Goal: Information Seeking & Learning: Check status

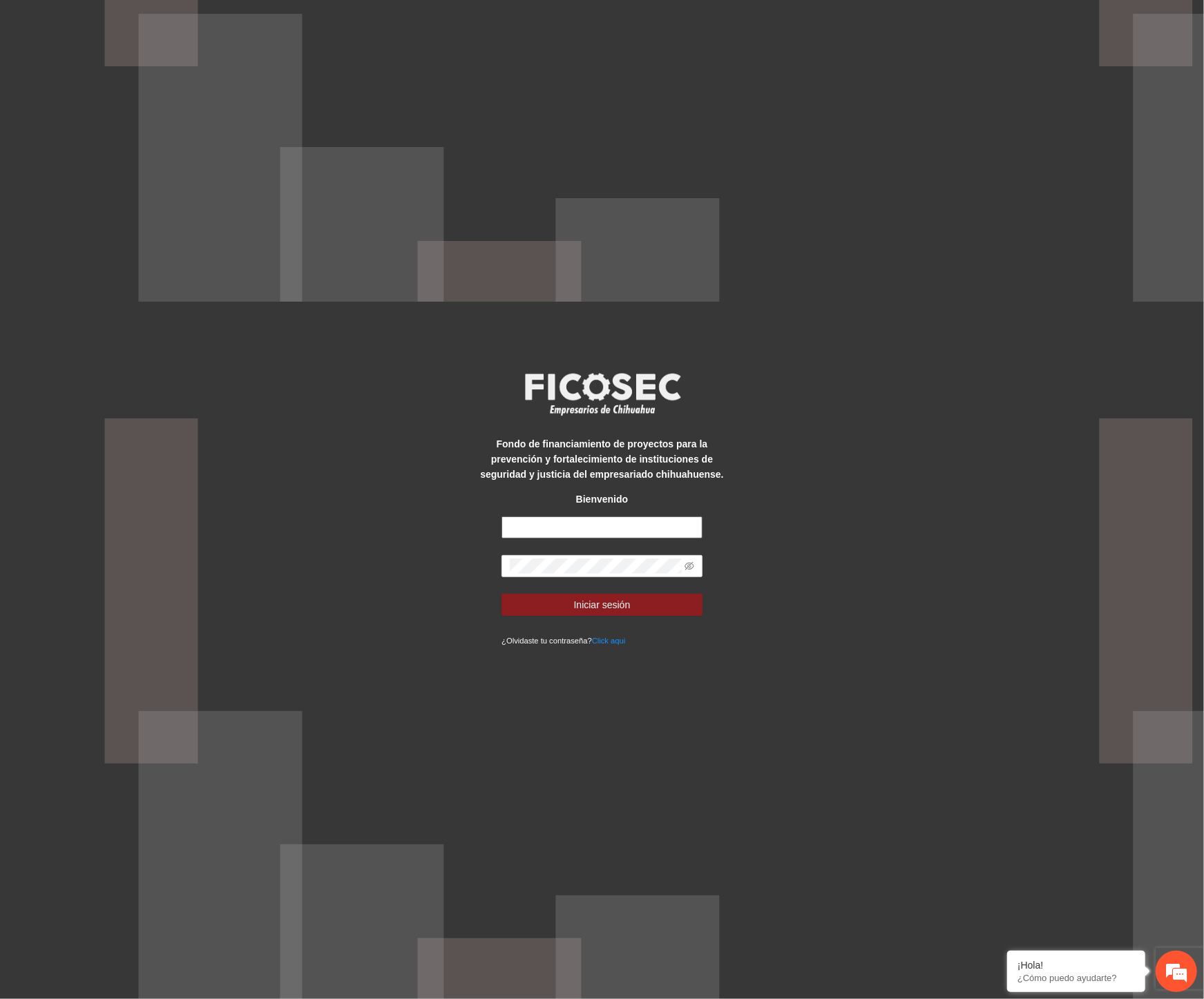
type input "**********"
click at [323, 573] on div "**********" at bounding box center [602, 500] width 1204 height 999
click at [692, 569] on icon "eye-invisible" at bounding box center [689, 566] width 10 height 8
click at [547, 607] on button "Iniciar sesión" at bounding box center [601, 604] width 201 height 22
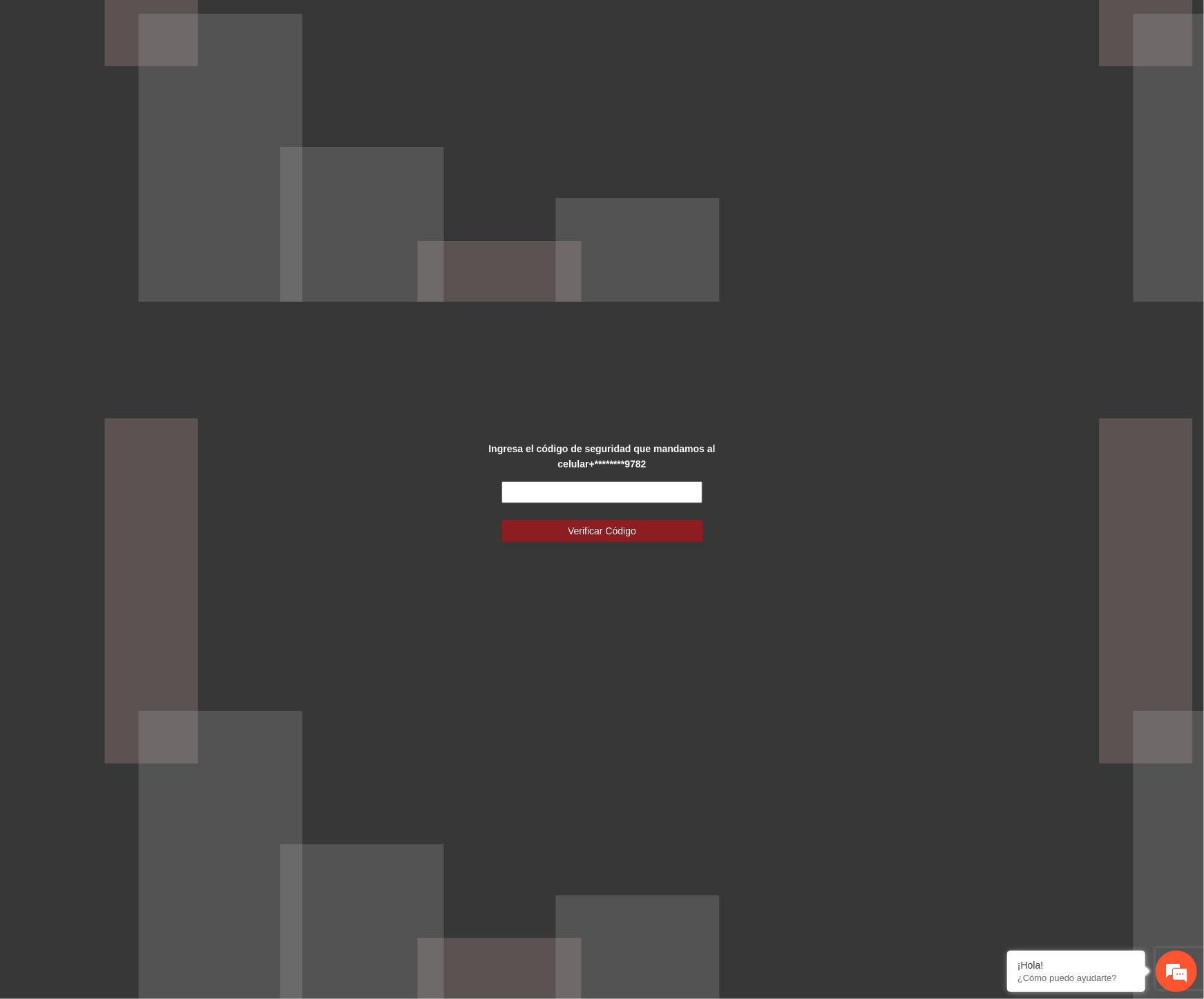
click at [562, 491] on input "text" at bounding box center [601, 492] width 201 height 22
type input "******"
click at [602, 531] on span "Verificar Código" at bounding box center [602, 531] width 68 height 15
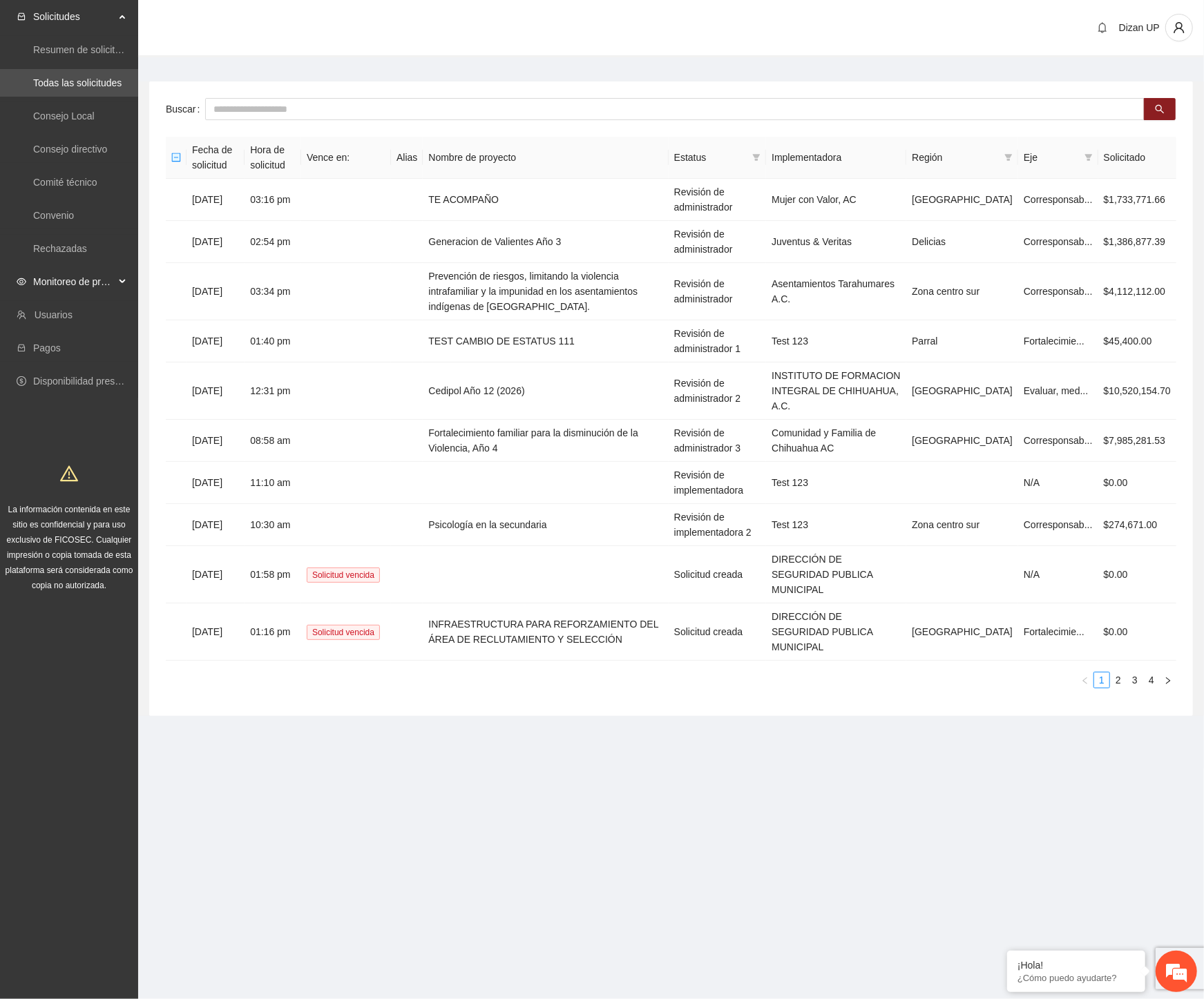
click at [119, 281] on div "Monitoreo de proyectos" at bounding box center [69, 282] width 138 height 27
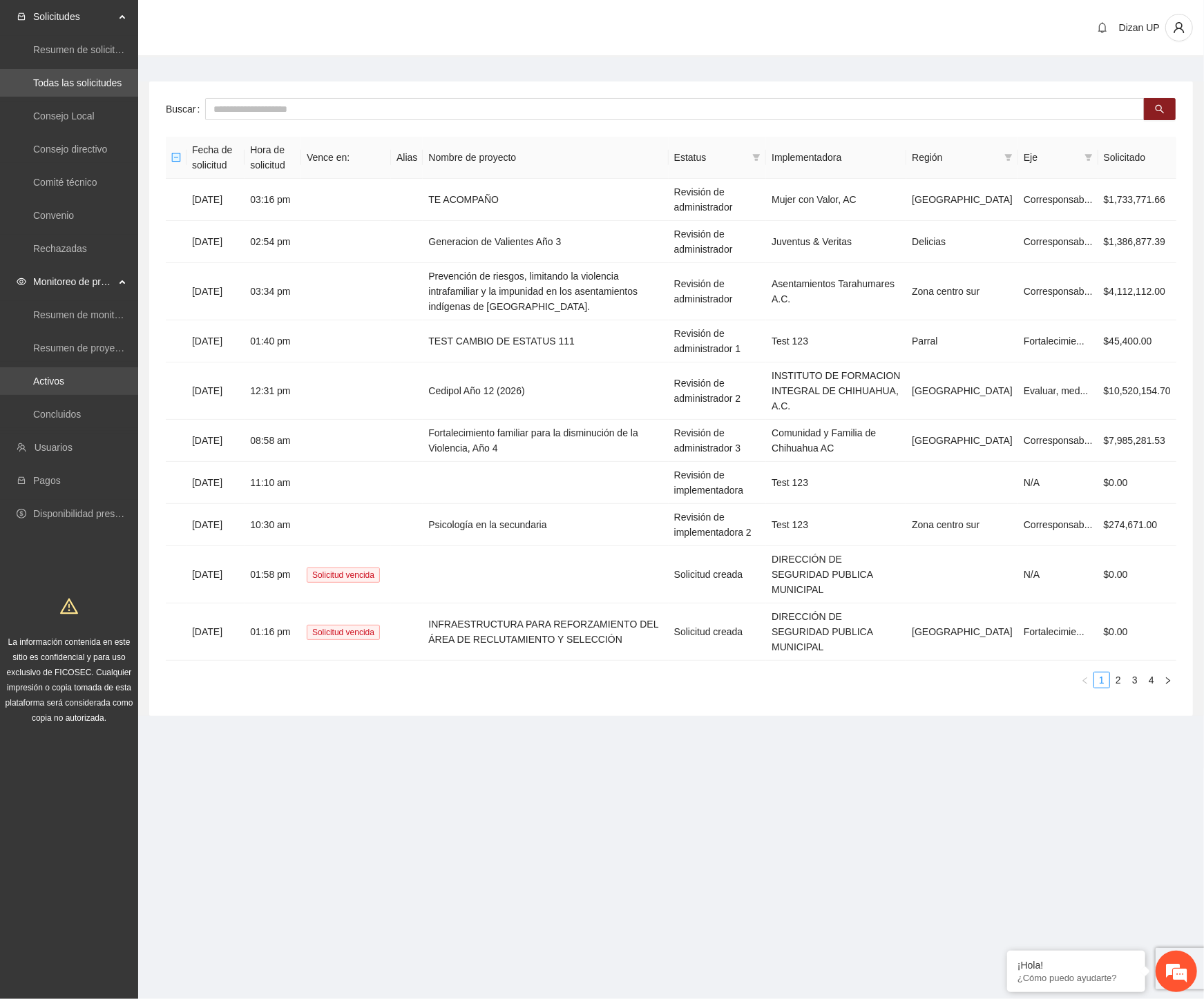
click at [34, 380] on link "Activos" at bounding box center [49, 381] width 31 height 11
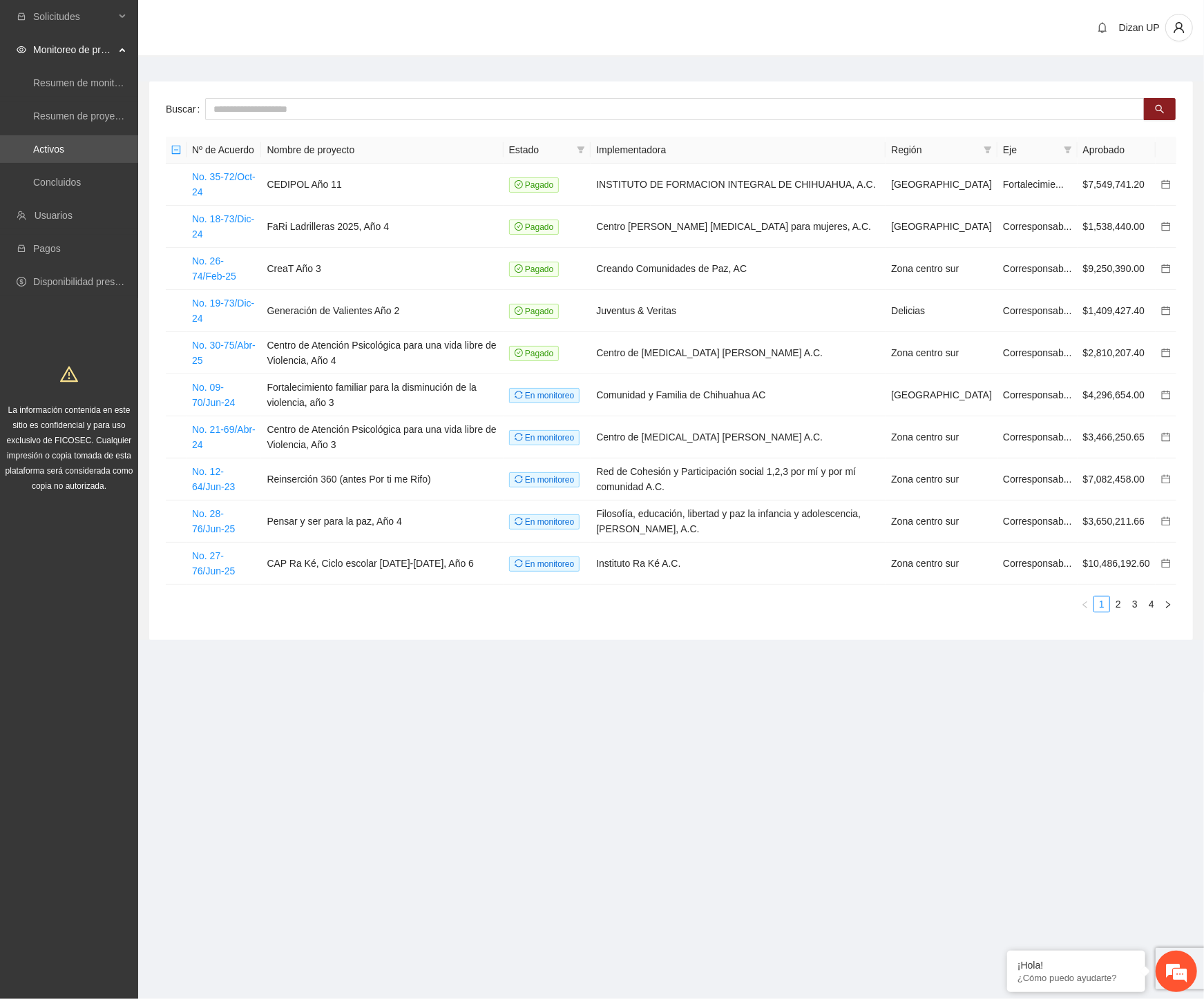
click at [86, 727] on div "Solicitudes Monitoreo de proyectos Resumen de monitoreo Resumen de proyectos ap…" at bounding box center [69, 500] width 138 height 999
click at [322, 104] on input "text" at bounding box center [674, 109] width 939 height 22
type input "****"
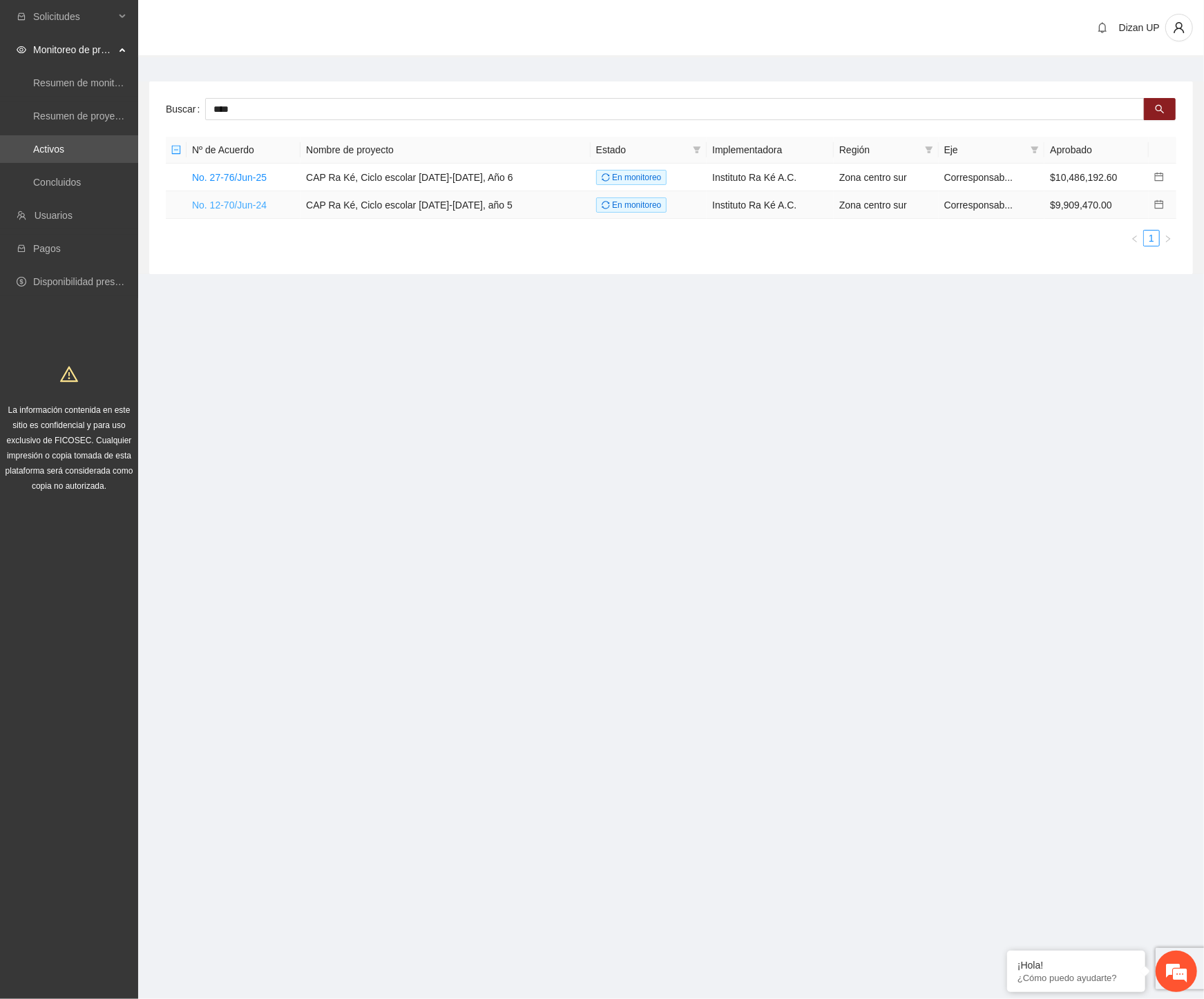
click at [218, 204] on link "No. 12-70/Jun-24" at bounding box center [229, 205] width 74 height 11
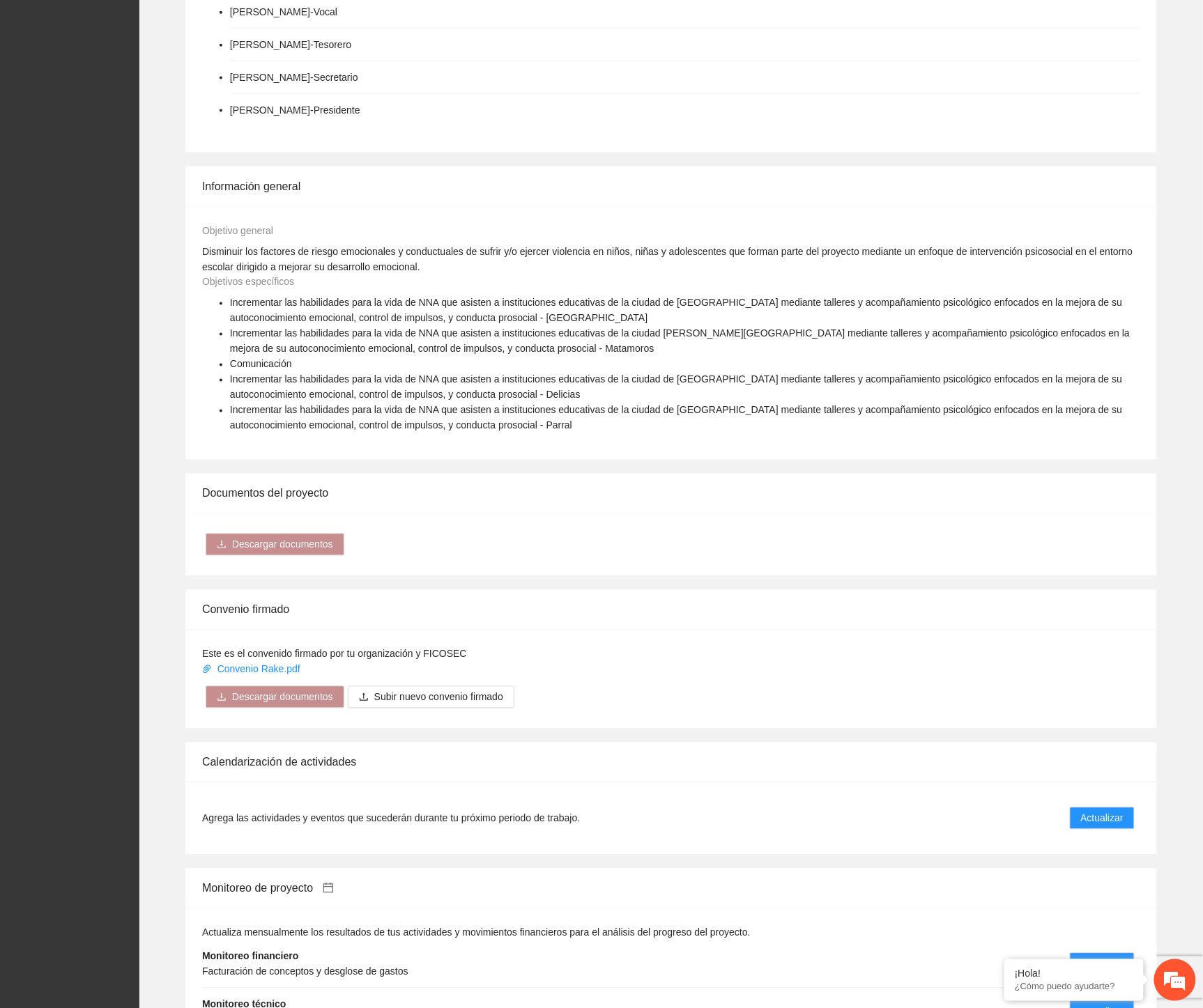
scroll to position [1131, 0]
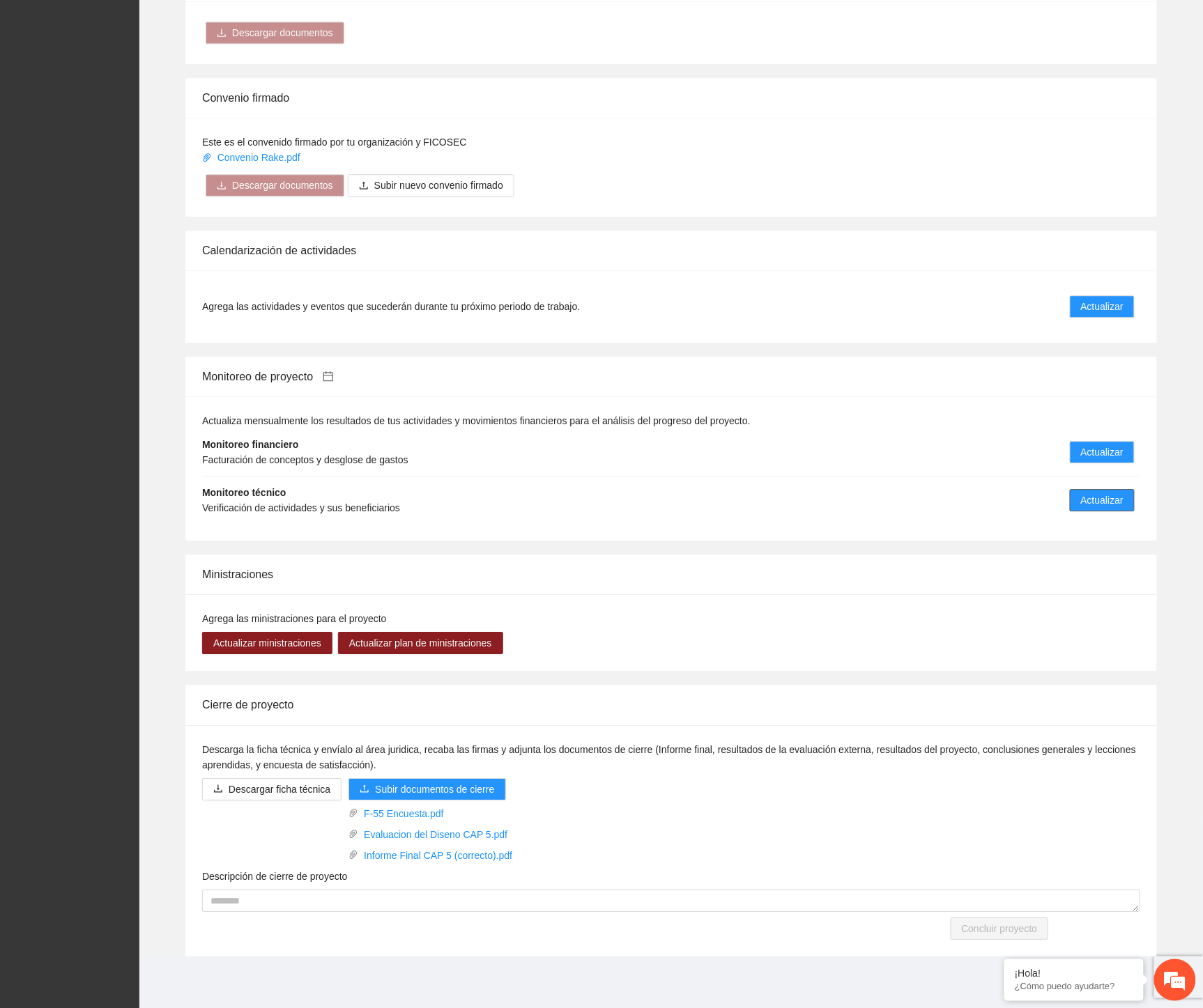
click at [1103, 502] on span "Actualizar" at bounding box center [1102, 500] width 42 height 15
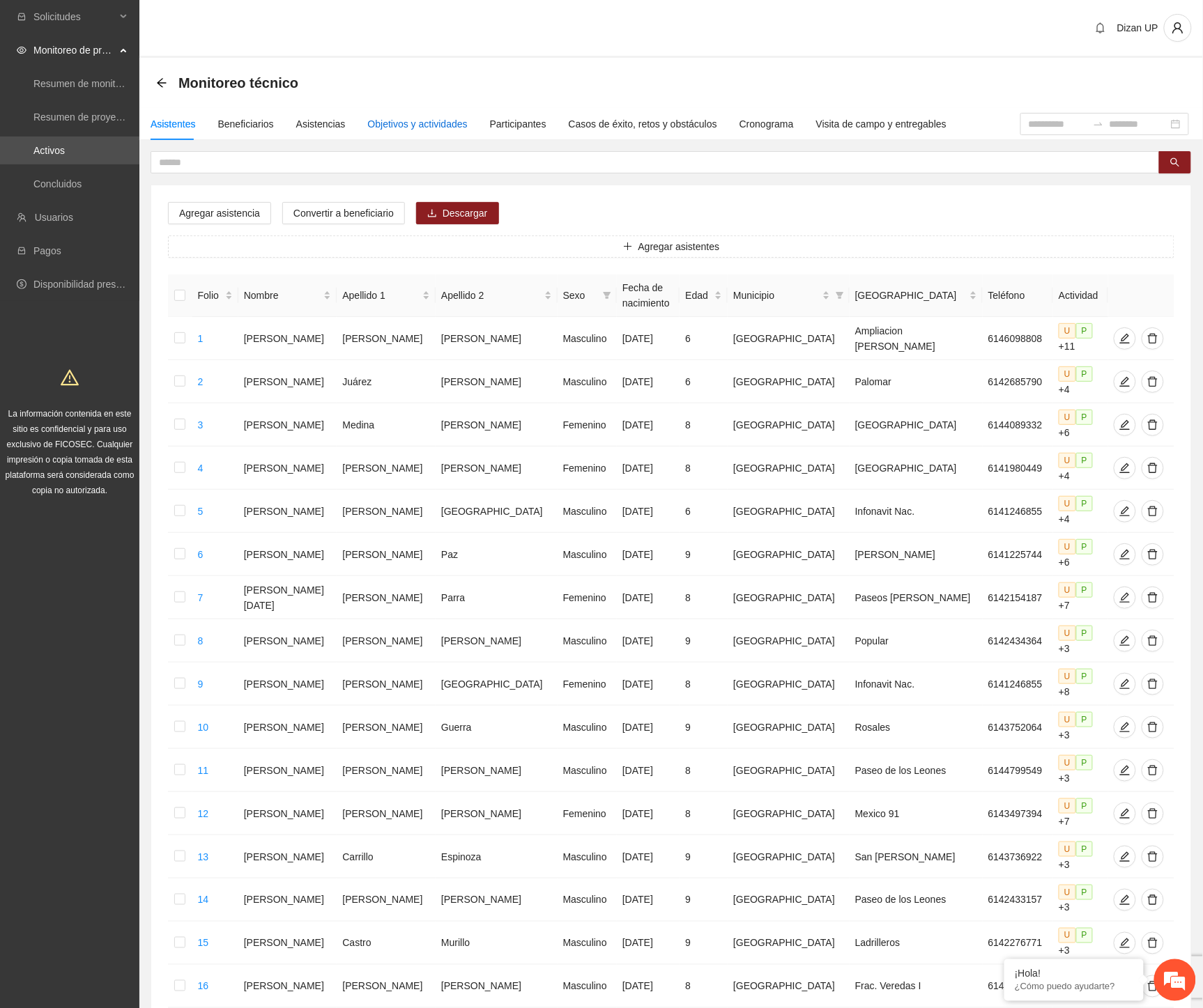
click at [411, 126] on div "Objetivos y actividades" at bounding box center [418, 124] width 100 height 15
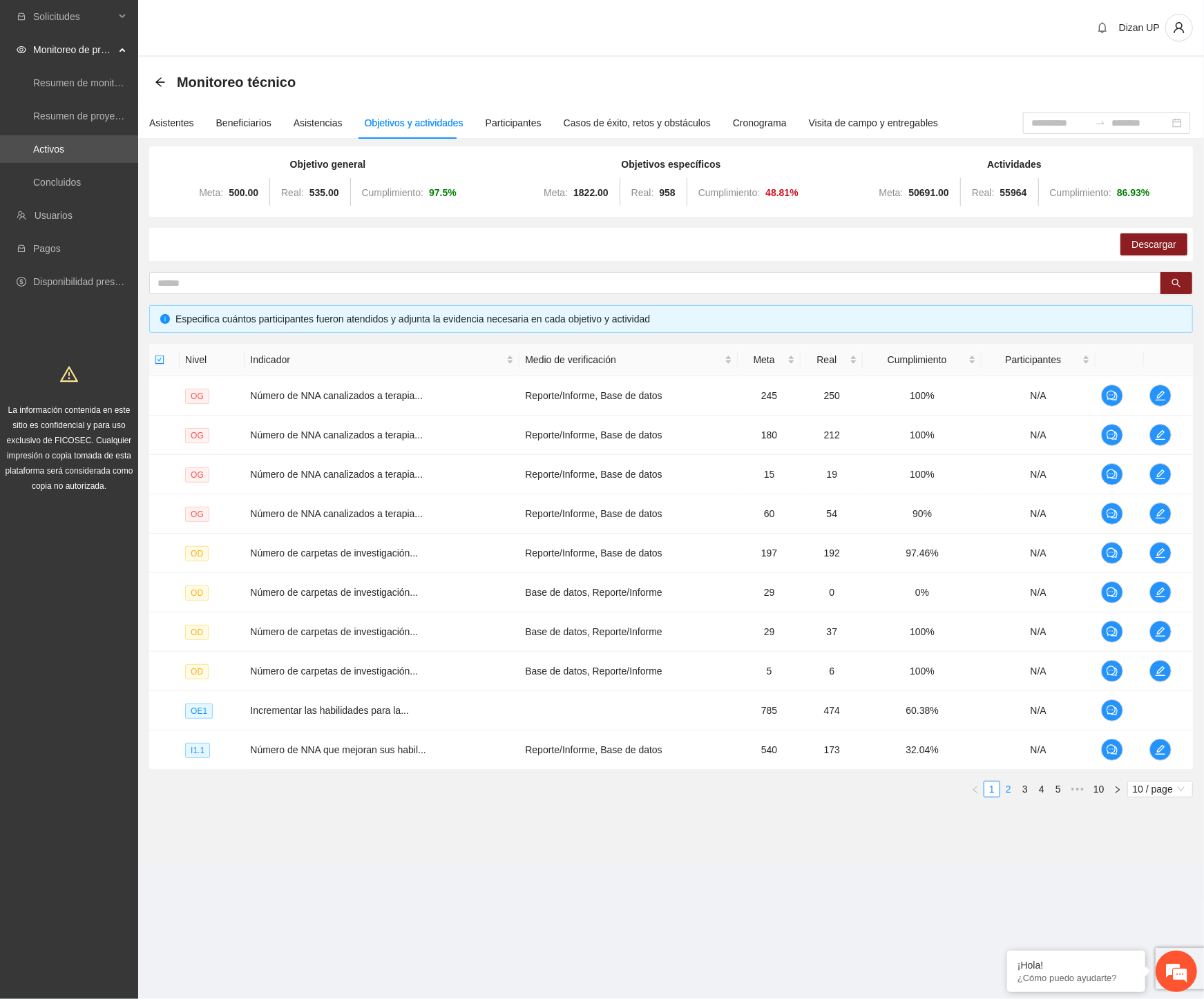
click at [1007, 787] on link "2" at bounding box center [1008, 789] width 15 height 15
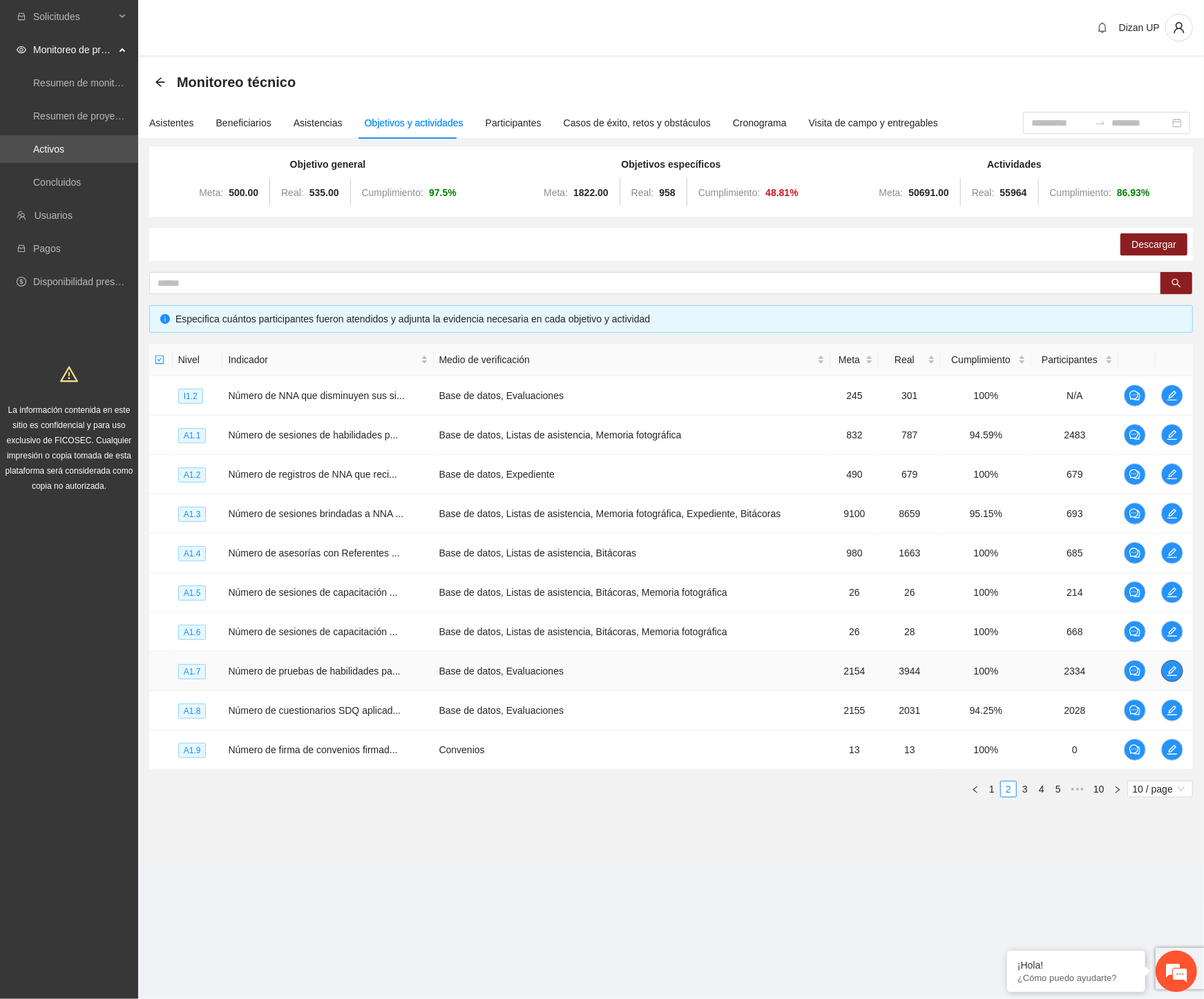
click at [1175, 670] on icon "edit" at bounding box center [1172, 671] width 11 height 11
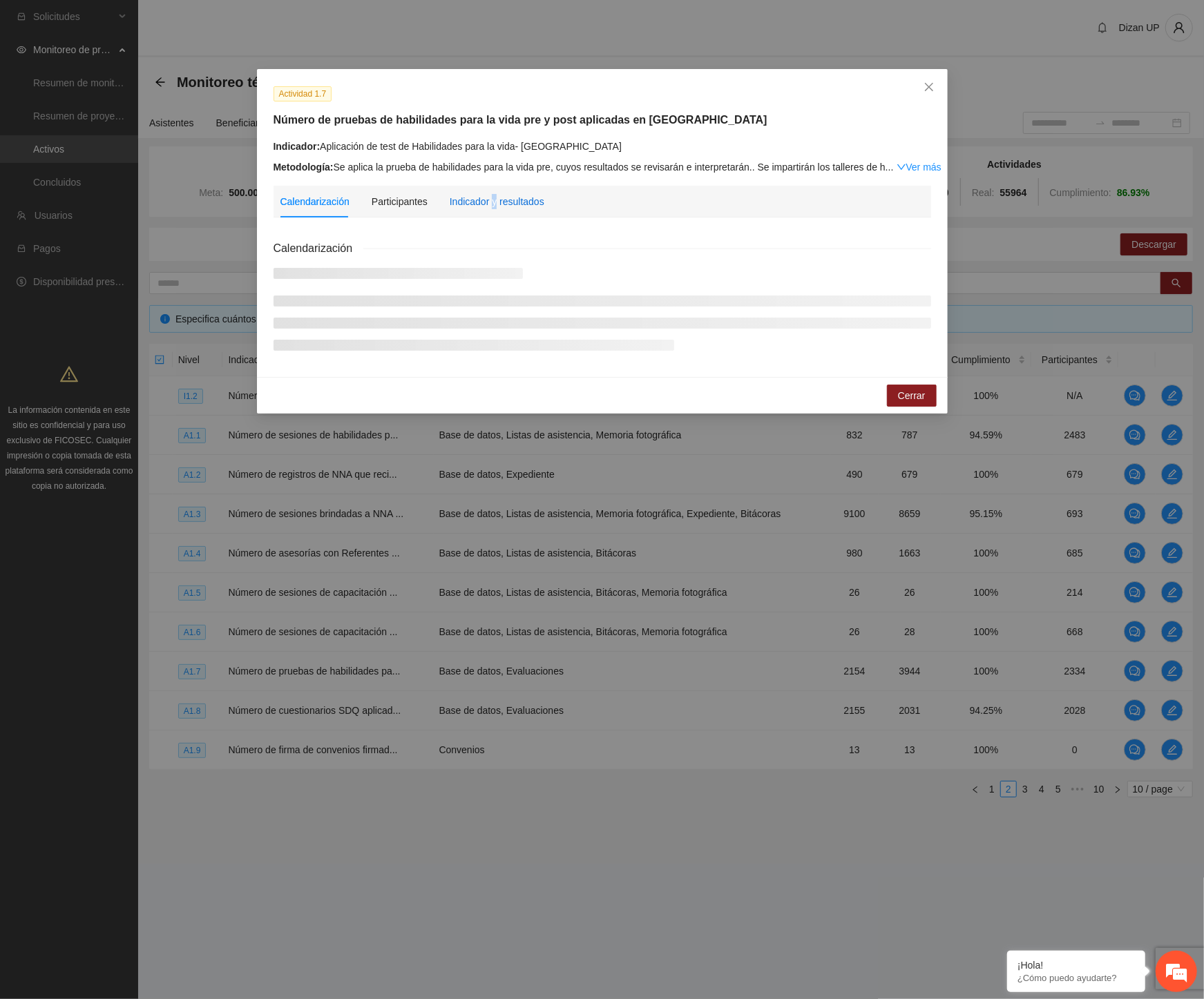
click at [492, 205] on div "Indicador y resultados" at bounding box center [496, 202] width 95 height 15
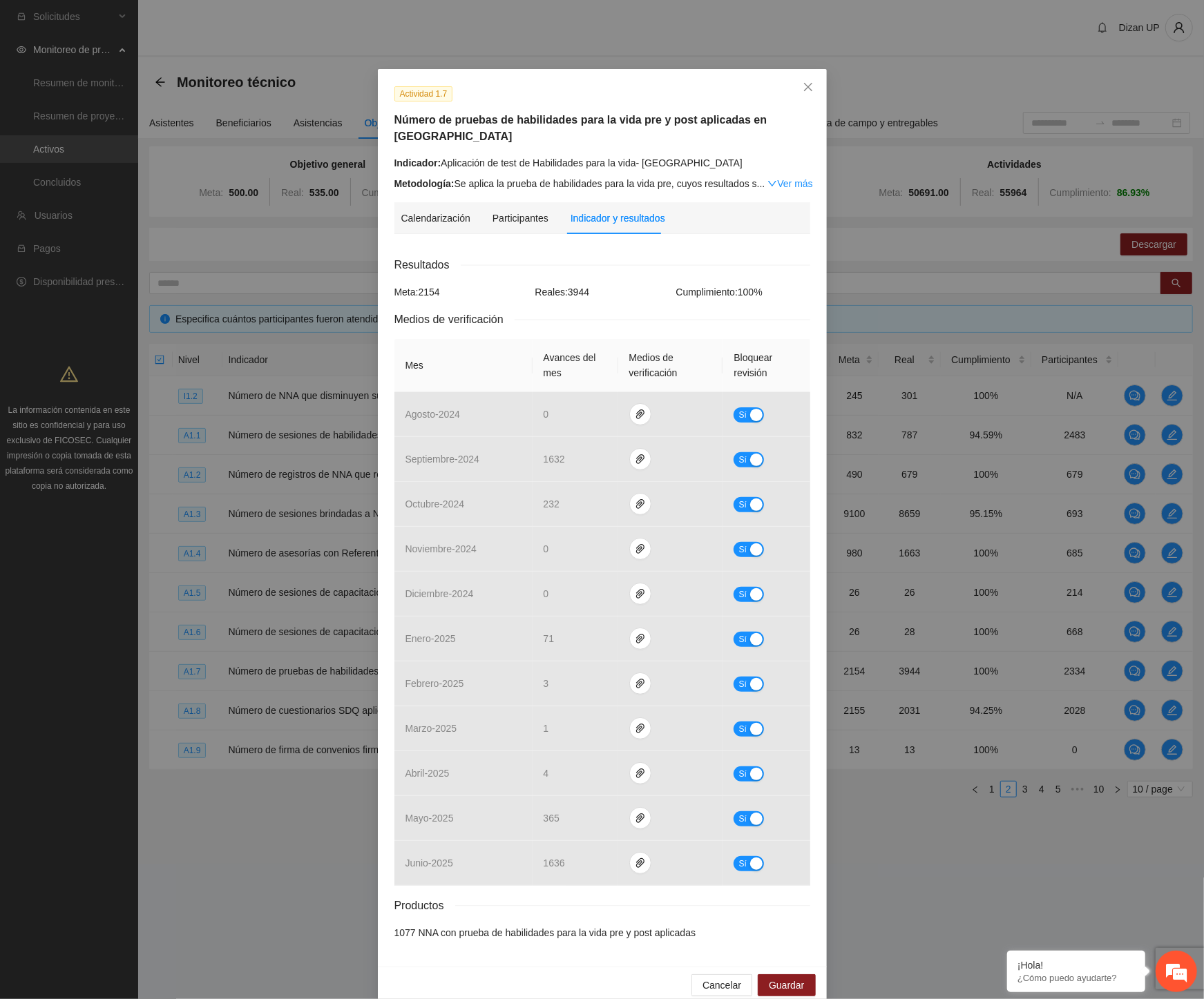
click at [81, 649] on div "Actividad 1.7 Número de pruebas de habilidades para la vida pre y post aplicada…" at bounding box center [602, 500] width 1204 height 999
click at [35, 769] on div "Actividad 1.7 Número de pruebas de habilidades para la vida pre y post aplicada…" at bounding box center [602, 500] width 1204 height 999
click at [805, 85] on icon "close" at bounding box center [808, 87] width 11 height 11
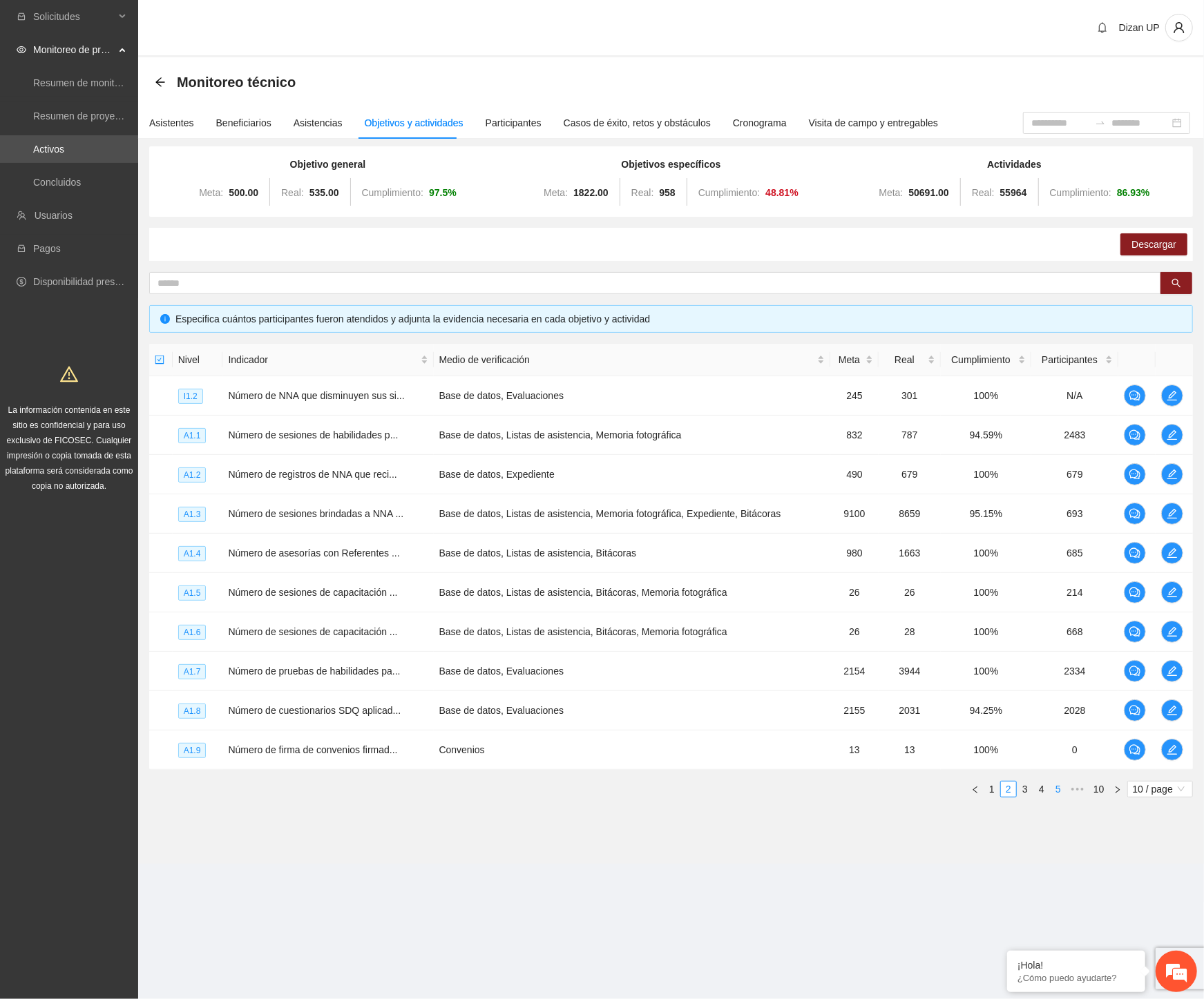
click at [1057, 785] on link "5" at bounding box center [1058, 789] width 15 height 15
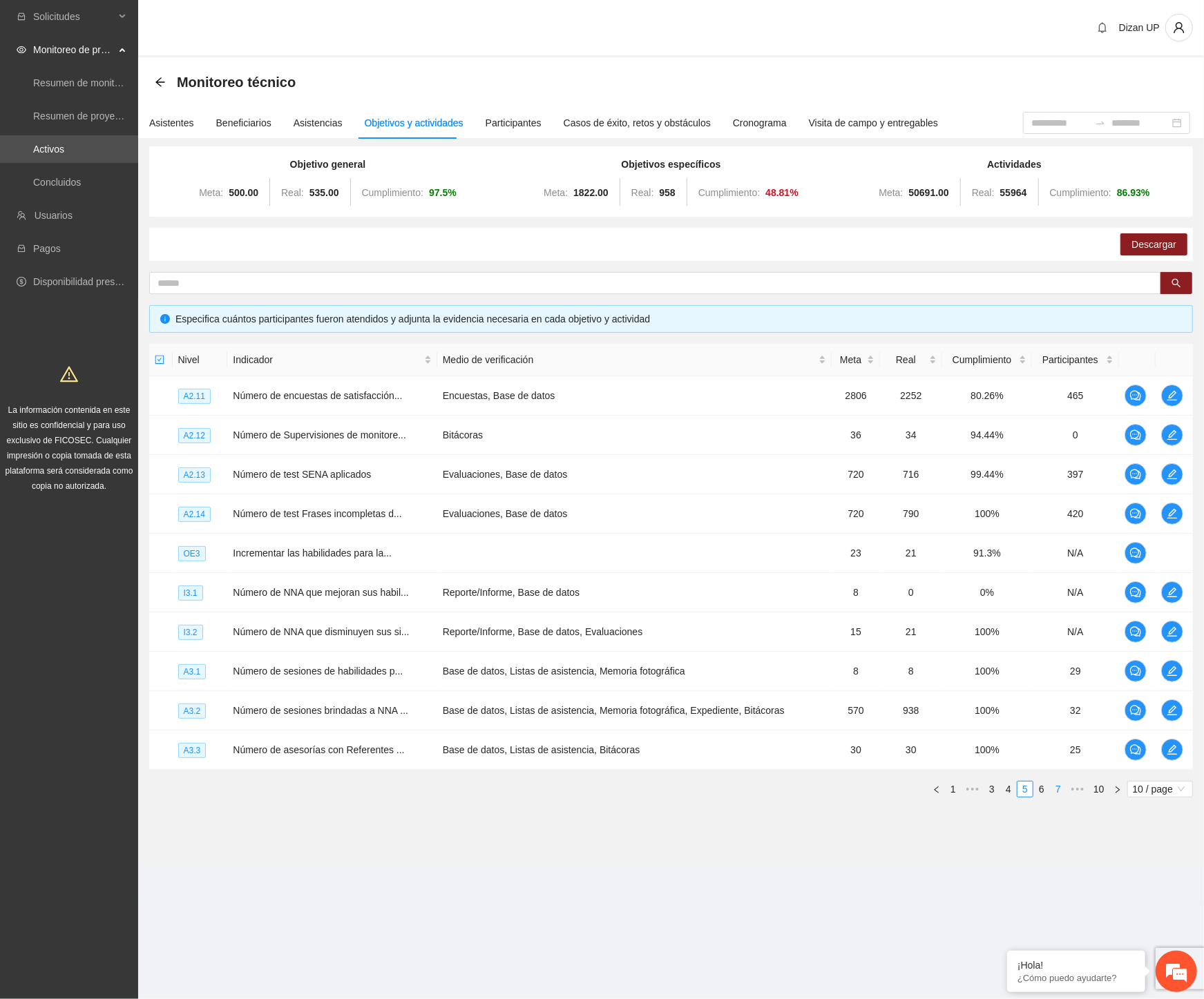
click at [1051, 792] on link "7" at bounding box center [1058, 789] width 15 height 15
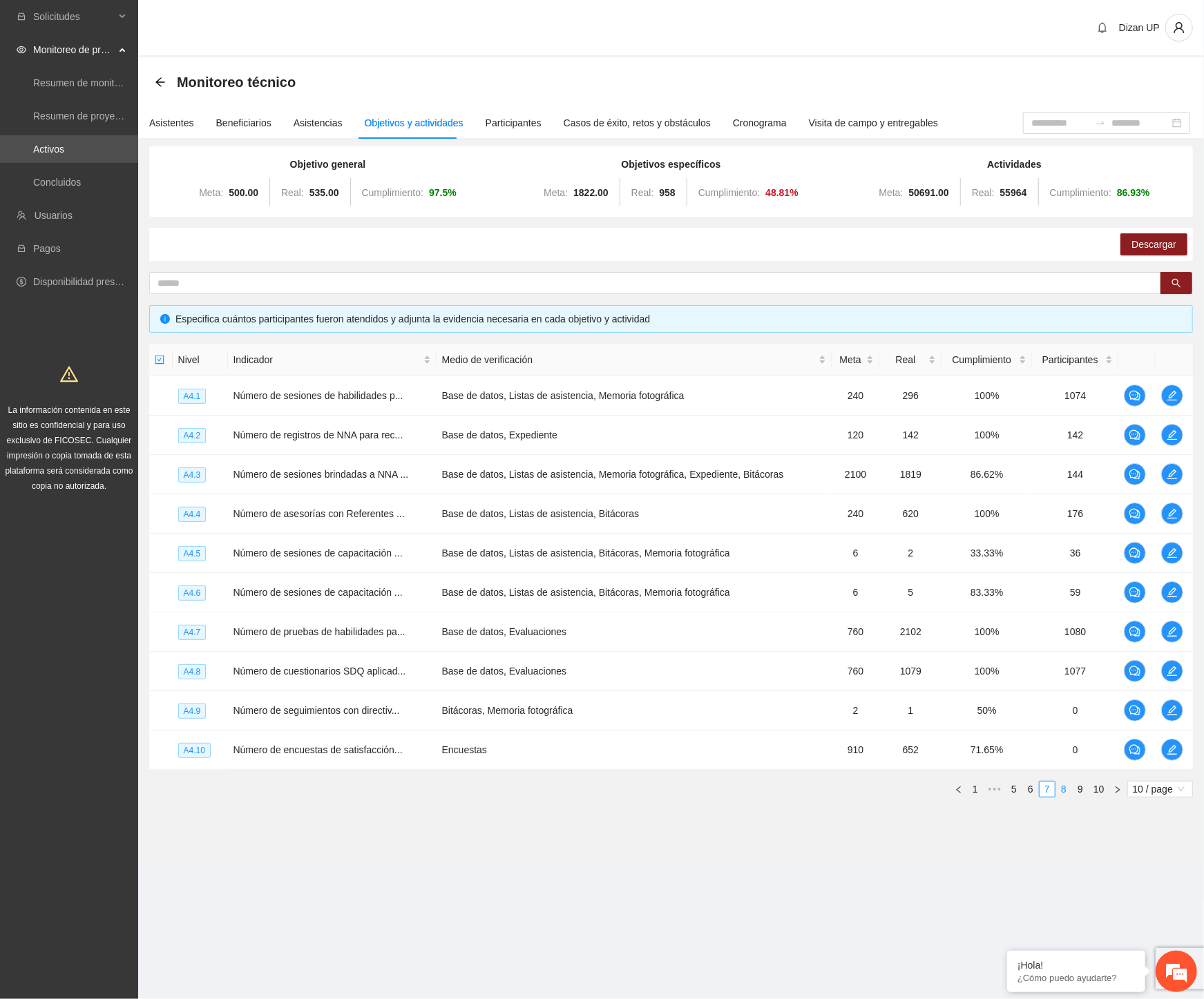
click at [1057, 790] on link "8" at bounding box center [1064, 789] width 15 height 15
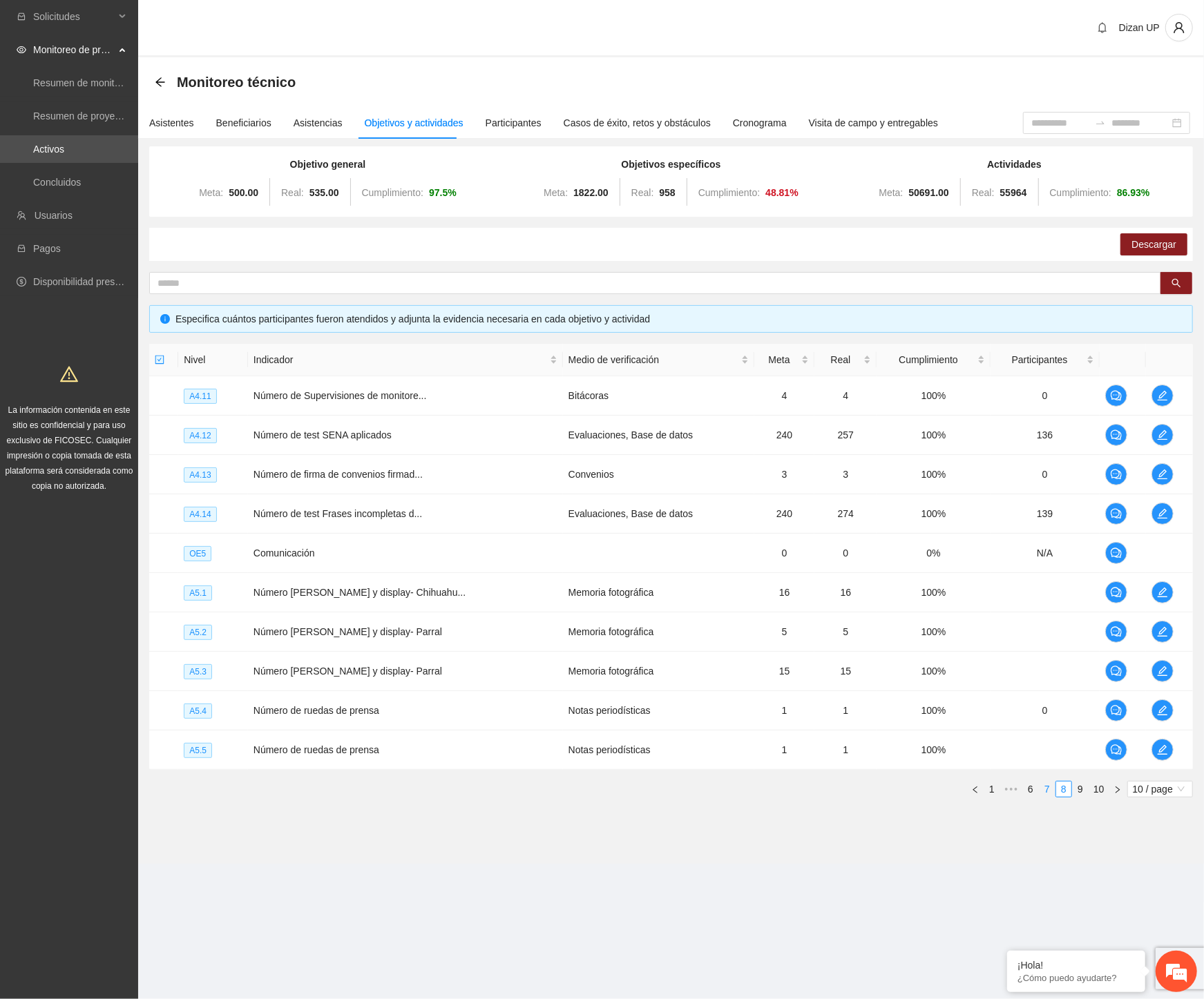
click at [1051, 789] on link "7" at bounding box center [1047, 789] width 15 height 15
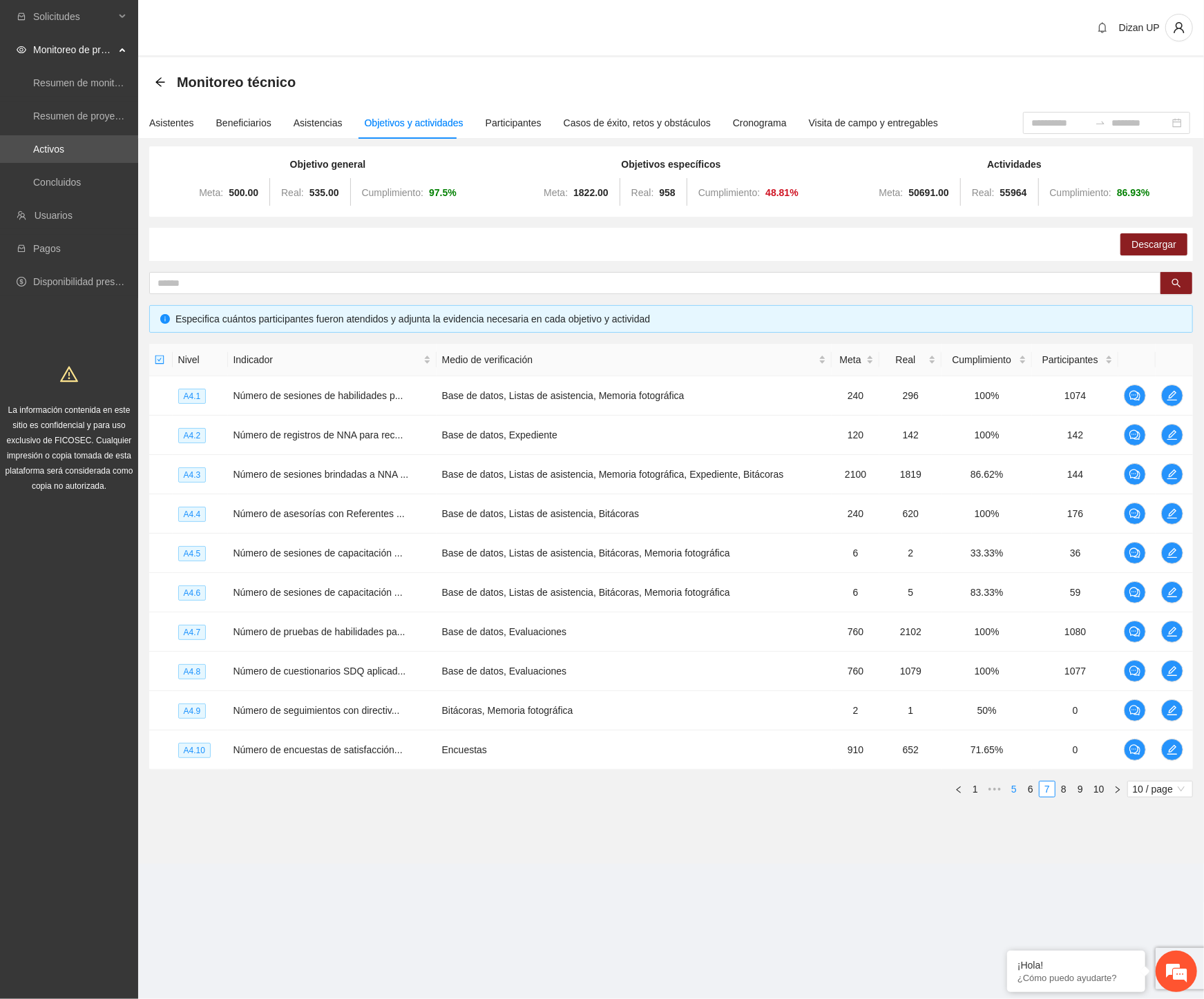
click at [1010, 790] on link "5" at bounding box center [1014, 789] width 15 height 15
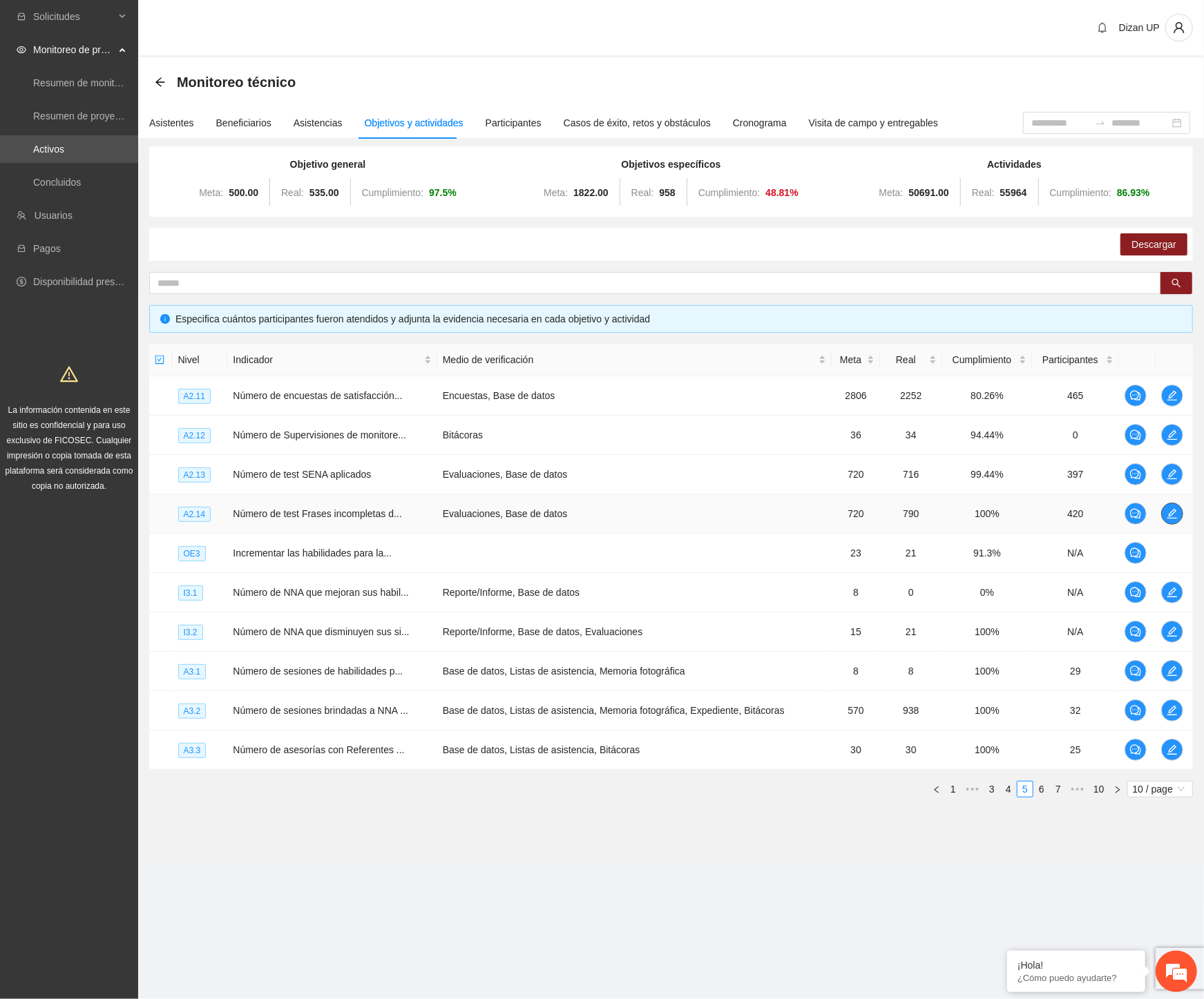
click at [1168, 511] on icon "edit" at bounding box center [1172, 514] width 11 height 11
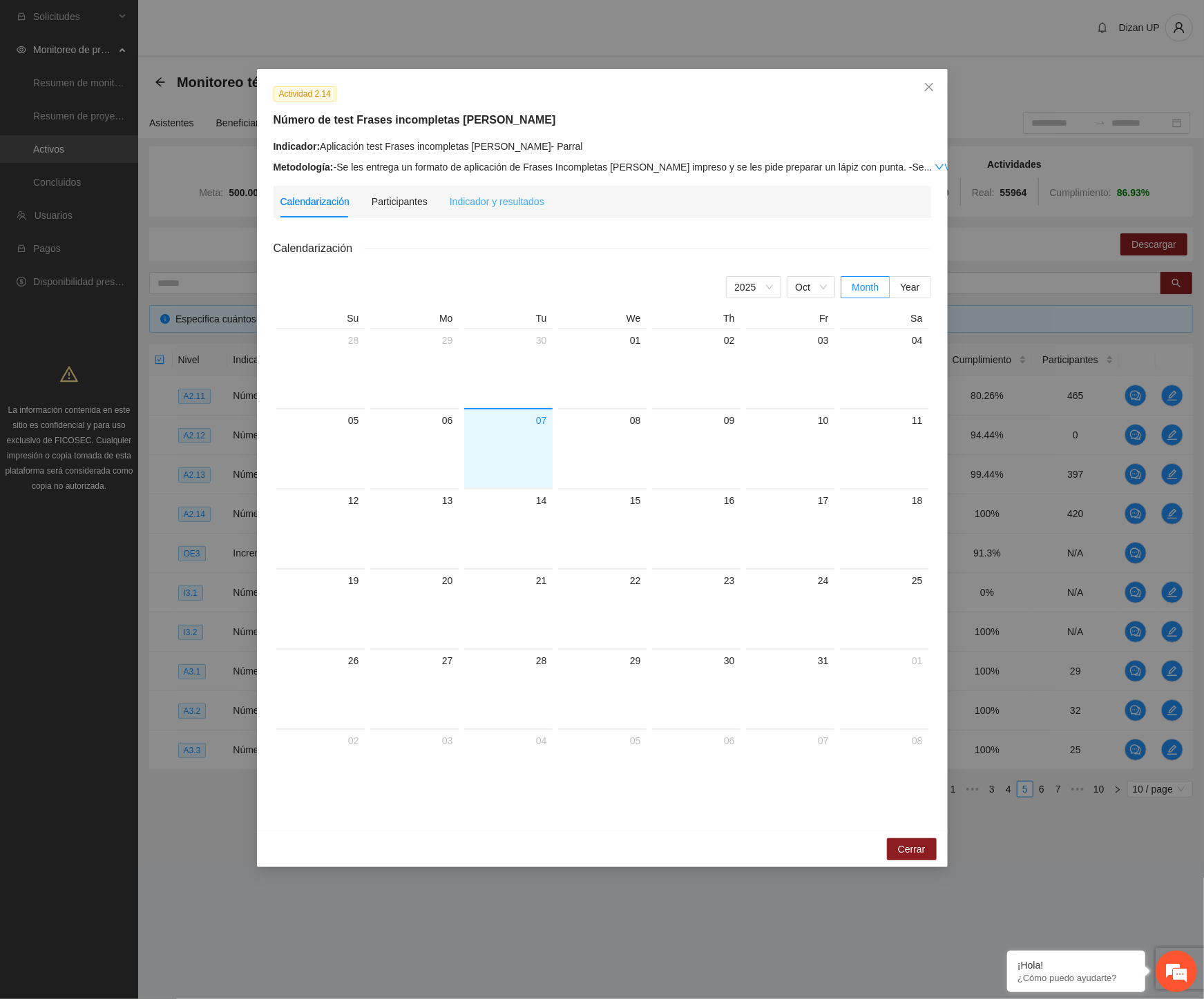
click at [494, 194] on div "Indicador y resultados" at bounding box center [496, 202] width 95 height 32
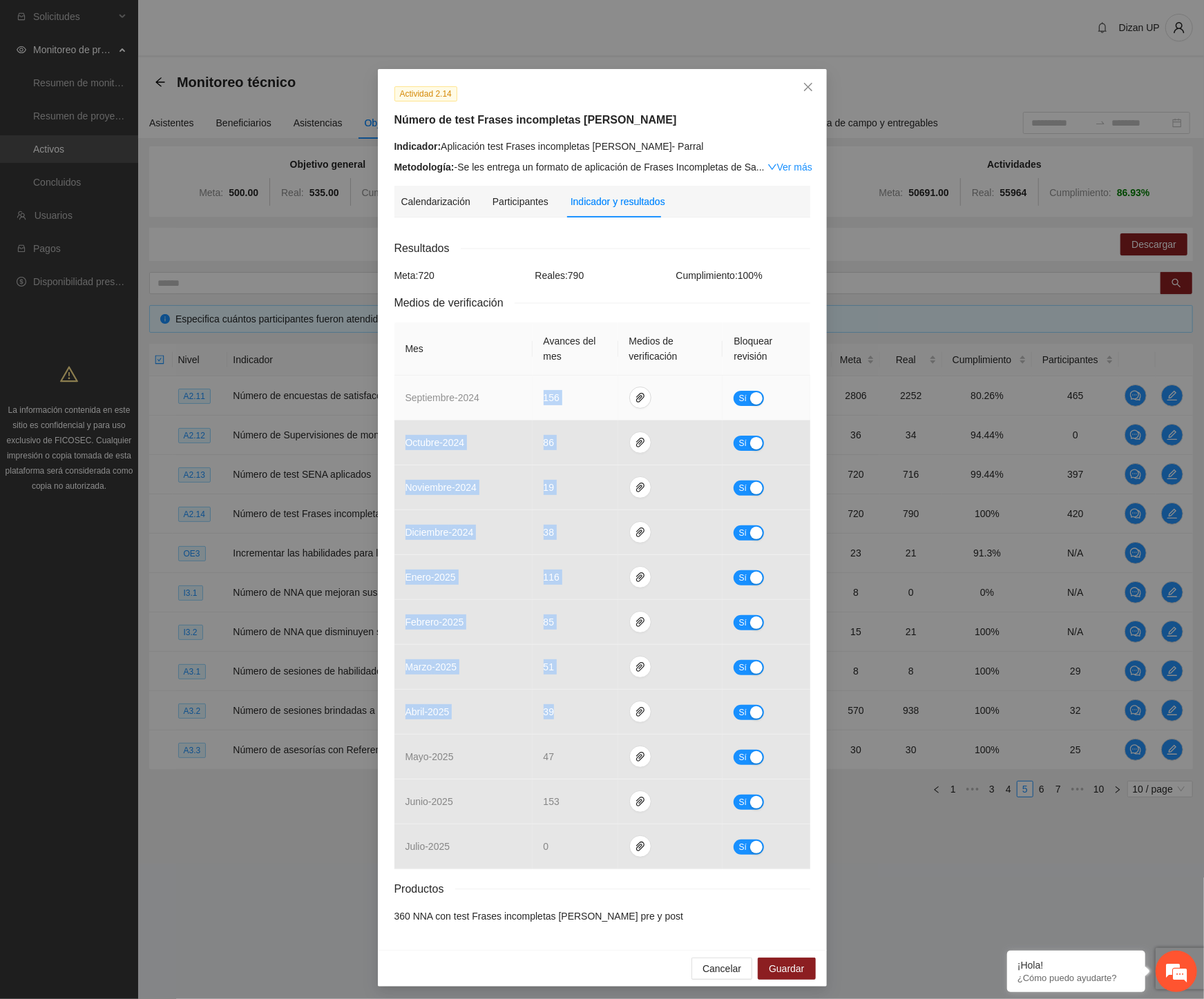
drag, startPoint x: 553, startPoint y: 708, endPoint x: 528, endPoint y: 402, distance: 307.0
click at [528, 402] on tbody "septiembre - 2024 156 Sí octubre - 2024 86 Sí noviembre - 2024 19 Sí diciembre …" at bounding box center [602, 622] width 416 height 493
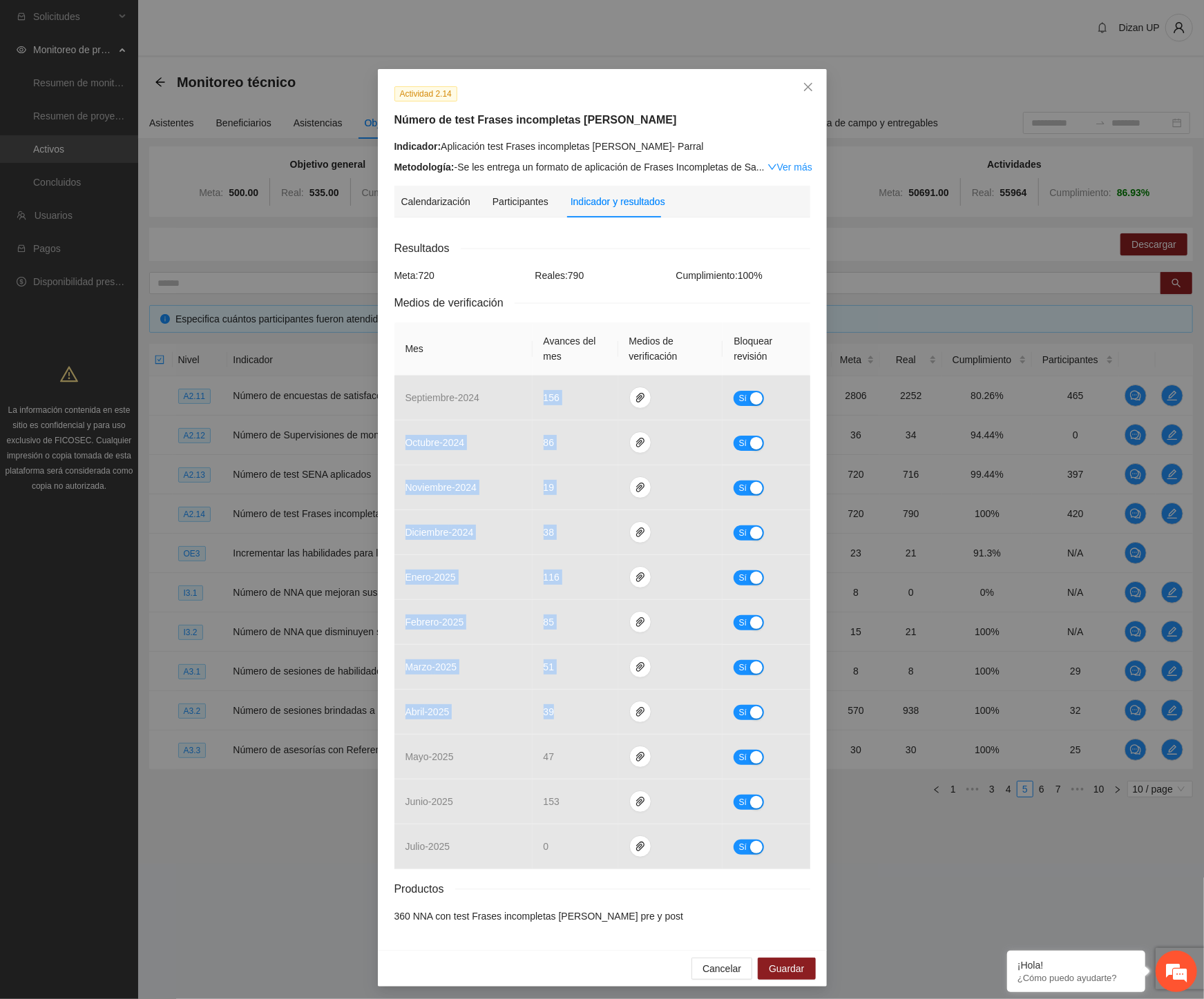
drag, startPoint x: 5, startPoint y: 769, endPoint x: 11, endPoint y: 762, distance: 9.2
click at [5, 769] on div "Actividad 2.14 Número de test Frases incompletas de Sacks Indicador: Aplicación…" at bounding box center [602, 500] width 1204 height 999
click at [811, 77] on span "Close" at bounding box center [808, 87] width 37 height 37
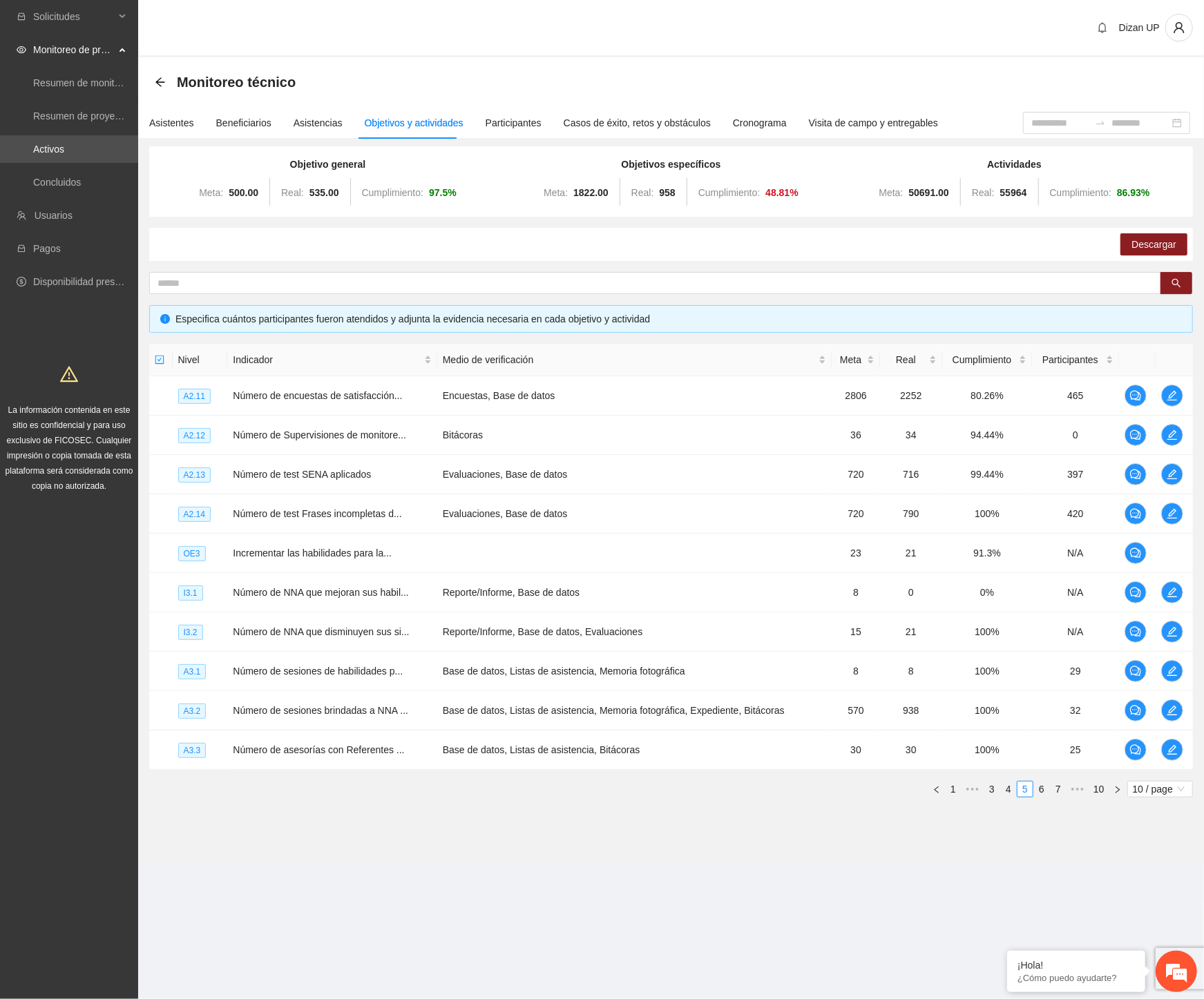
click at [1054, 799] on div "Nivel Indicador Medio de verificación Meta Real Cumplimiento Participantes A2.1…" at bounding box center [671, 576] width 1044 height 465
click at [1037, 789] on link "6" at bounding box center [1042, 789] width 15 height 15
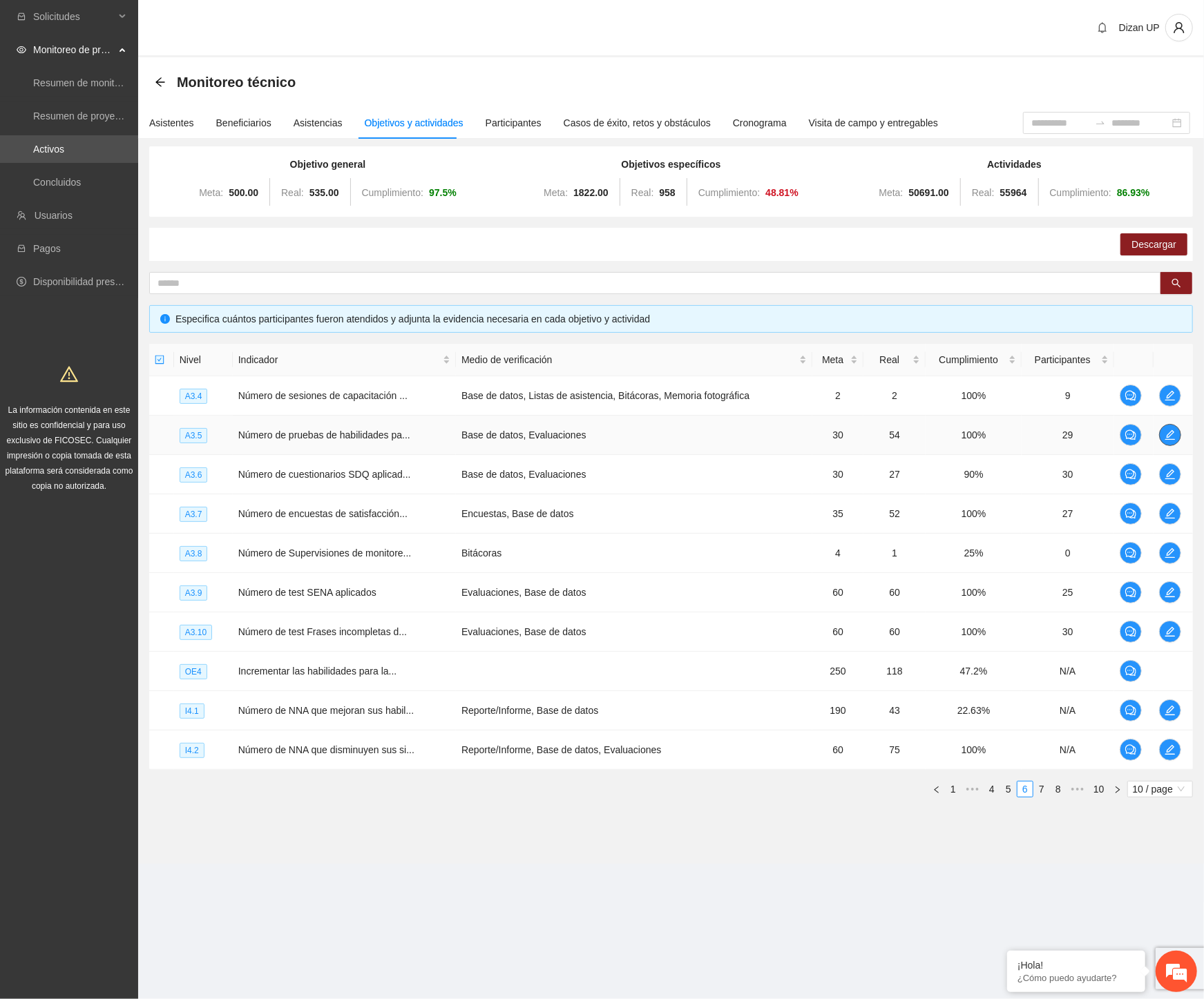
click at [1165, 431] on icon "edit" at bounding box center [1170, 435] width 11 height 11
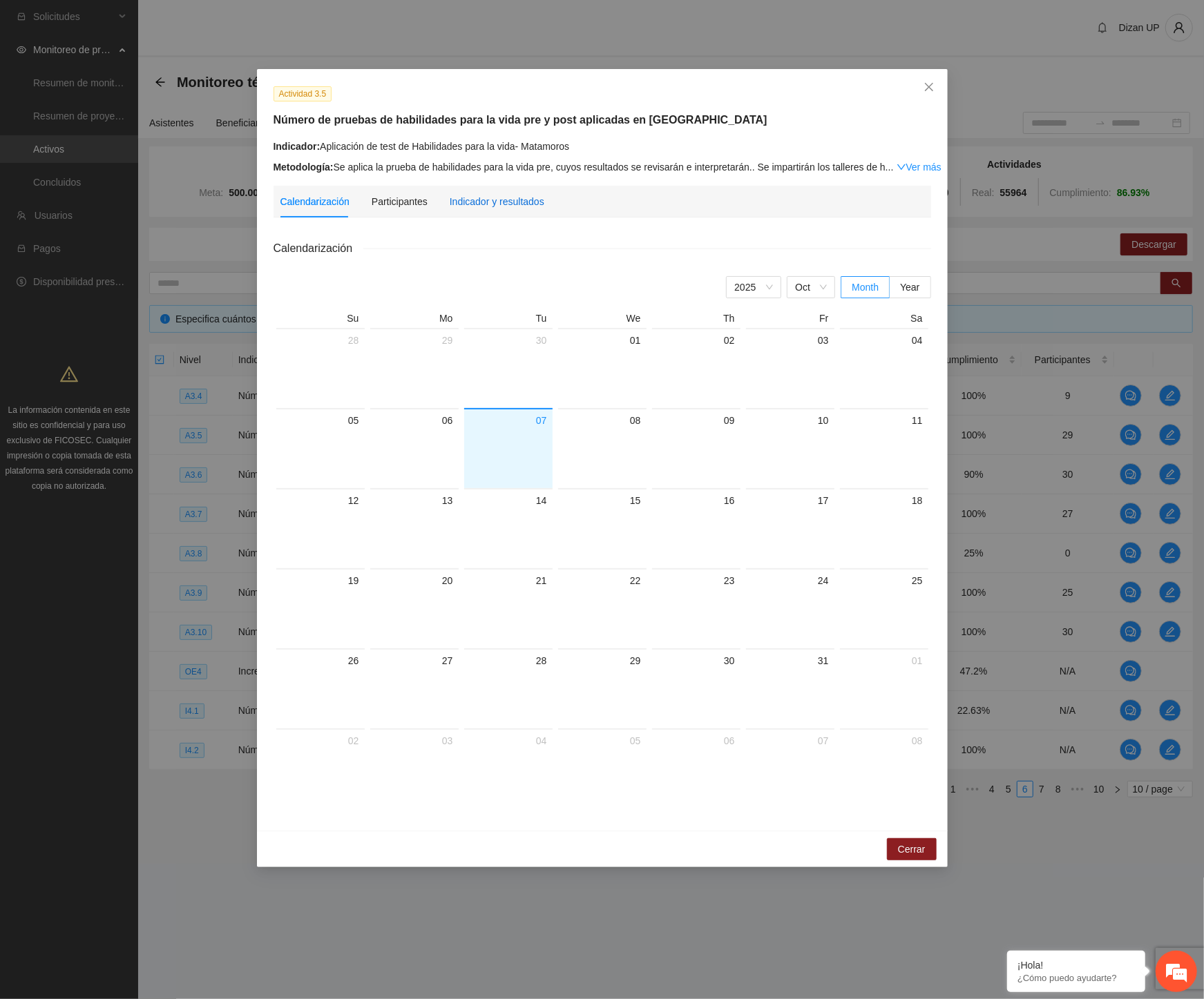
click at [504, 207] on div "Indicador y resultados" at bounding box center [496, 202] width 95 height 15
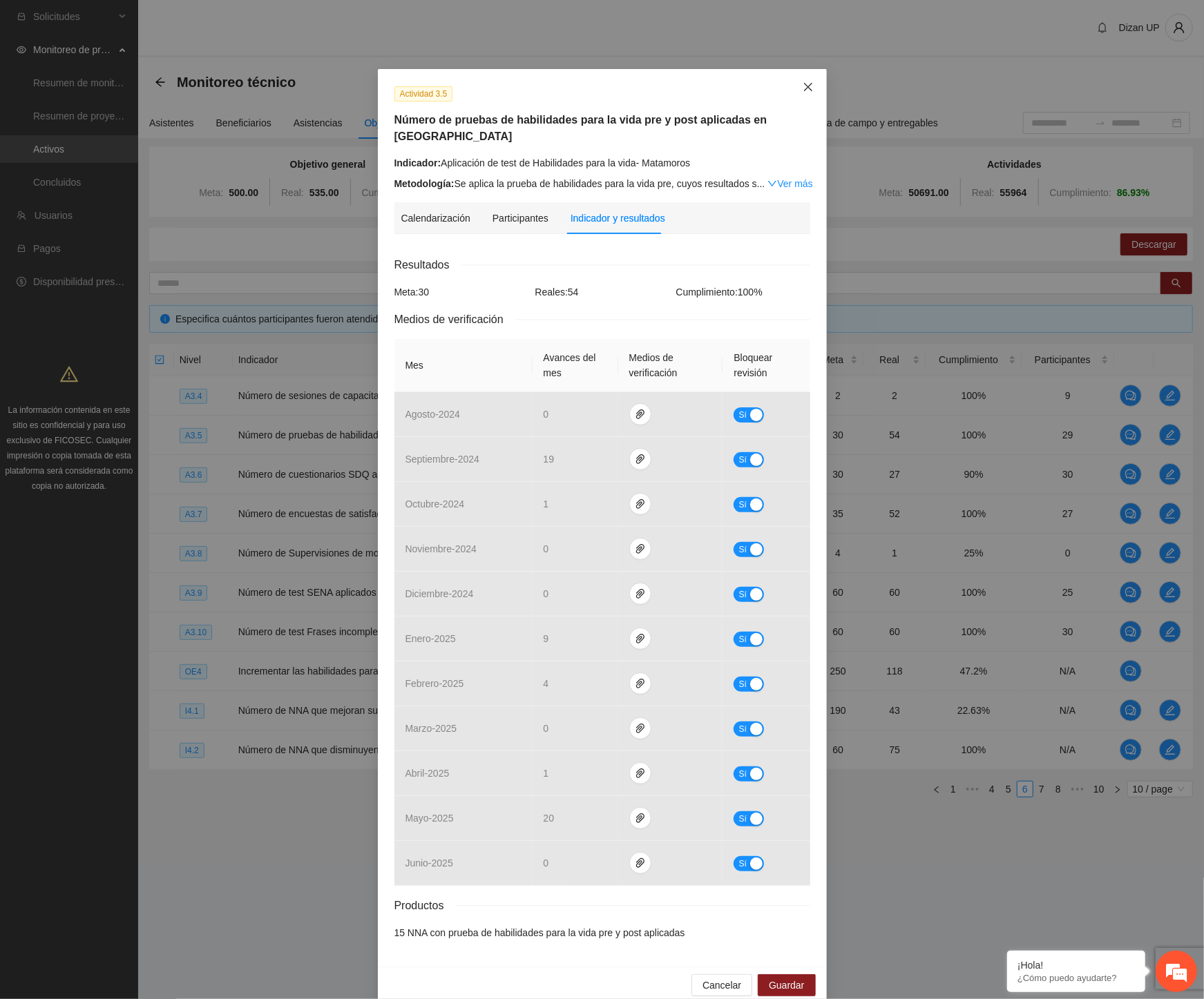
click at [799, 77] on span "Close" at bounding box center [808, 87] width 37 height 37
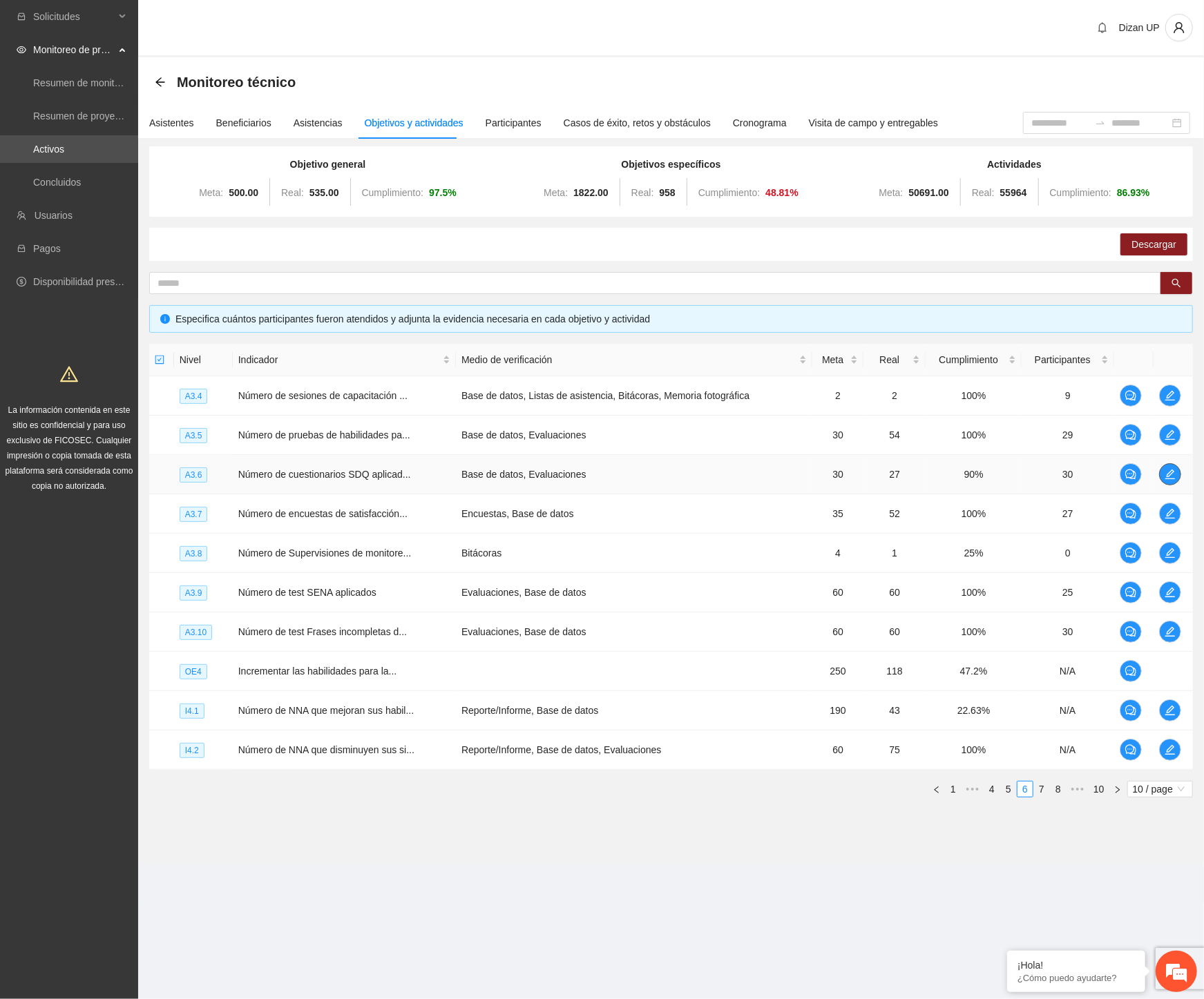
click at [1174, 477] on icon "edit" at bounding box center [1170, 474] width 11 height 11
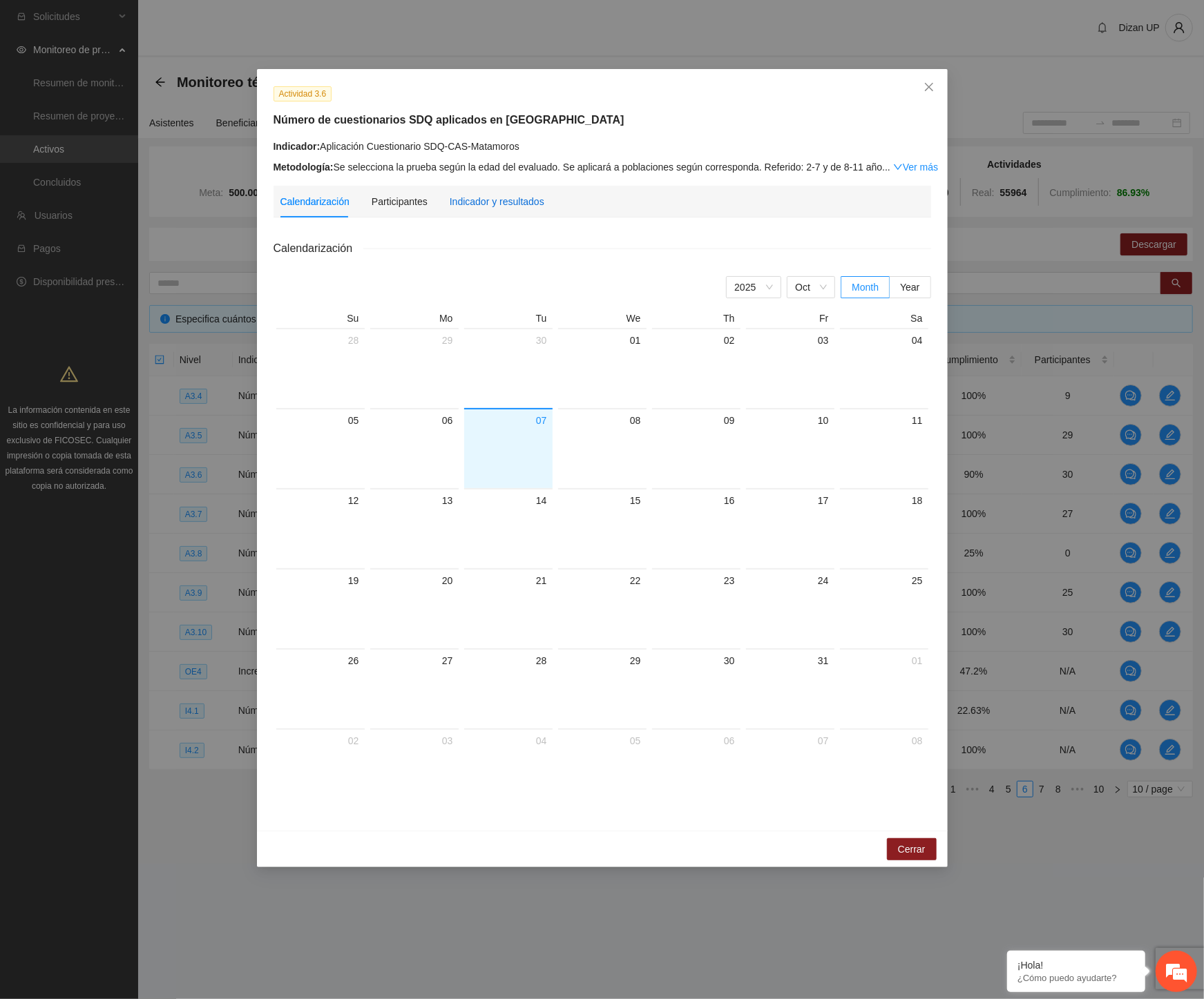
click at [515, 197] on div "Indicador y resultados" at bounding box center [496, 202] width 95 height 15
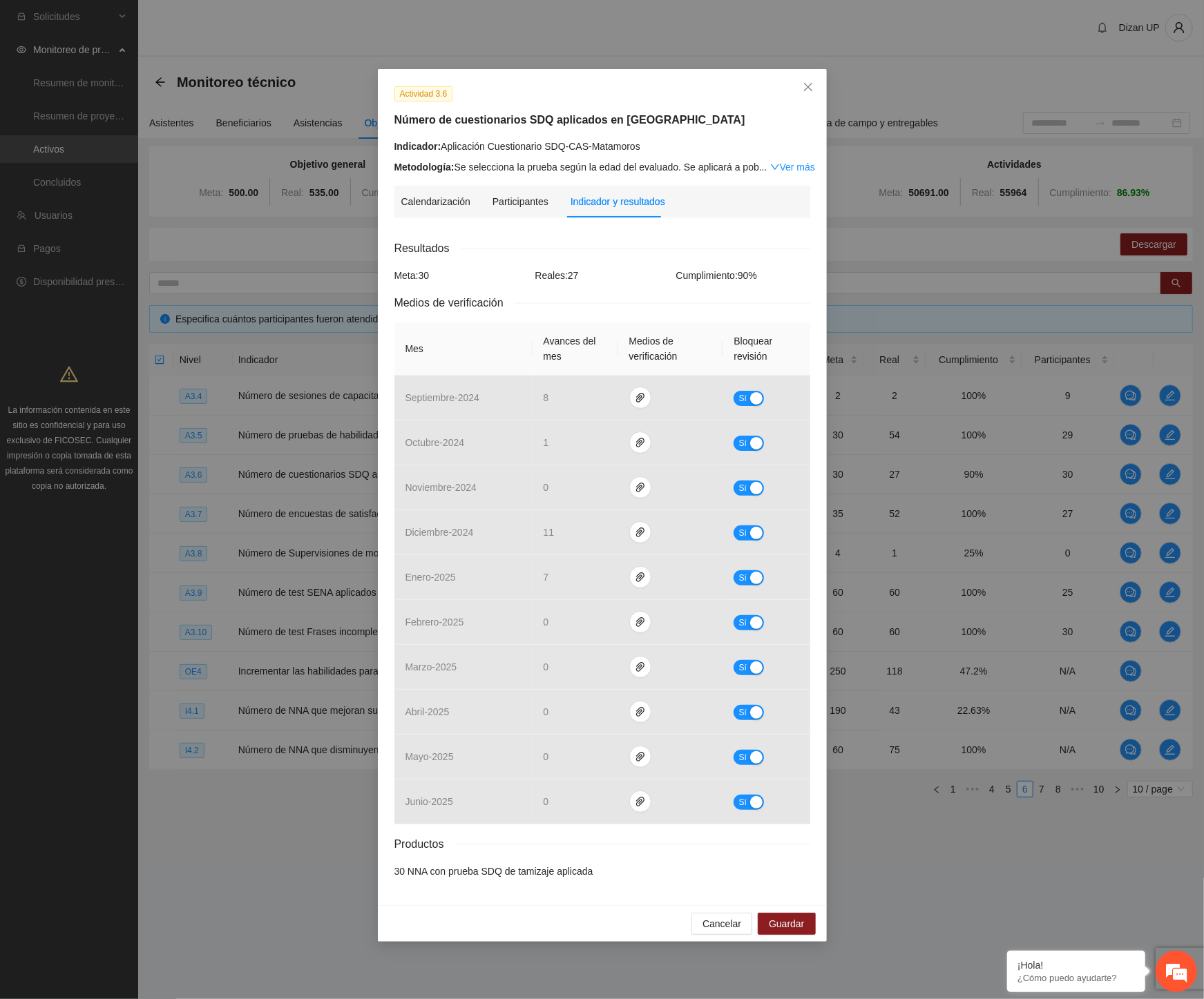
click at [757, 840] on div "Productos" at bounding box center [602, 844] width 416 height 17
click at [726, 921] on span "Cancelar" at bounding box center [721, 924] width 39 height 15
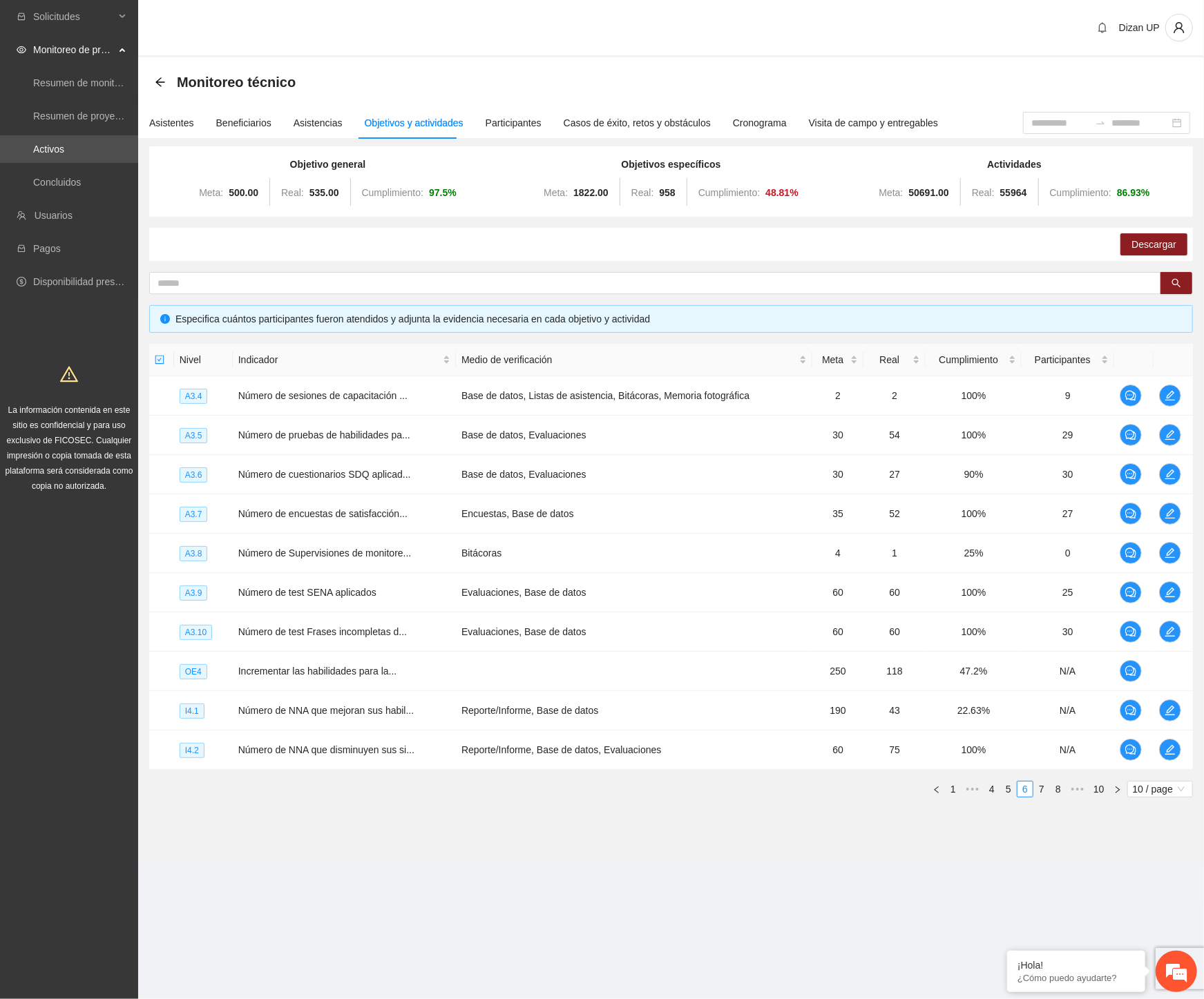
click at [78, 715] on div "Solicitudes Monitoreo de proyectos Resumen de monitoreo Resumen de proyectos ap…" at bounding box center [69, 500] width 138 height 999
click at [1177, 471] on span "edit" at bounding box center [1170, 474] width 20 height 11
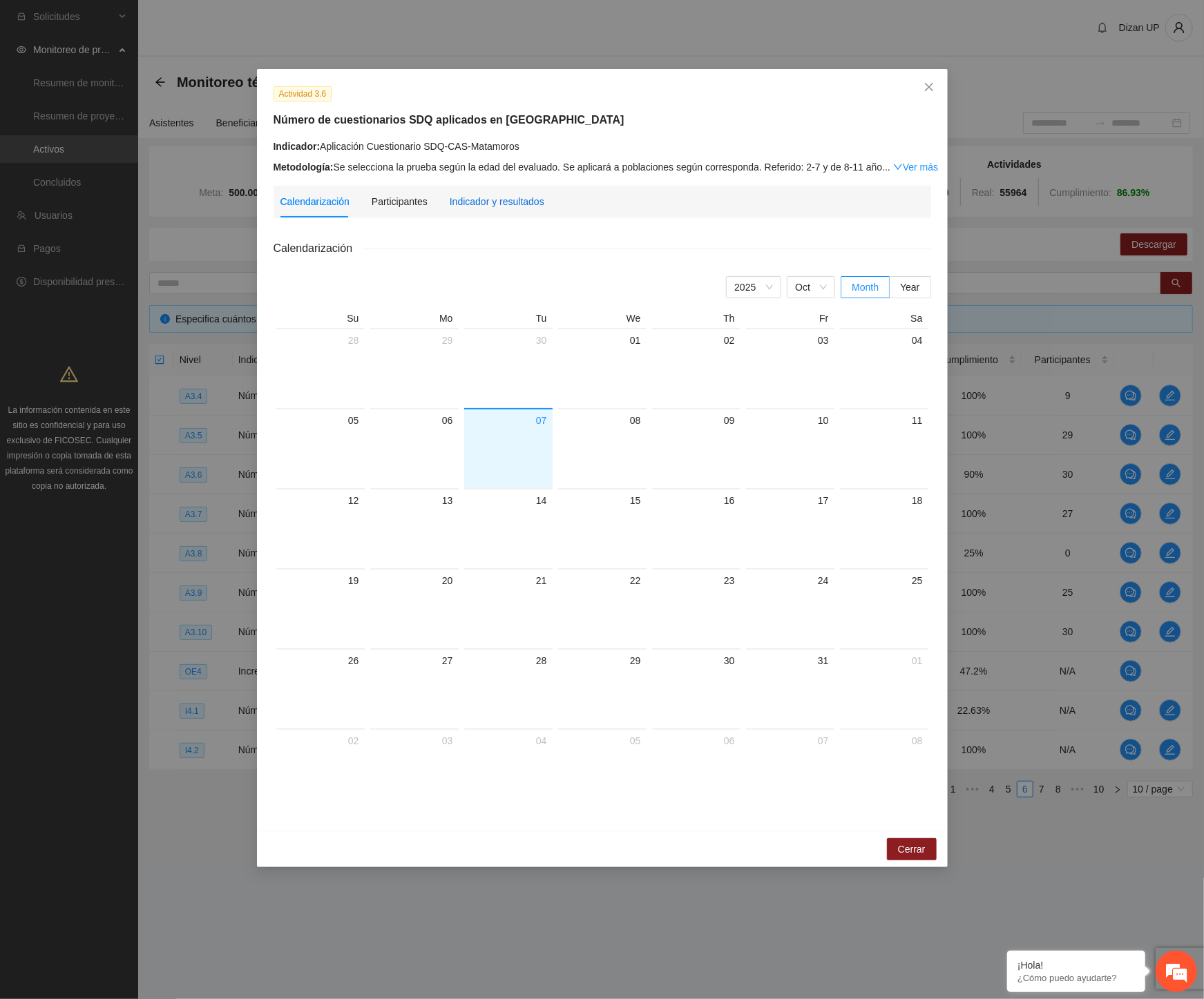
click at [481, 203] on div "Indicador y resultados" at bounding box center [496, 202] width 95 height 15
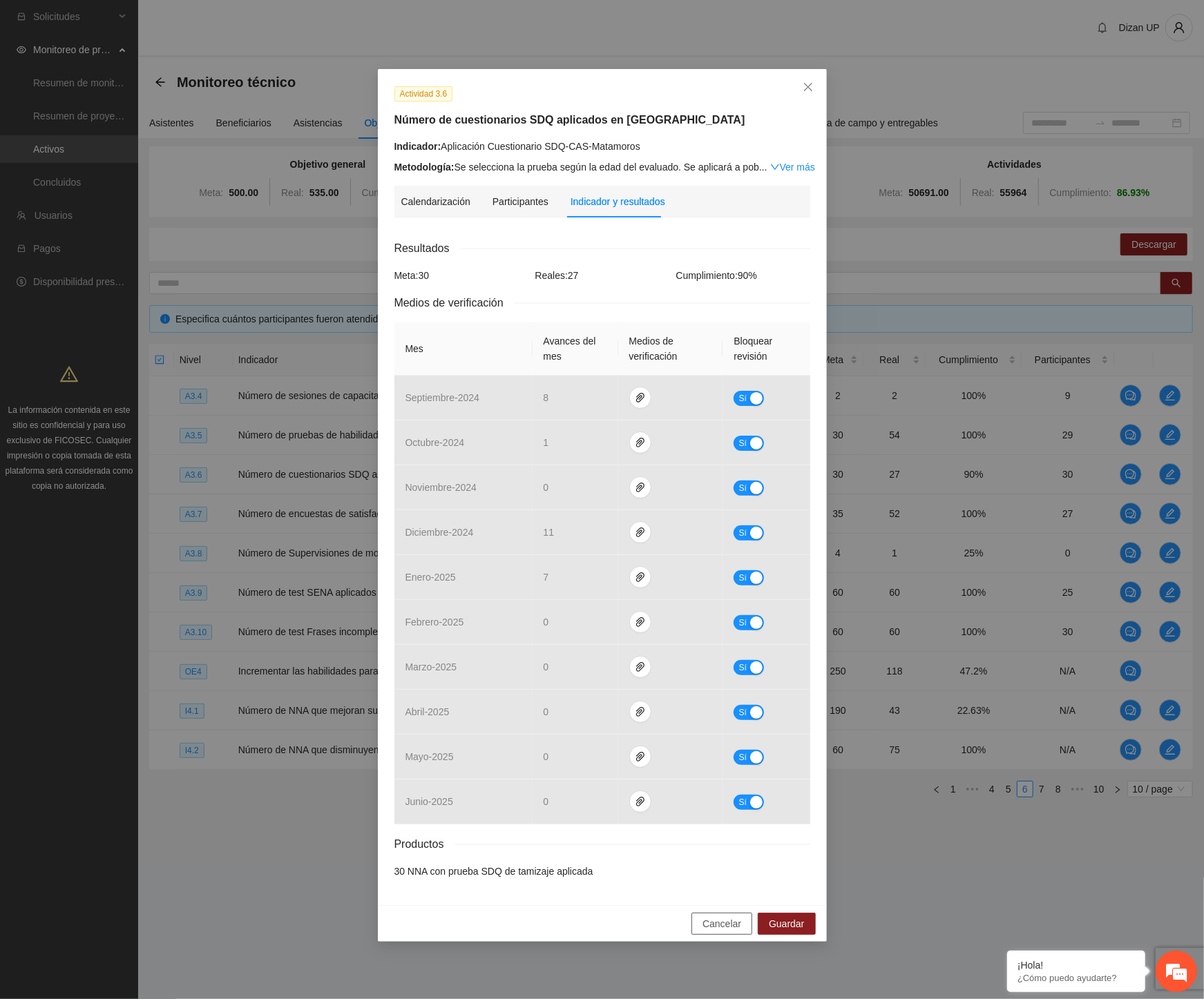
click at [729, 922] on span "Cancelar" at bounding box center [721, 924] width 39 height 15
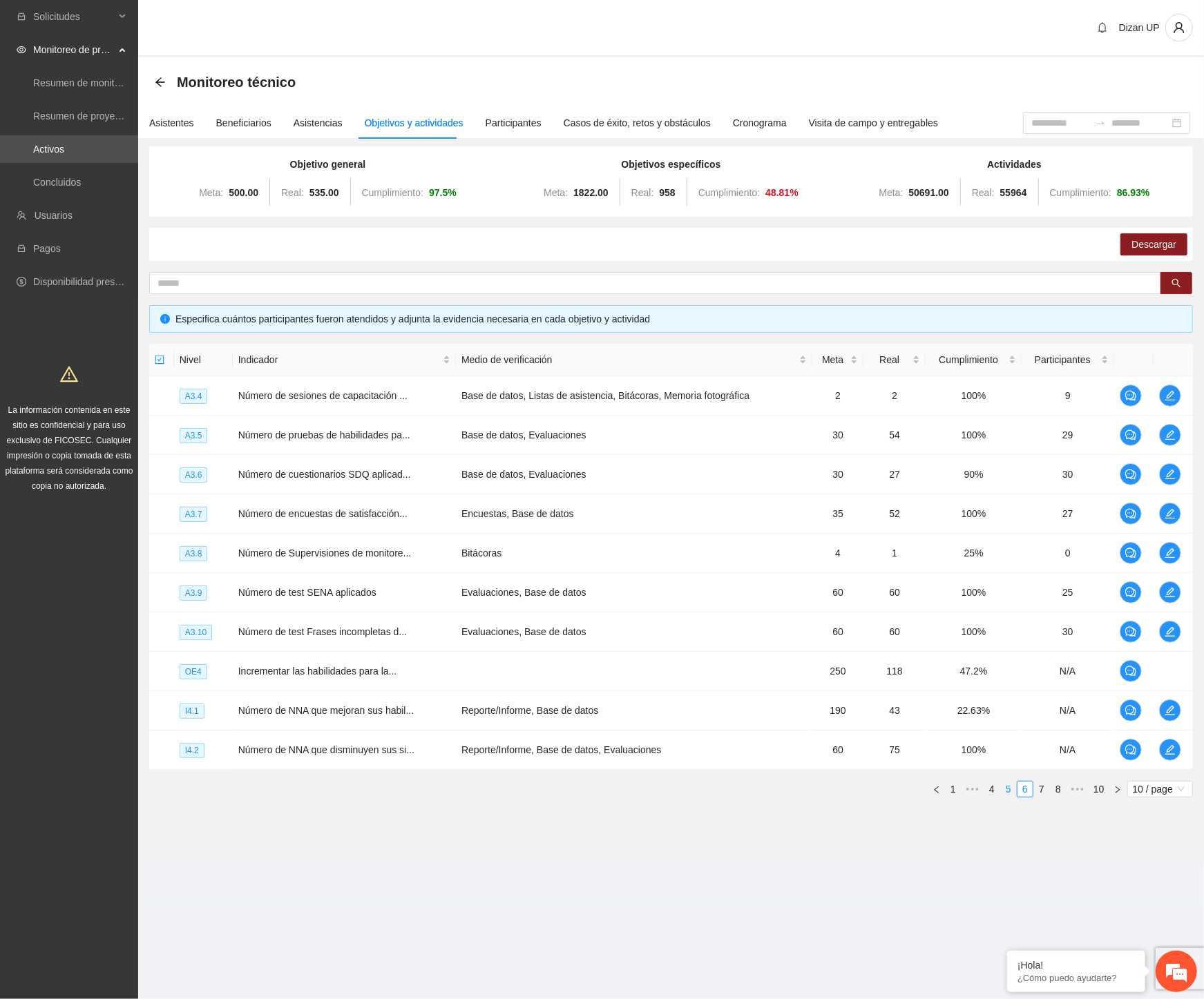
click at [1007, 785] on link "5" at bounding box center [1008, 789] width 15 height 15
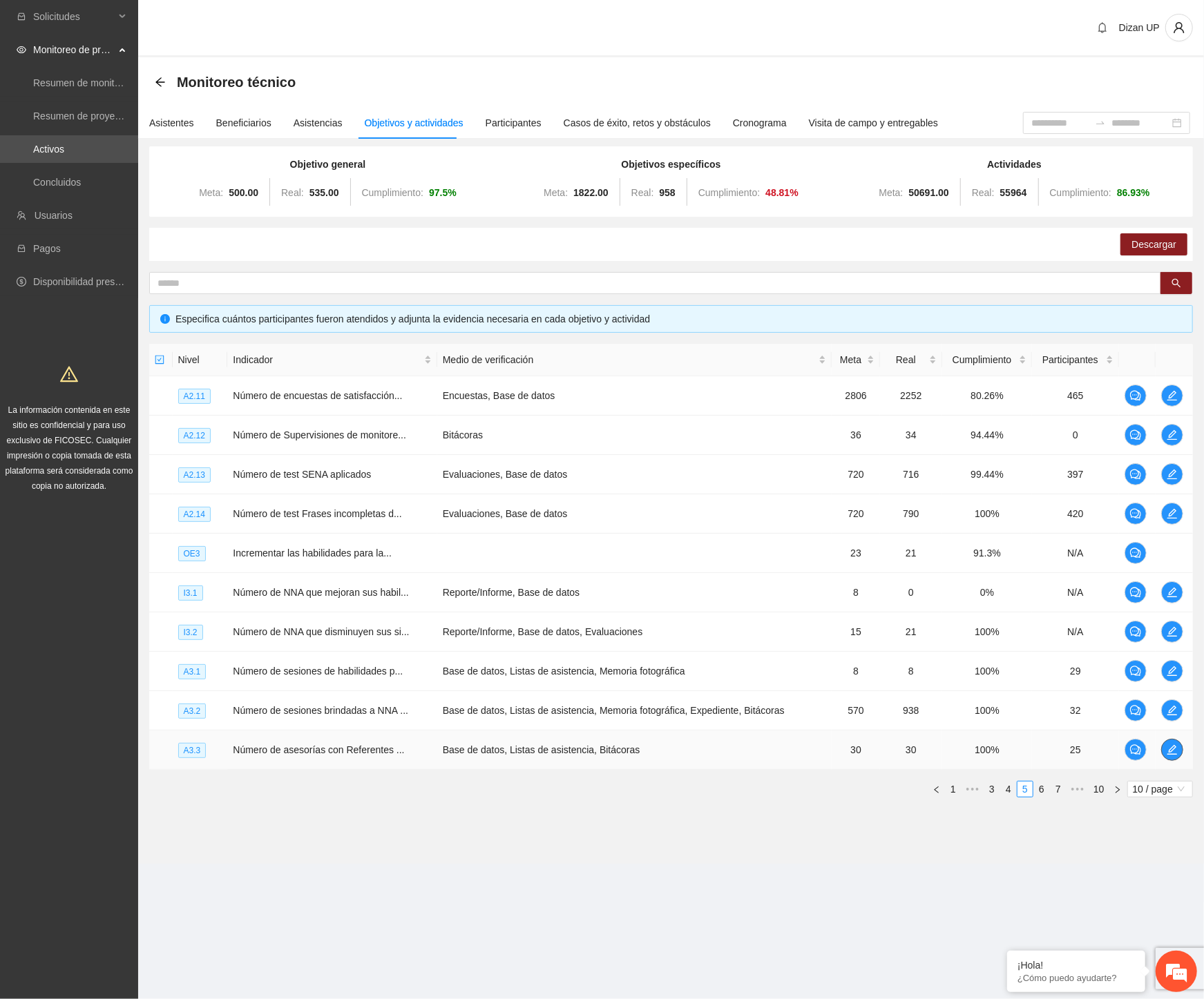
click at [1172, 754] on icon "edit" at bounding box center [1172, 750] width 10 height 10
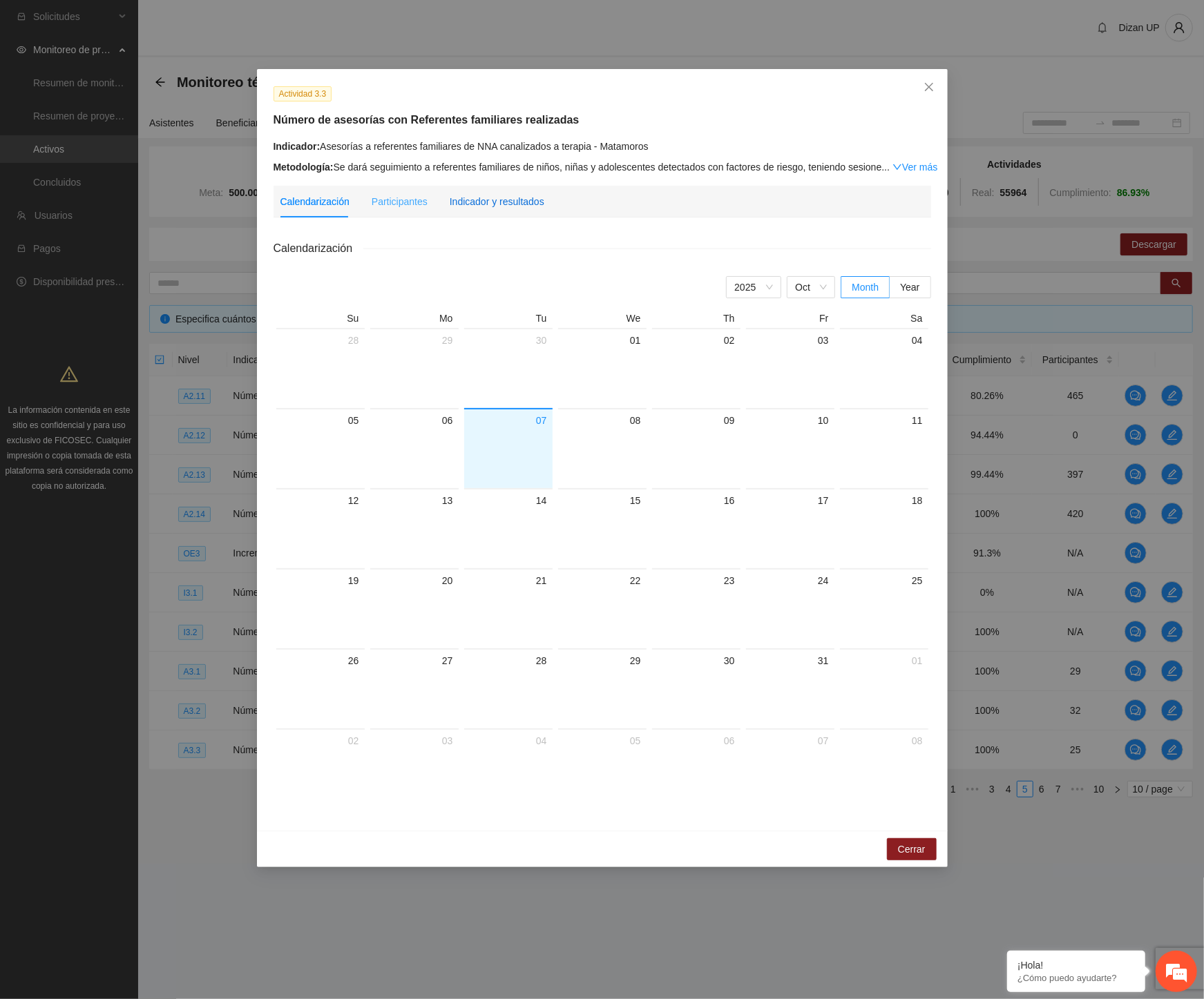
click at [508, 198] on div "Indicador y resultados" at bounding box center [496, 202] width 95 height 15
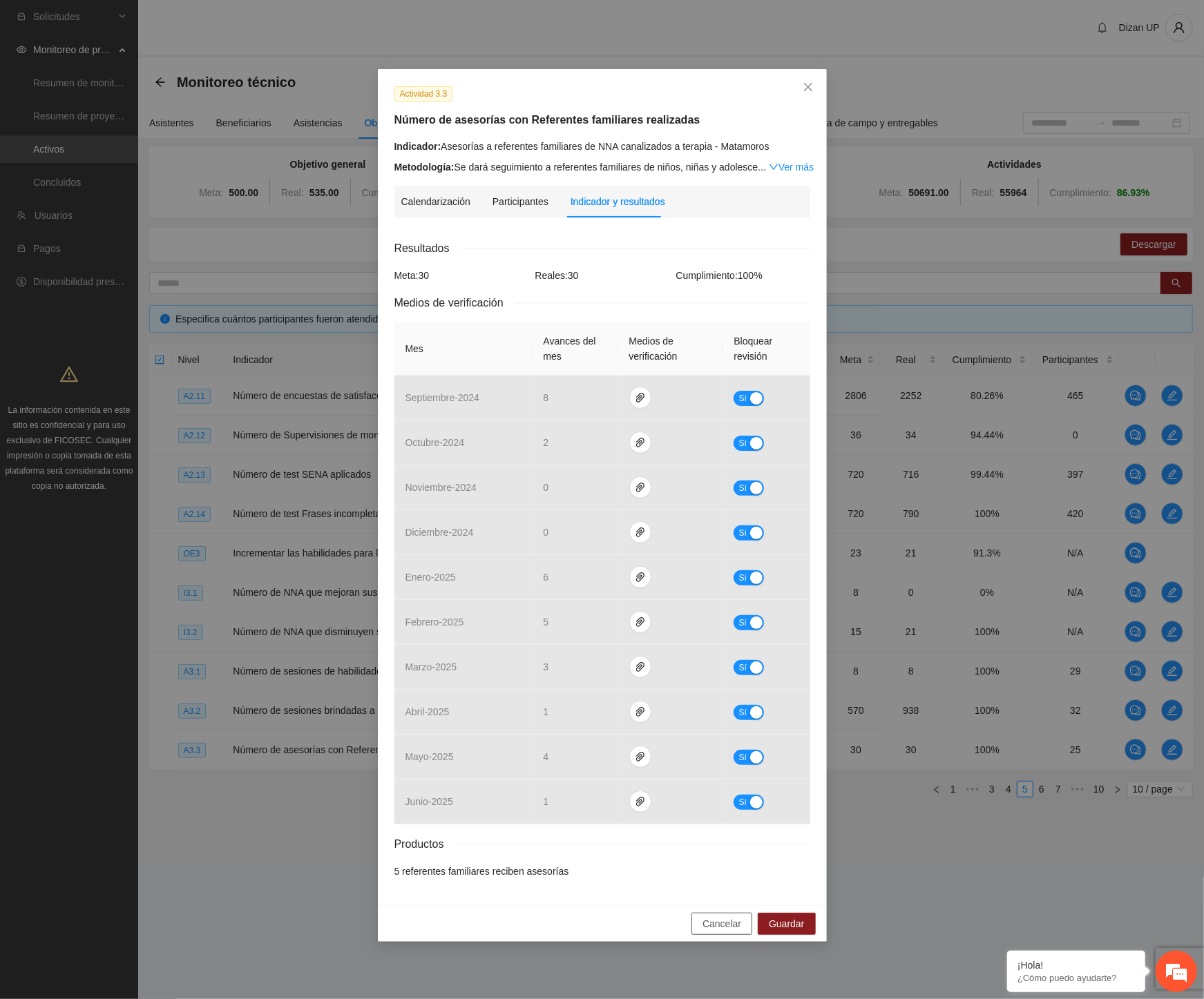
click at [716, 931] on span "Cancelar" at bounding box center [721, 924] width 39 height 15
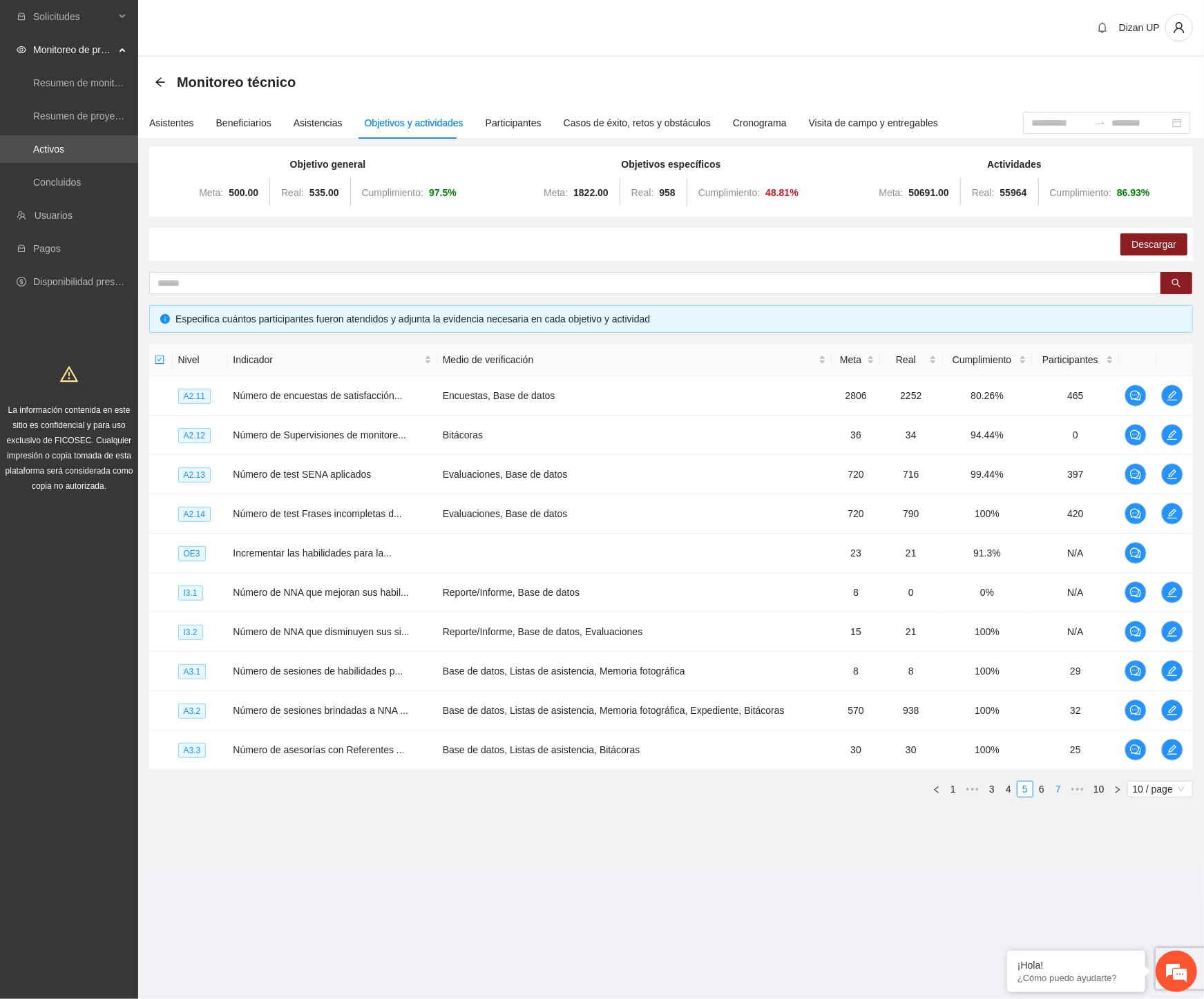
click at [1053, 791] on link "7" at bounding box center [1058, 789] width 15 height 15
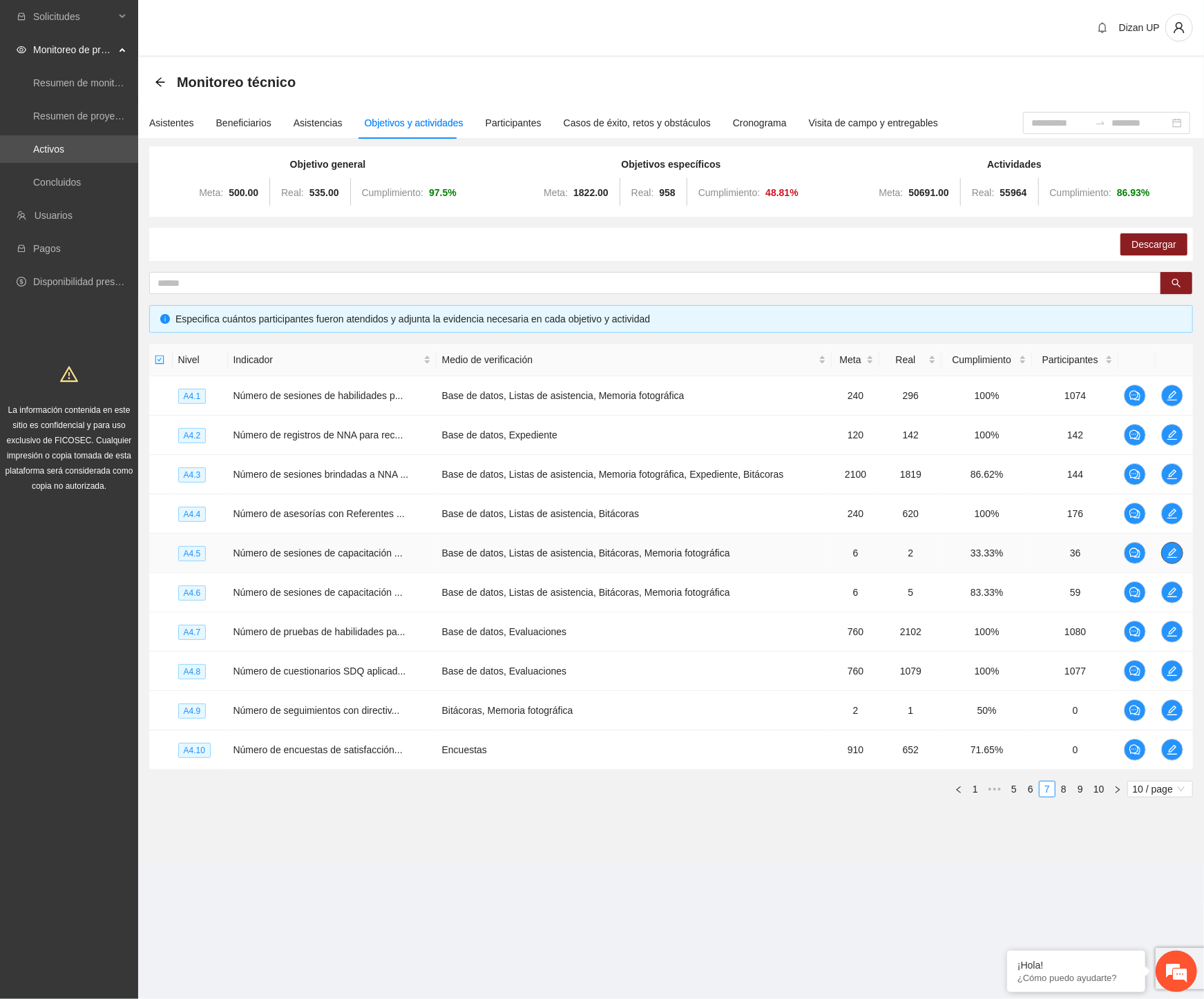
click at [1168, 555] on icon "edit" at bounding box center [1172, 553] width 11 height 11
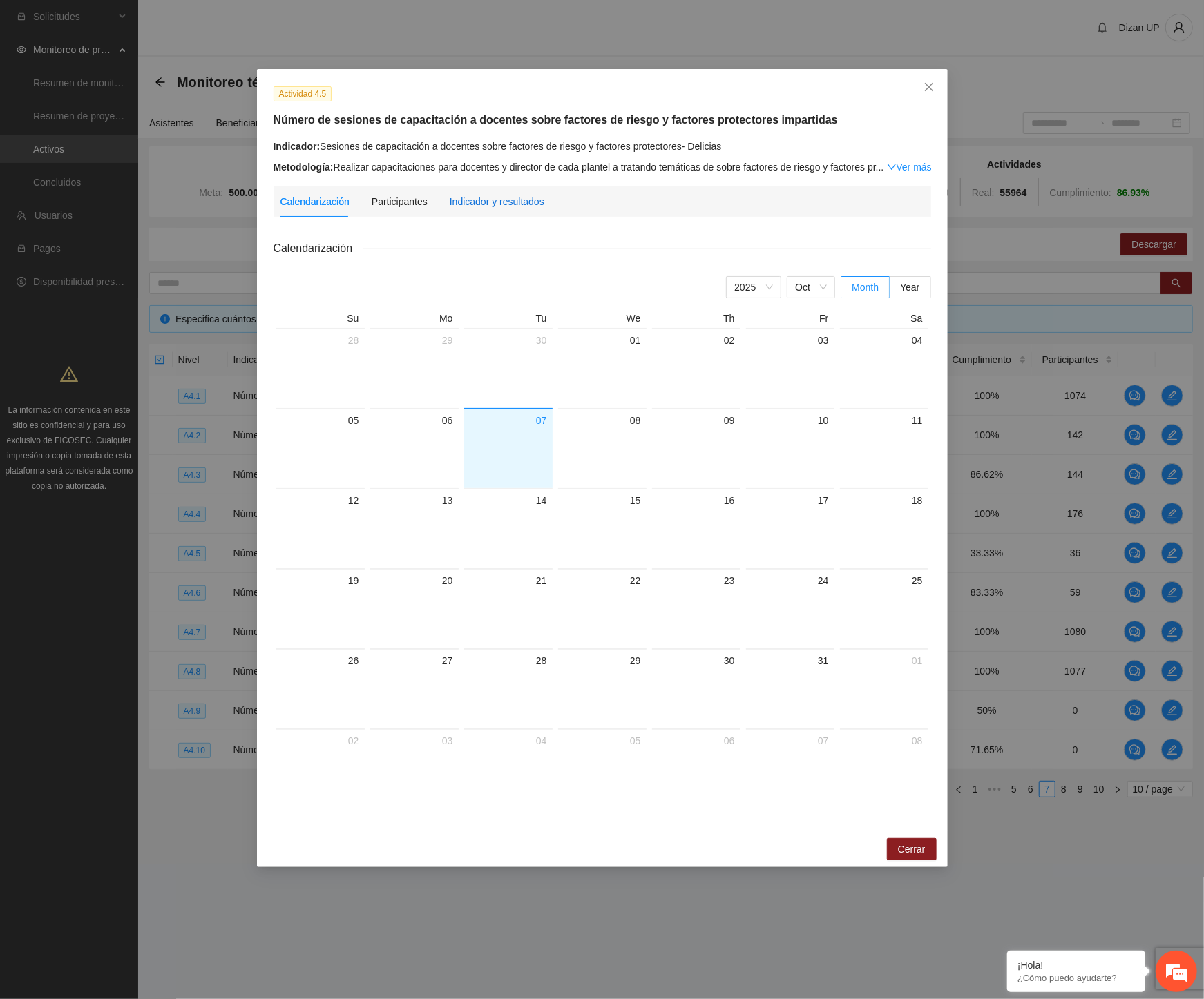
click at [478, 203] on div "Indicador y resultados" at bounding box center [496, 202] width 95 height 15
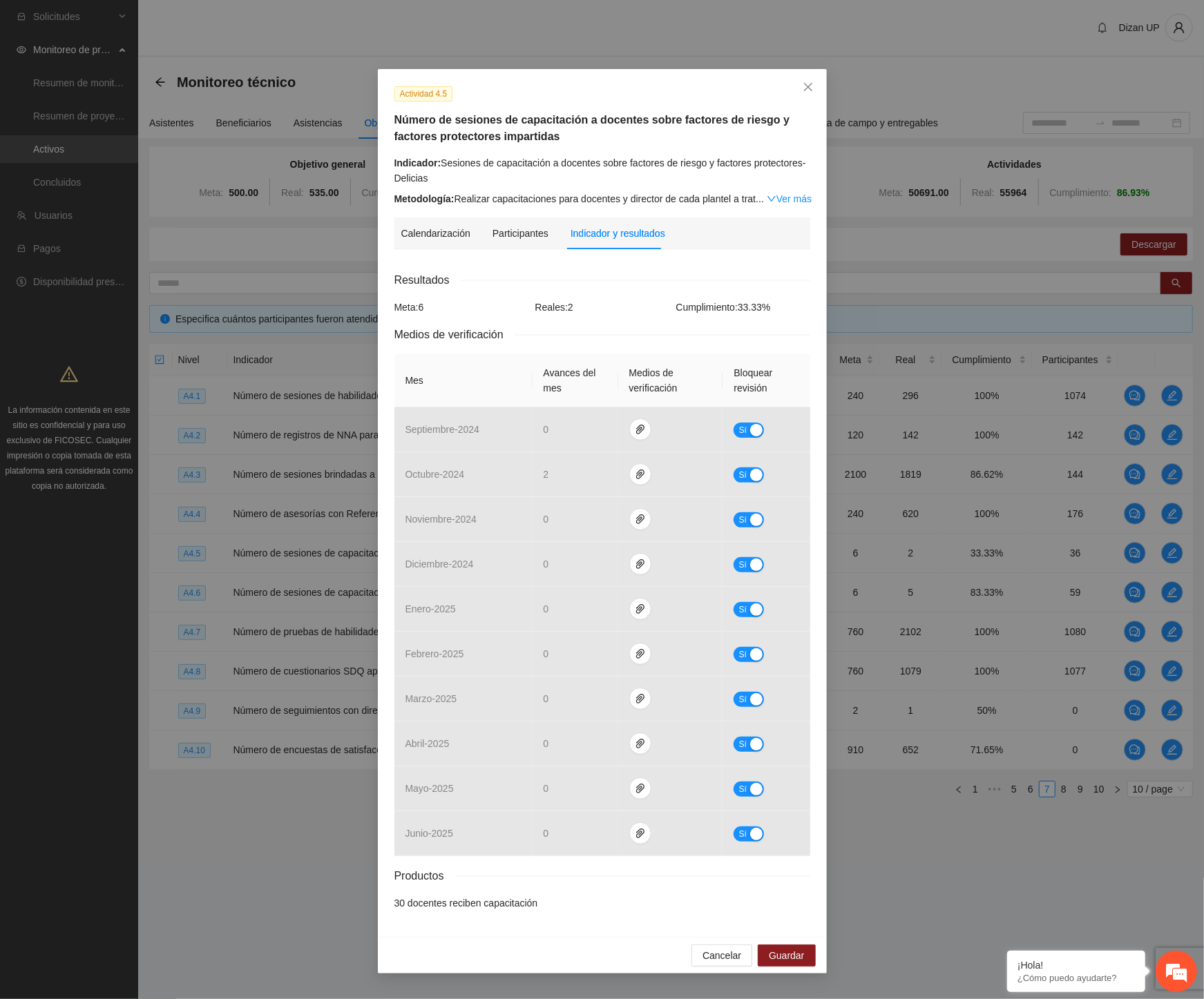
click at [470, 181] on div "Indicador: Sesiones de capacitación a docentes sobre factores de riesgo y facto…" at bounding box center [602, 171] width 416 height 30
click at [805, 80] on span "Close" at bounding box center [808, 87] width 37 height 37
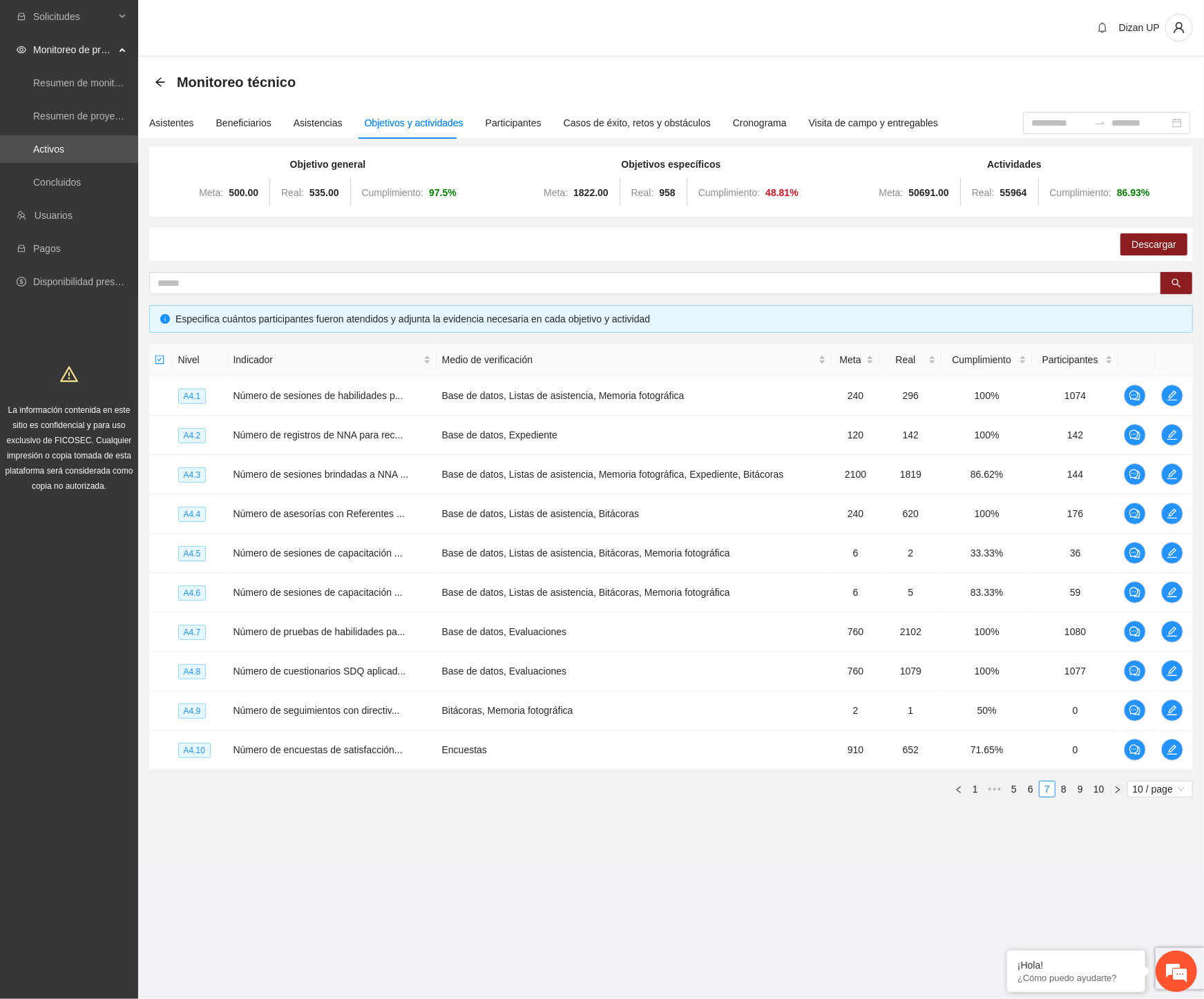
click at [664, 307] on div "Especifica cuántos participantes fueron atendidos y adjunta la evidencia necesa…" at bounding box center [671, 319] width 1044 height 27
click at [1030, 792] on link "6" at bounding box center [1030, 789] width 15 height 15
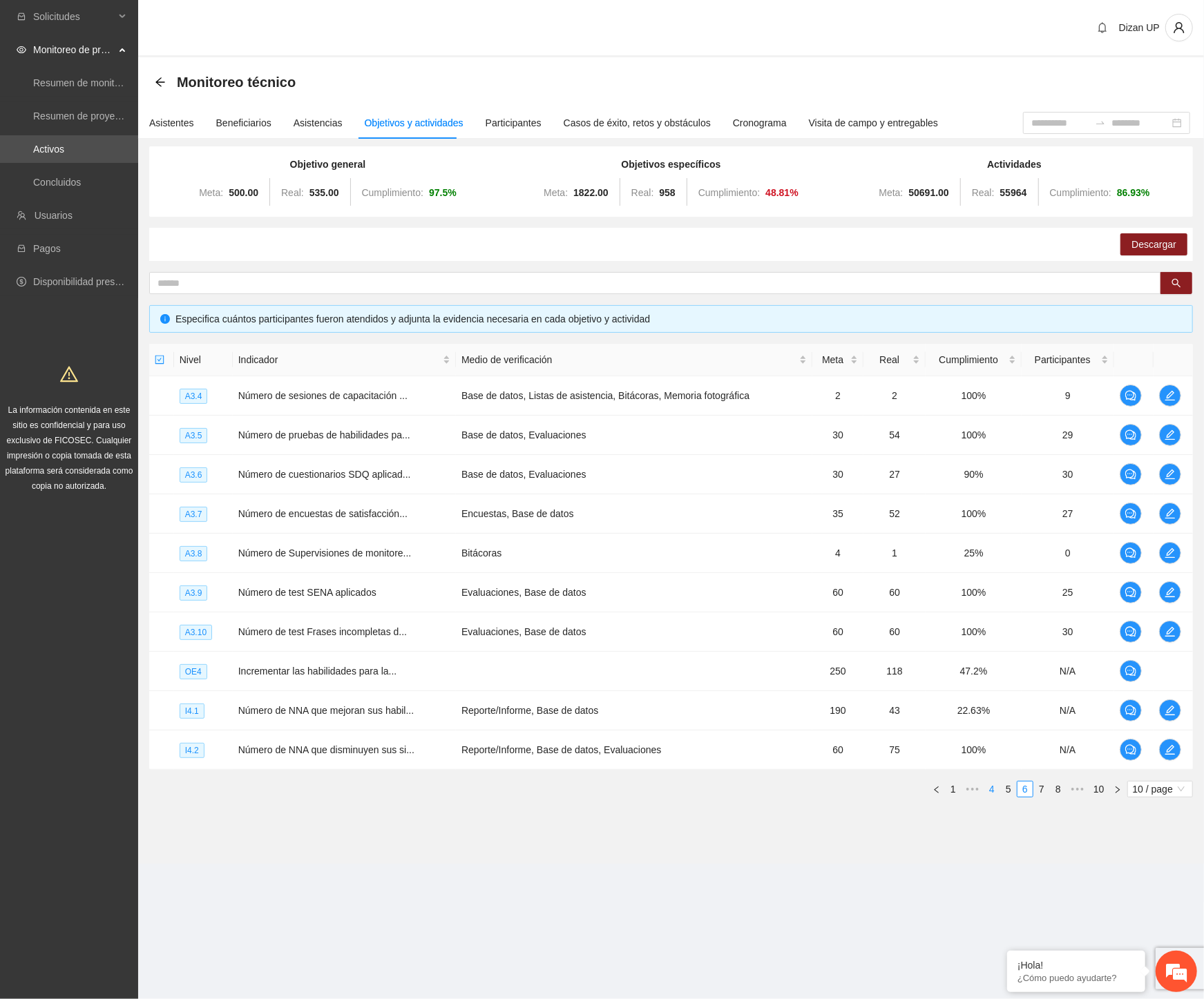
click at [988, 789] on link "4" at bounding box center [991, 789] width 15 height 15
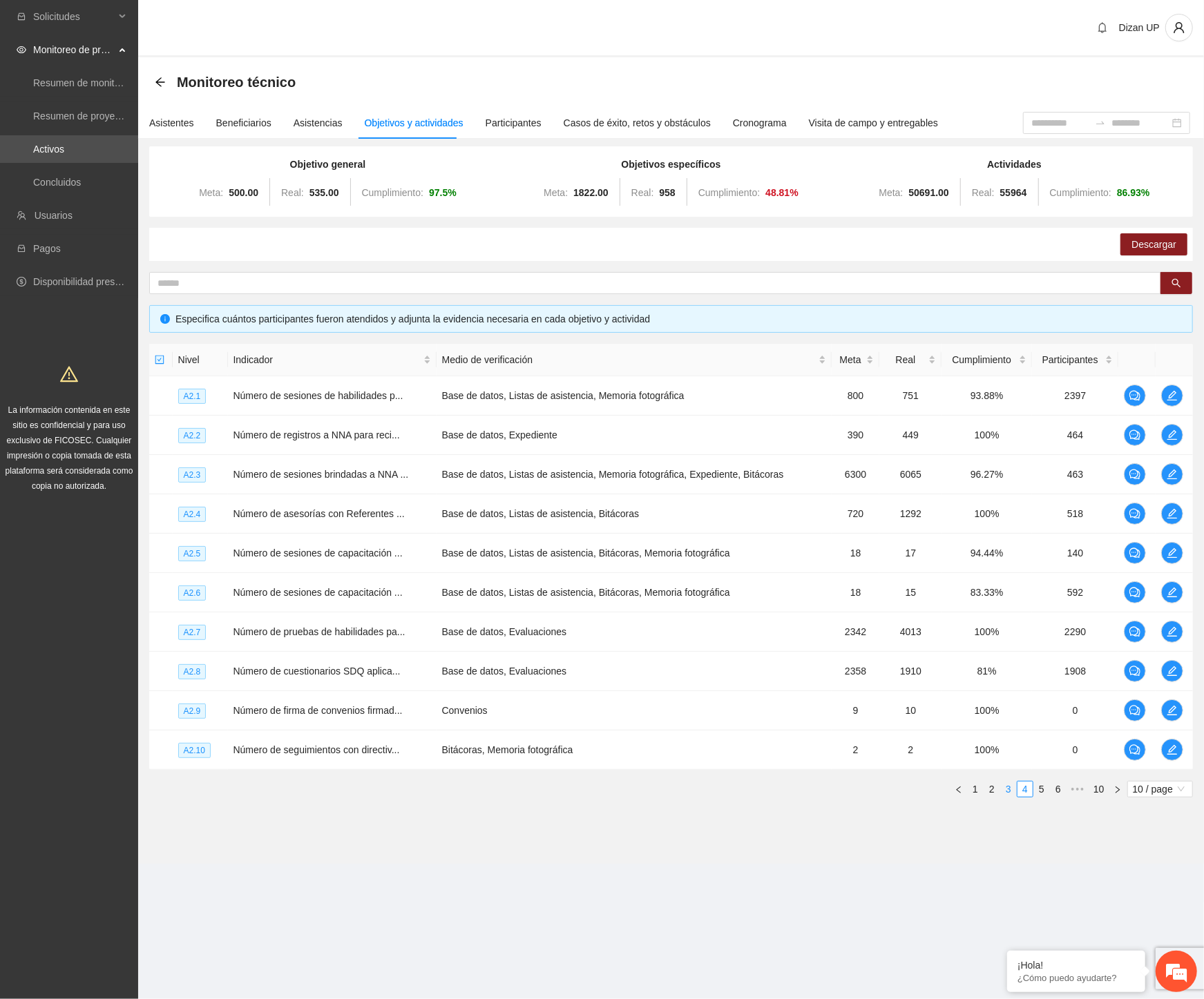
click at [1009, 796] on link "3" at bounding box center [1008, 789] width 15 height 15
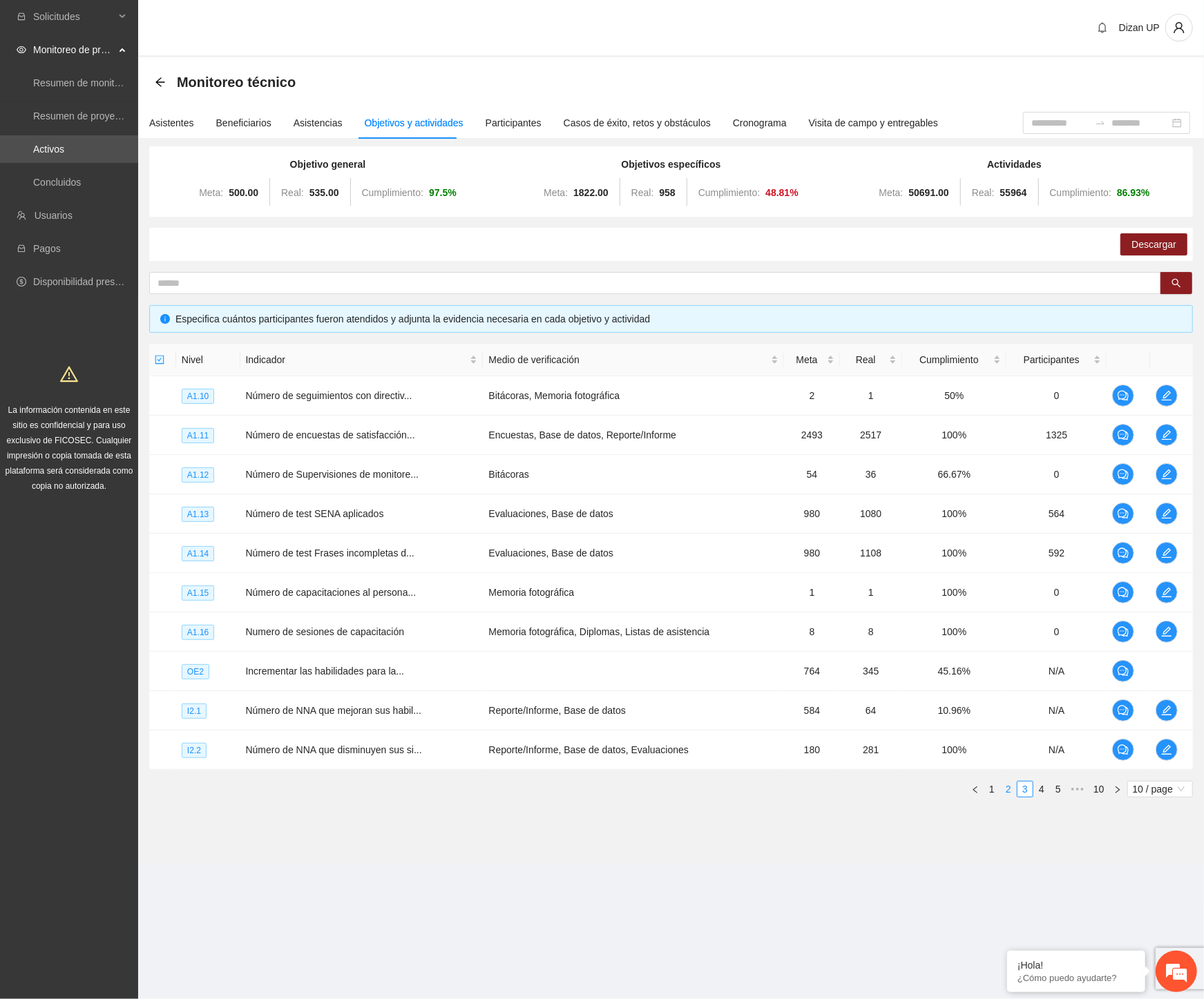
click at [1004, 785] on link "2" at bounding box center [1008, 789] width 15 height 15
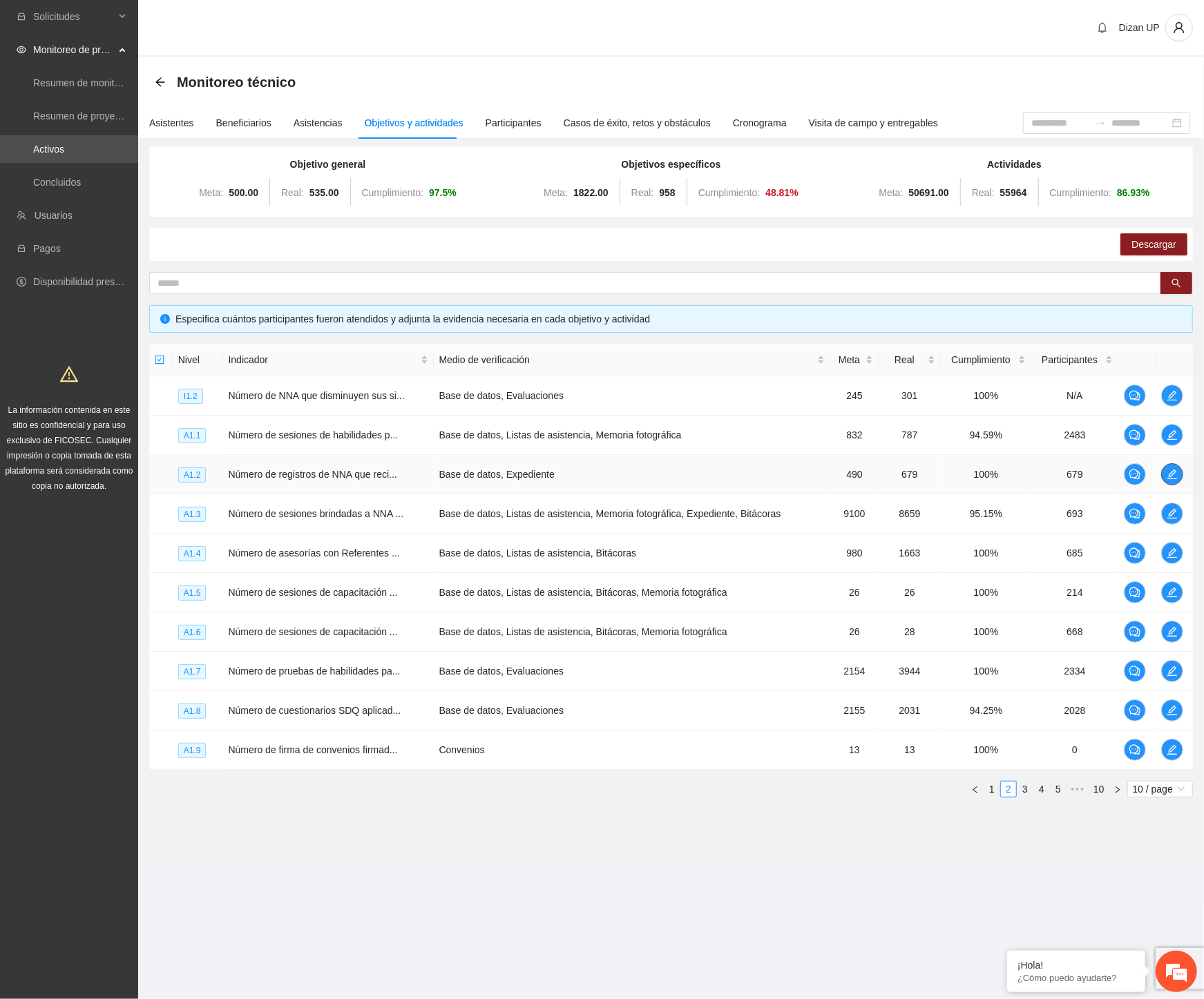
click at [1167, 474] on icon "edit" at bounding box center [1172, 474] width 11 height 11
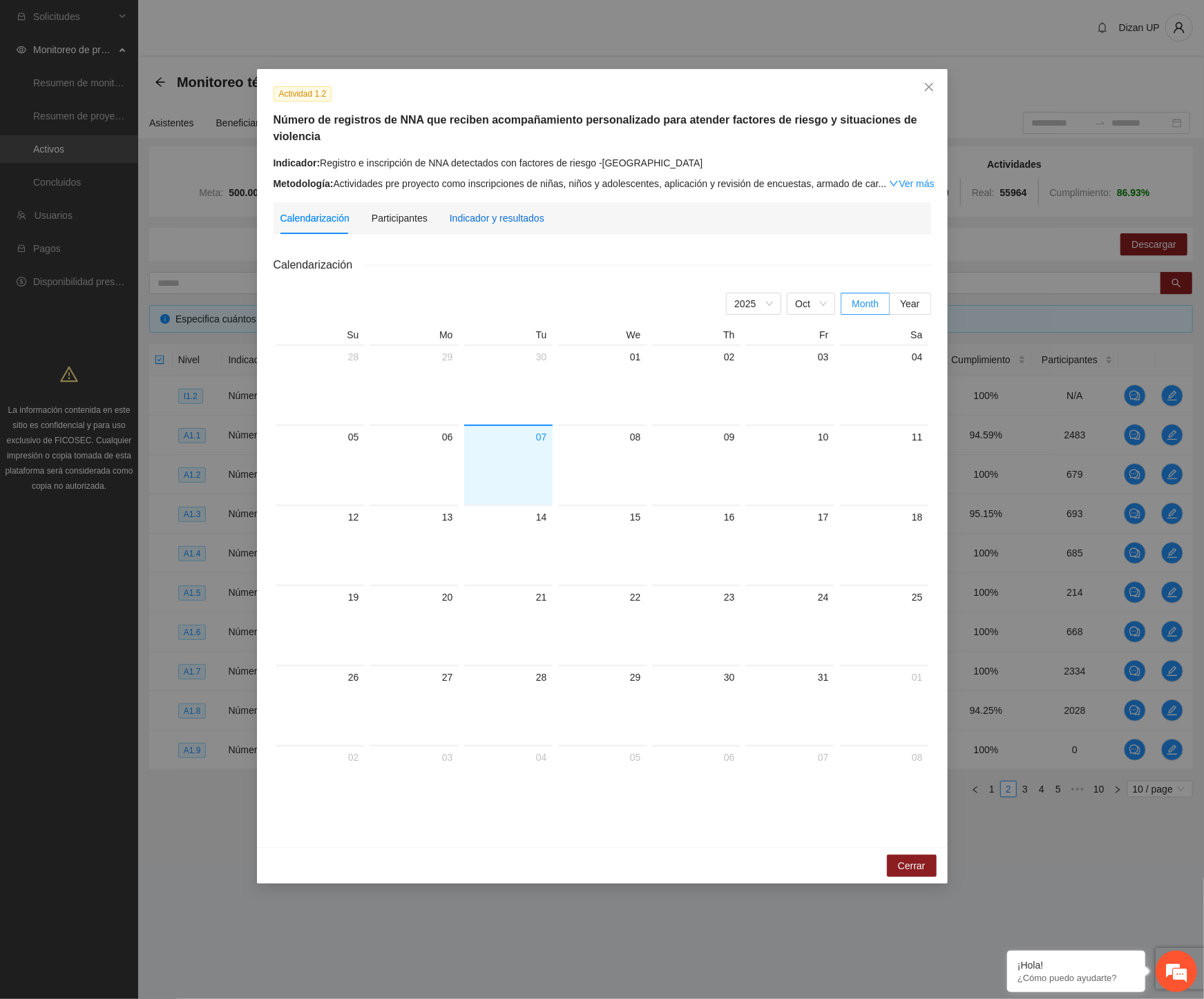
click at [508, 215] on div "Indicador y resultados" at bounding box center [496, 218] width 95 height 15
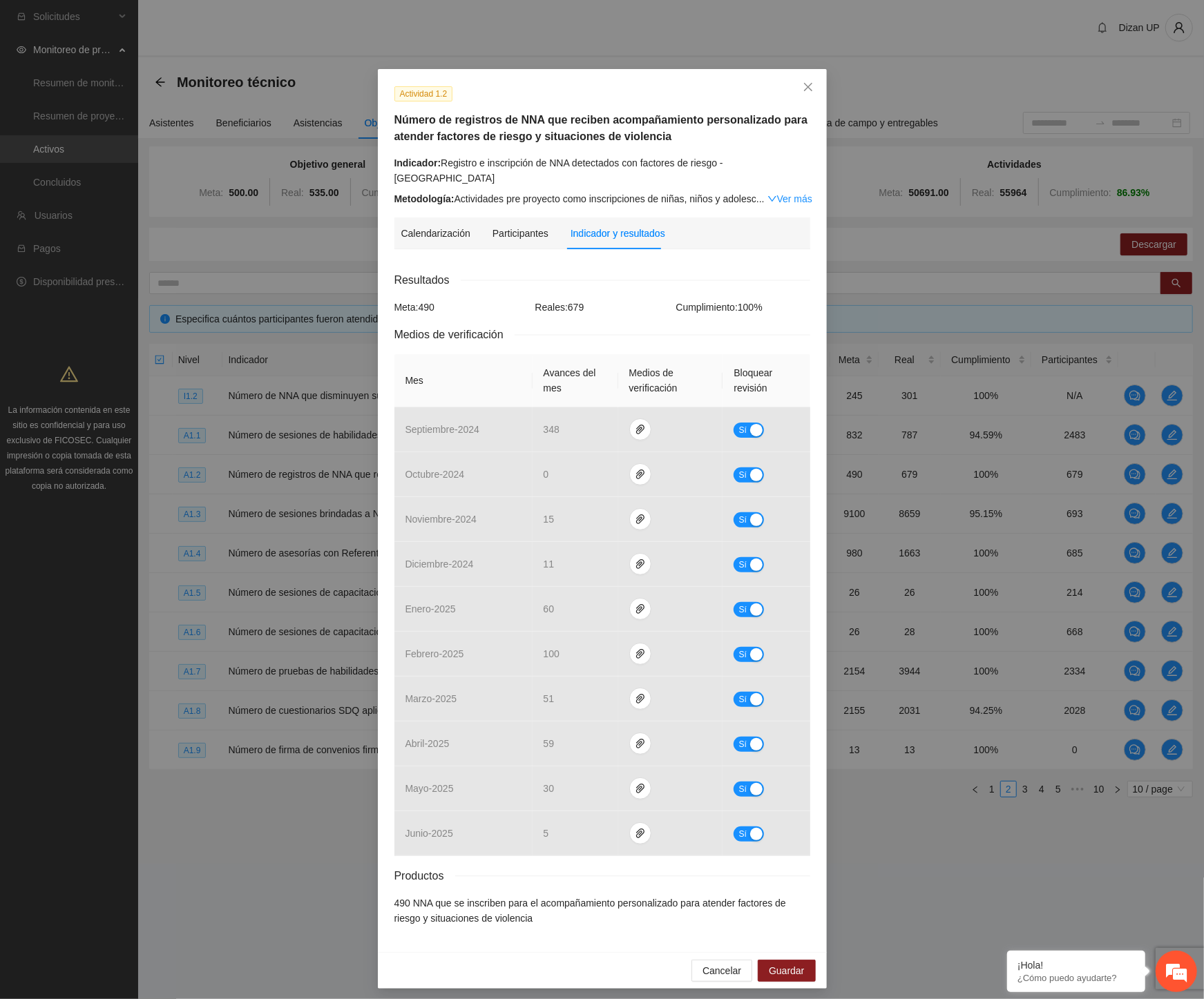
drag, startPoint x: 322, startPoint y: 254, endPoint x: 383, endPoint y: 233, distance: 64.5
click at [322, 254] on div "Actividad 1.2 Número de registros de NNA que reciben acompañamiento personaliza…" at bounding box center [602, 500] width 1204 height 999
click at [802, 88] on icon "close" at bounding box center [808, 87] width 11 height 11
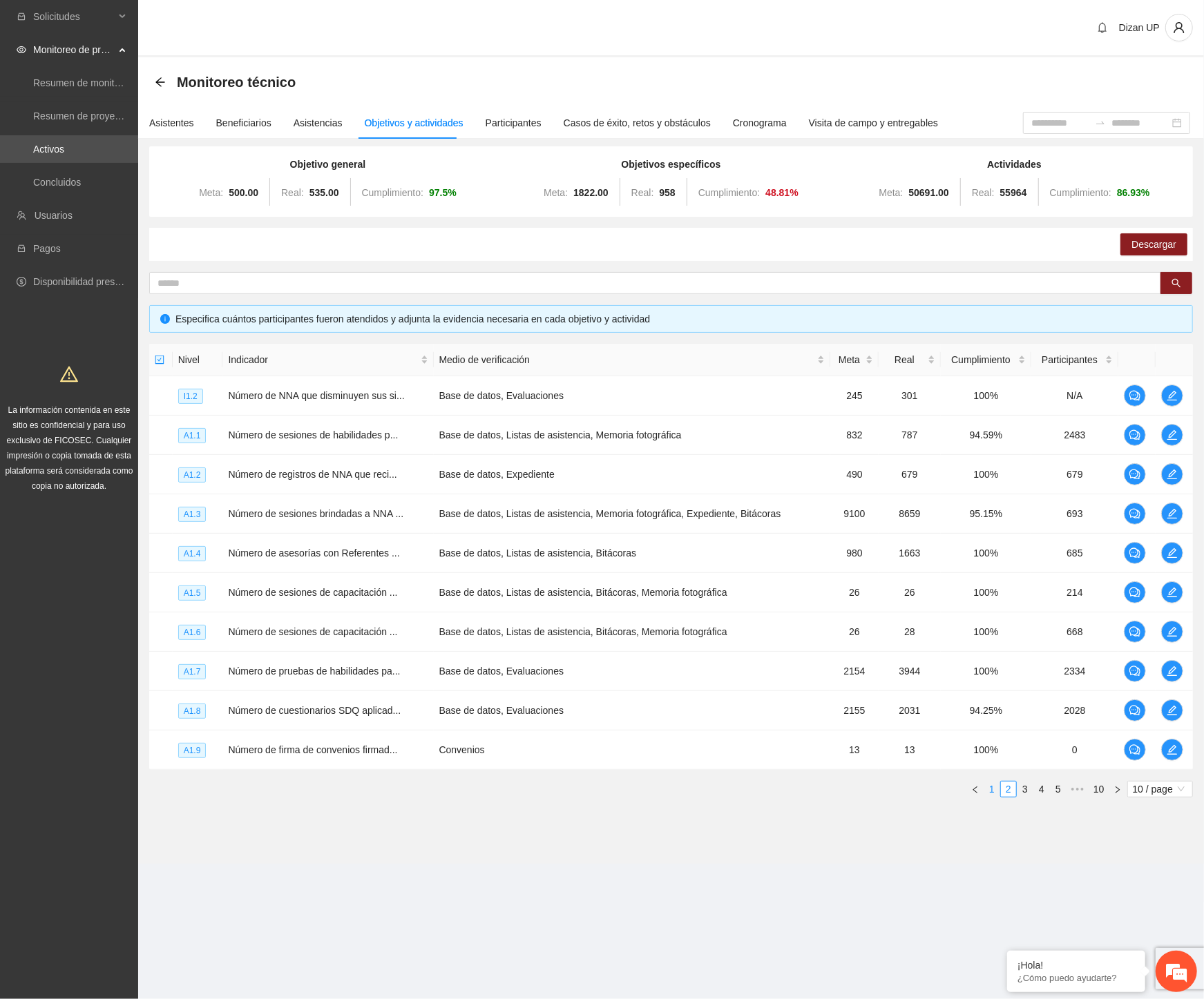
click at [991, 787] on link "1" at bounding box center [991, 789] width 15 height 15
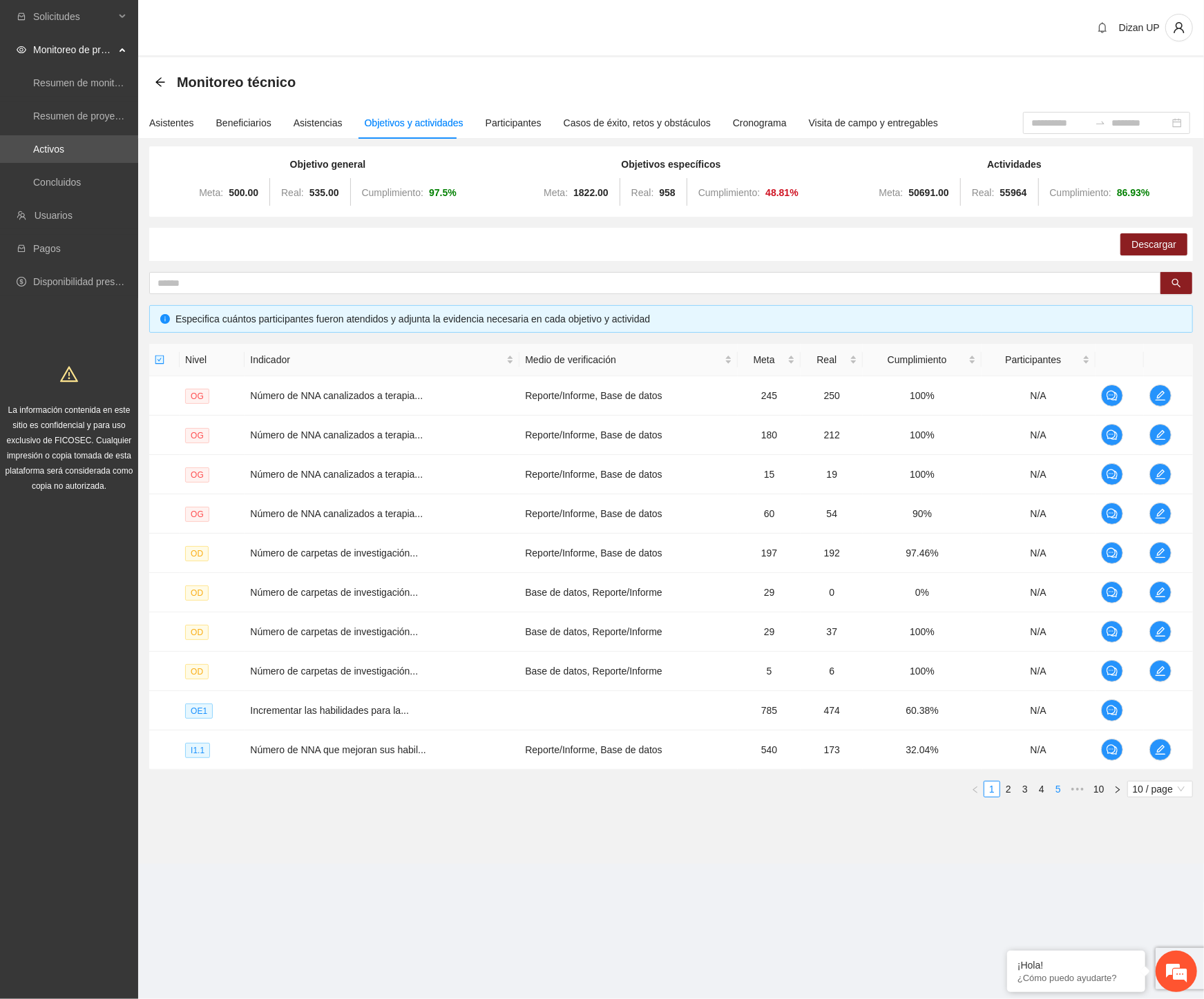
click at [1058, 793] on link "5" at bounding box center [1058, 789] width 15 height 15
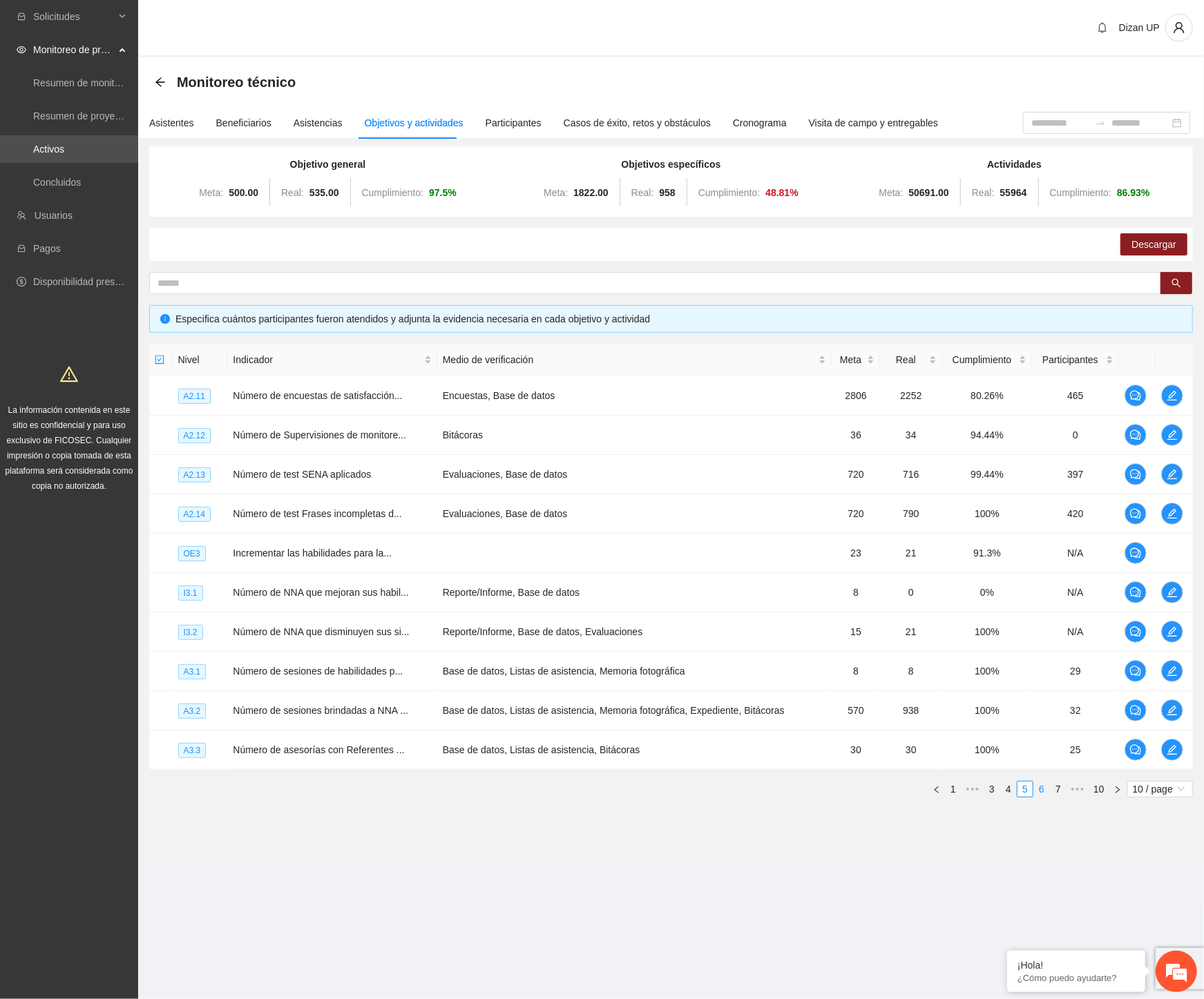
click at [1039, 791] on link "6" at bounding box center [1042, 789] width 15 height 15
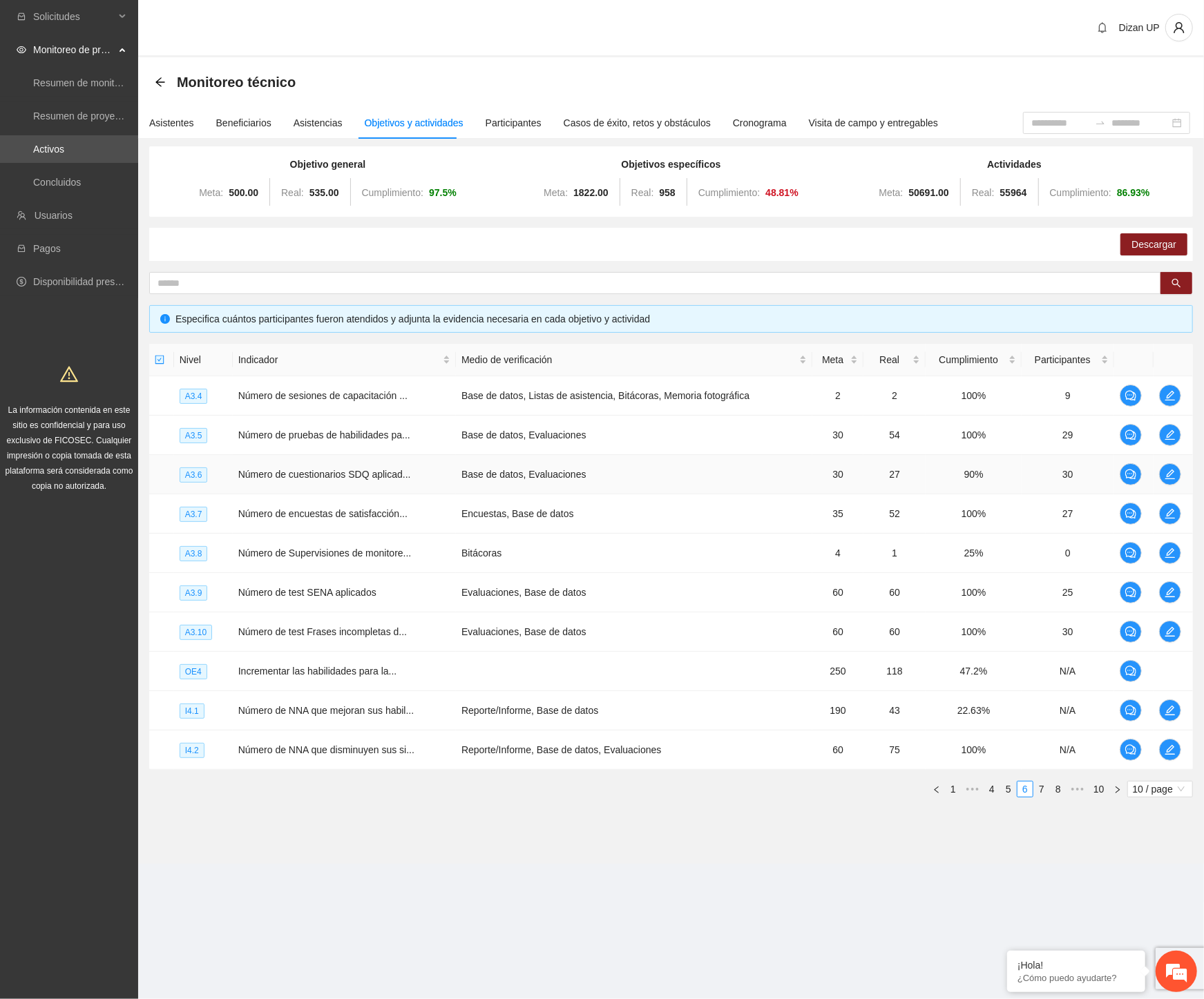
click at [247, 487] on td "Número de cuestionarios SDQ aplicad..." at bounding box center [345, 475] width 223 height 39
click at [541, 611] on td "Evaluaciones, Base de datos" at bounding box center [633, 593] width 356 height 39
click at [1009, 788] on link "5" at bounding box center [1008, 789] width 15 height 15
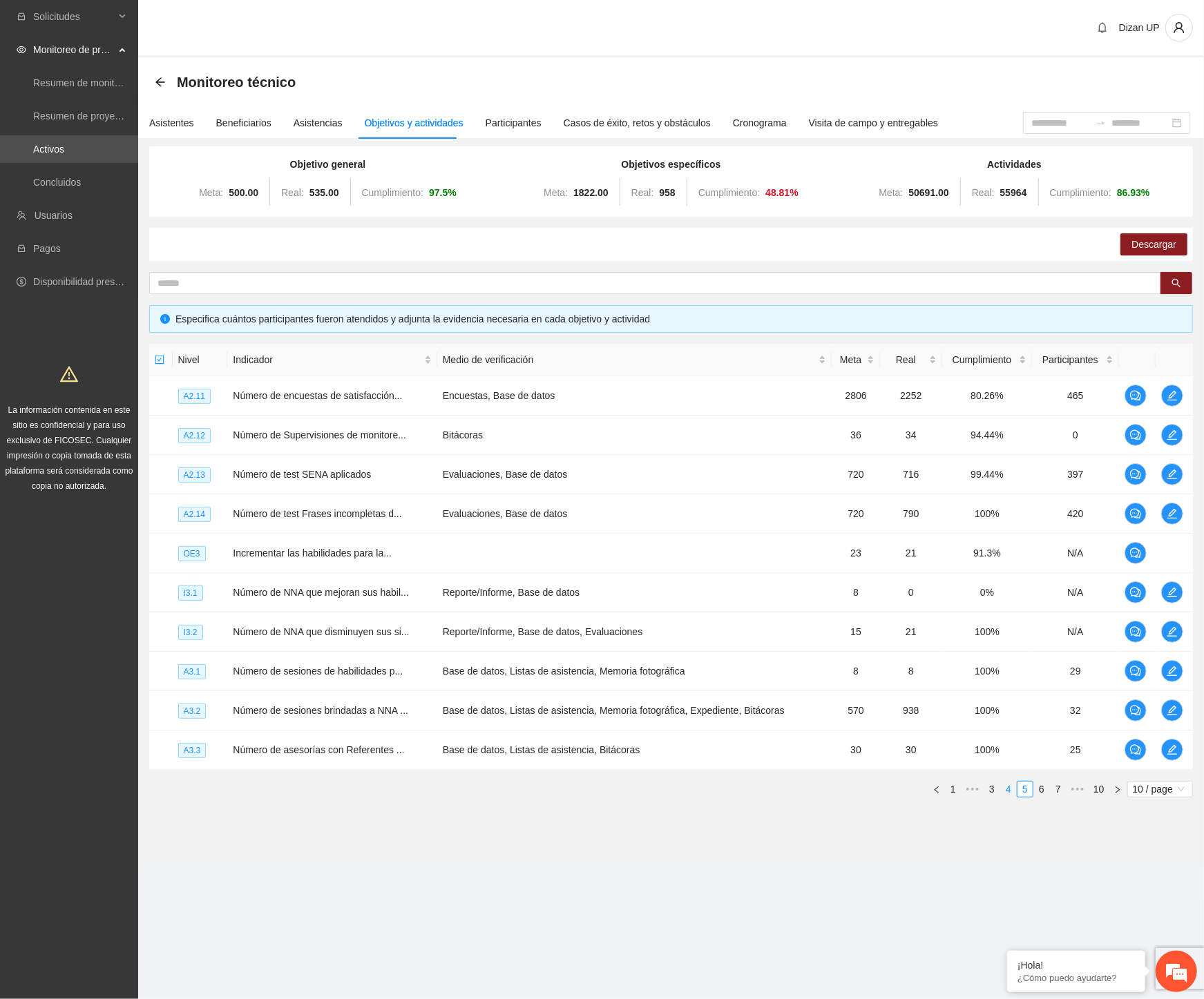
click at [1008, 786] on link "4" at bounding box center [1008, 789] width 15 height 15
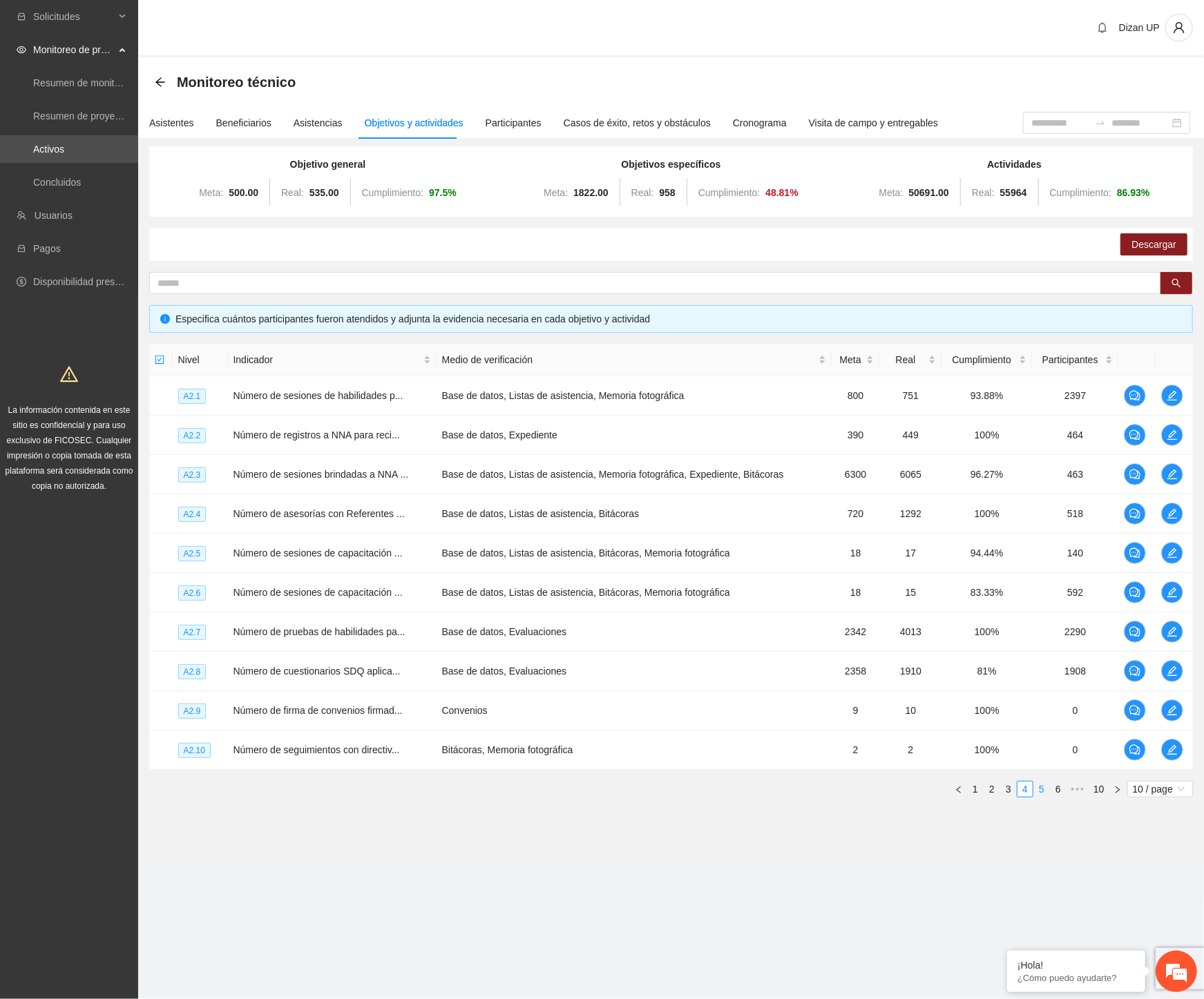
click at [1038, 793] on link "5" at bounding box center [1042, 789] width 15 height 15
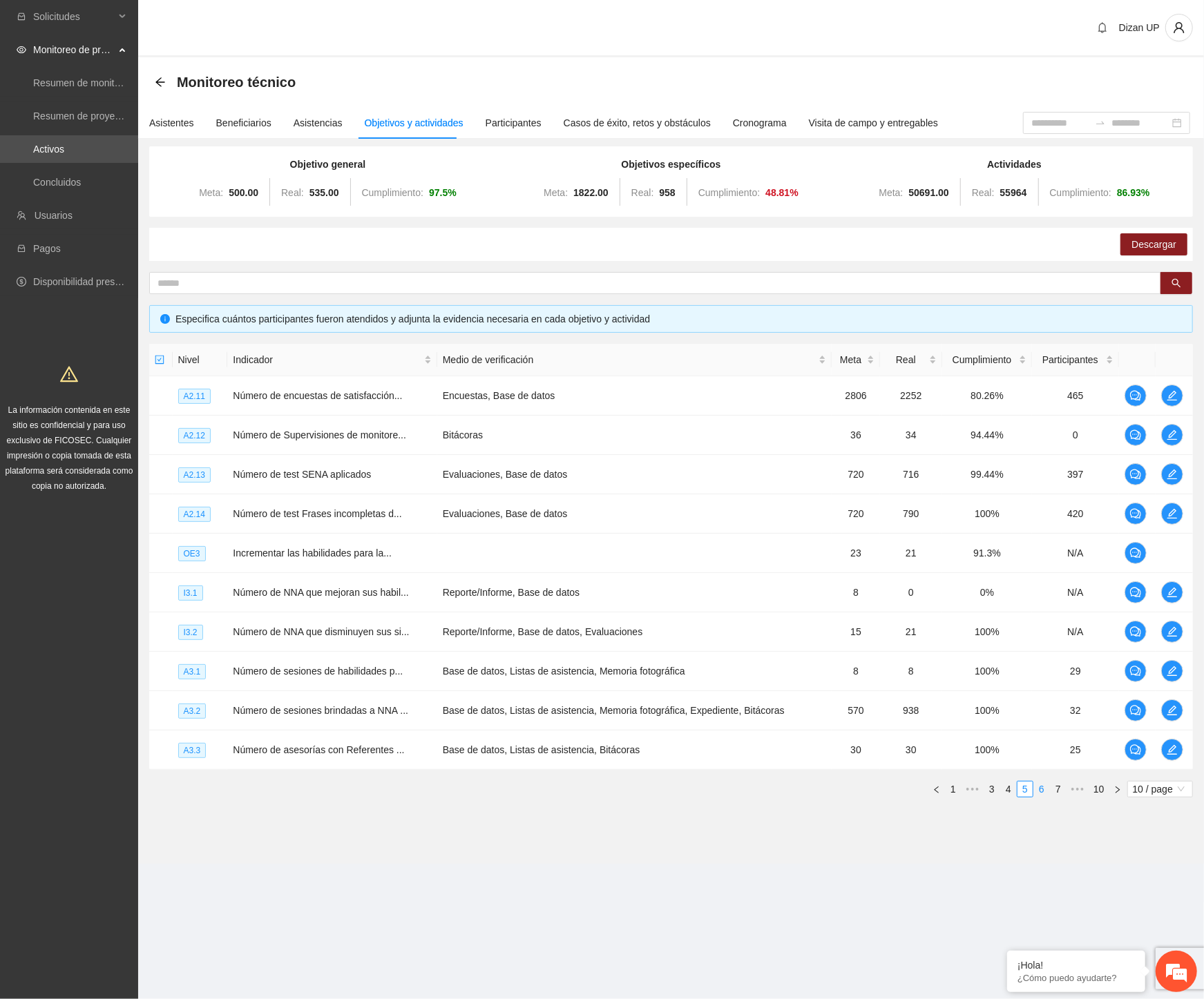
click at [1044, 788] on link "6" at bounding box center [1042, 789] width 15 height 15
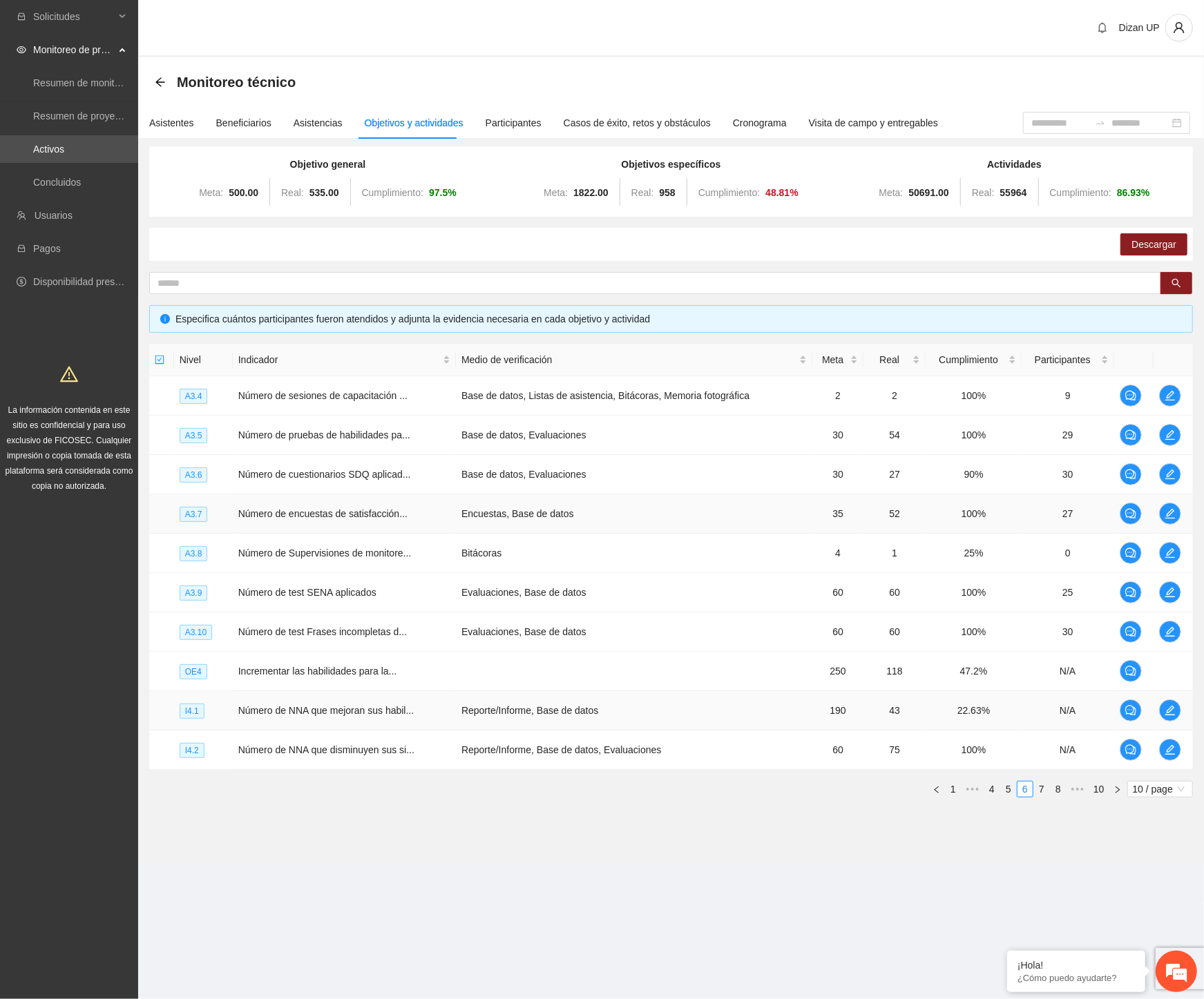
drag, startPoint x: 529, startPoint y: 500, endPoint x: 664, endPoint y: 722, distance: 259.8
click at [531, 500] on td "Encuestas, Base de datos" at bounding box center [633, 514] width 356 height 39
click at [1007, 787] on link "5" at bounding box center [1008, 789] width 15 height 15
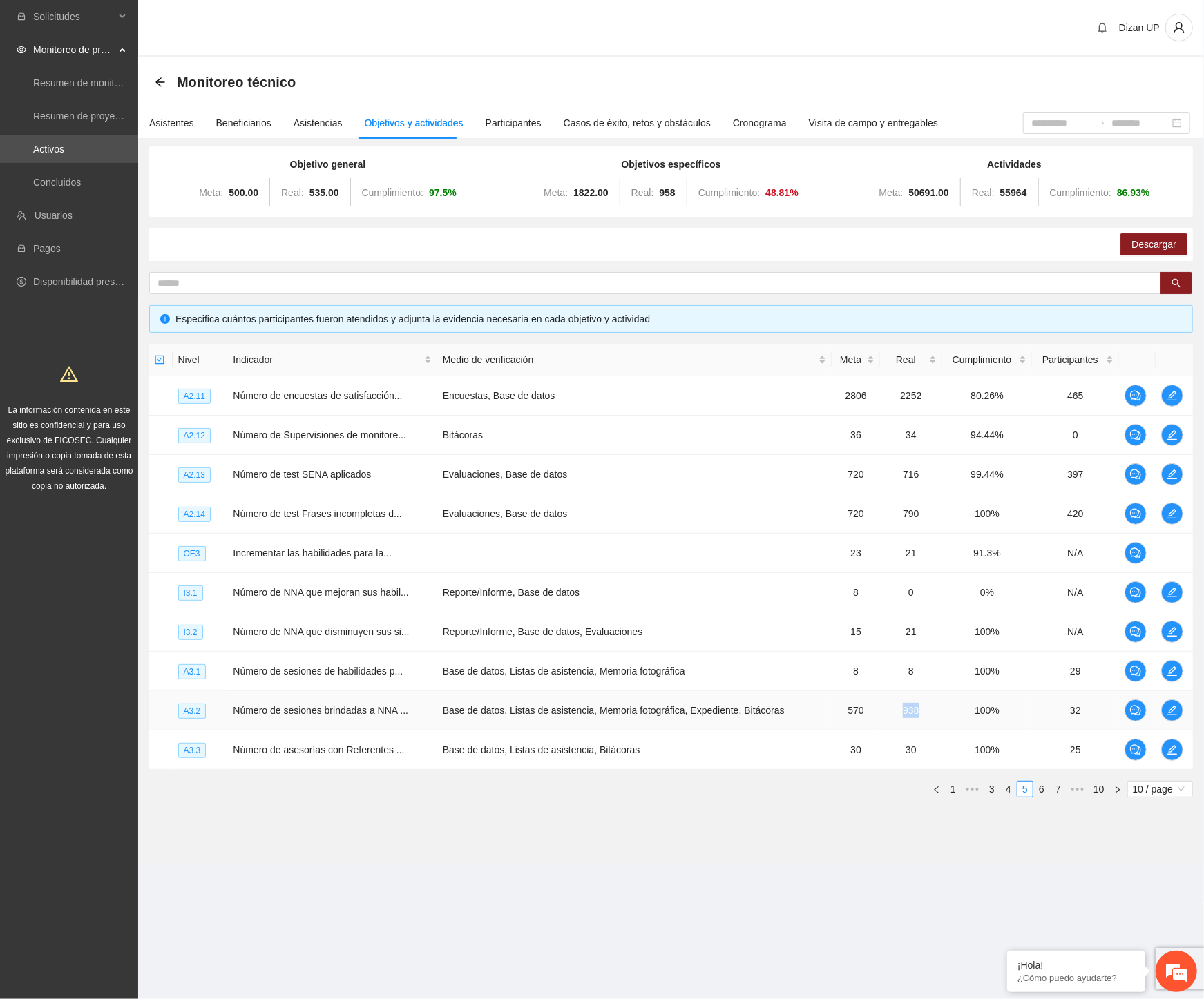
drag, startPoint x: 900, startPoint y: 713, endPoint x: 919, endPoint y: 711, distance: 19.1
click at [919, 711] on td "938" at bounding box center [911, 711] width 62 height 39
click at [648, 521] on td "Evaluaciones, Base de datos" at bounding box center [635, 514] width 395 height 39
click at [1010, 790] on link "4" at bounding box center [1008, 789] width 15 height 15
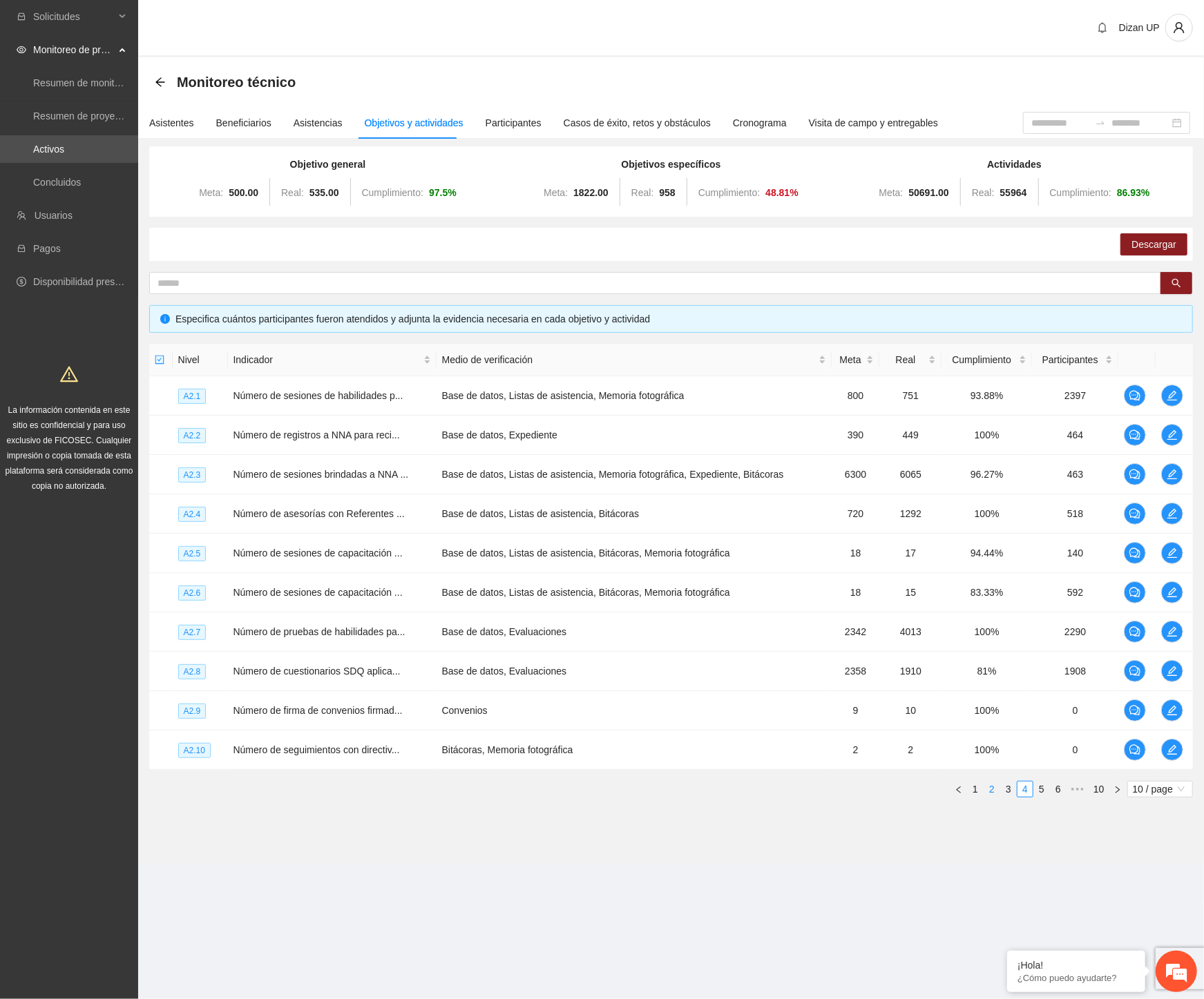
click at [991, 790] on link "2" at bounding box center [991, 789] width 15 height 15
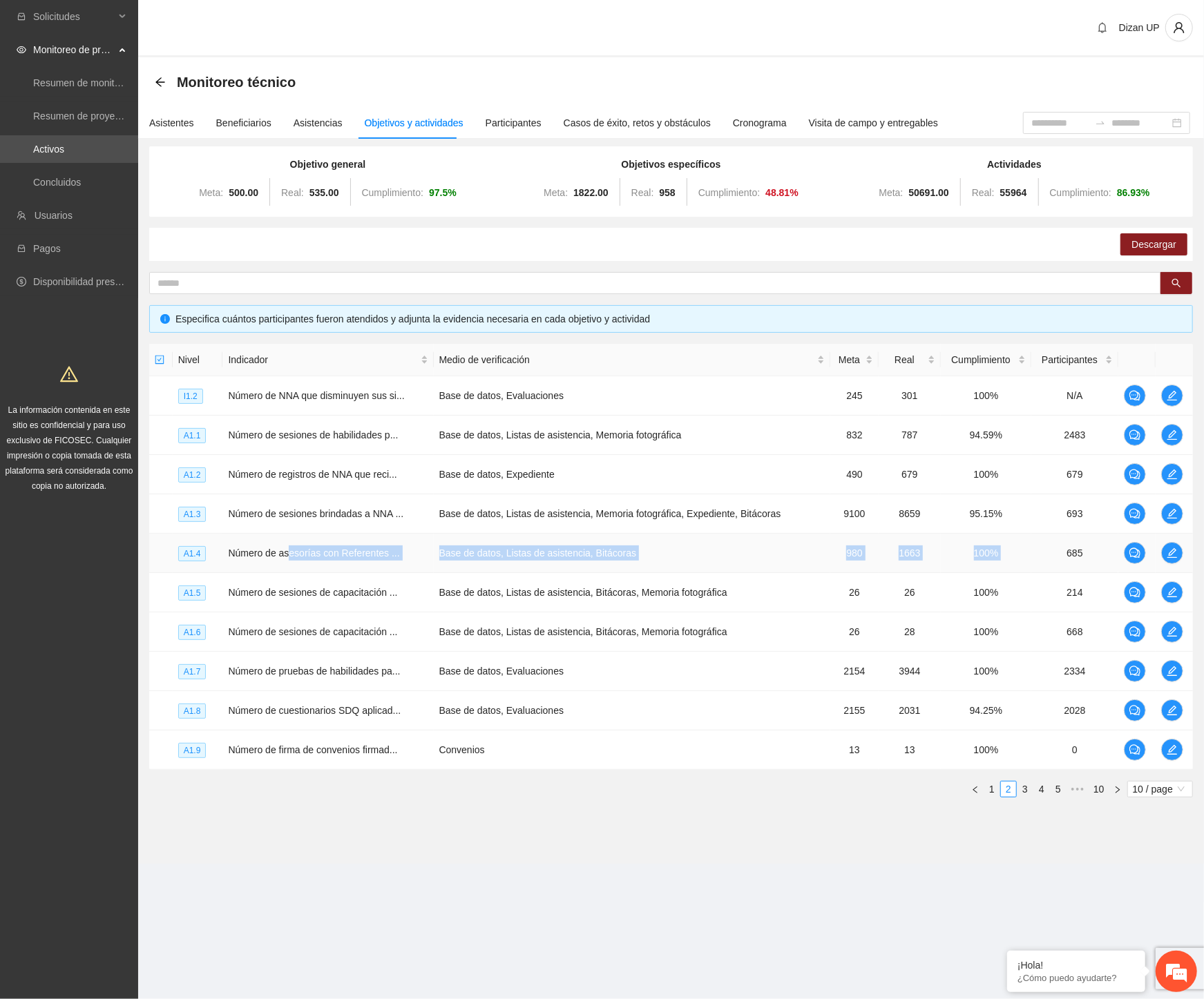
drag, startPoint x: 443, startPoint y: 543, endPoint x: 1066, endPoint y: 559, distance: 623.2
click at [1066, 559] on tr "A1.4 Número de asesorías con Referentes ... Base de datos, Listas de asistencia…" at bounding box center [671, 553] width 1044 height 39
drag, startPoint x: 507, startPoint y: 775, endPoint x: 503, endPoint y: 748, distance: 27.3
click at [507, 775] on div "Nivel Indicador Medio de verificación Meta Real Cumplimiento Participantes I1.2…" at bounding box center [671, 571] width 1044 height 454
click at [1168, 433] on icon "edit" at bounding box center [1172, 435] width 11 height 11
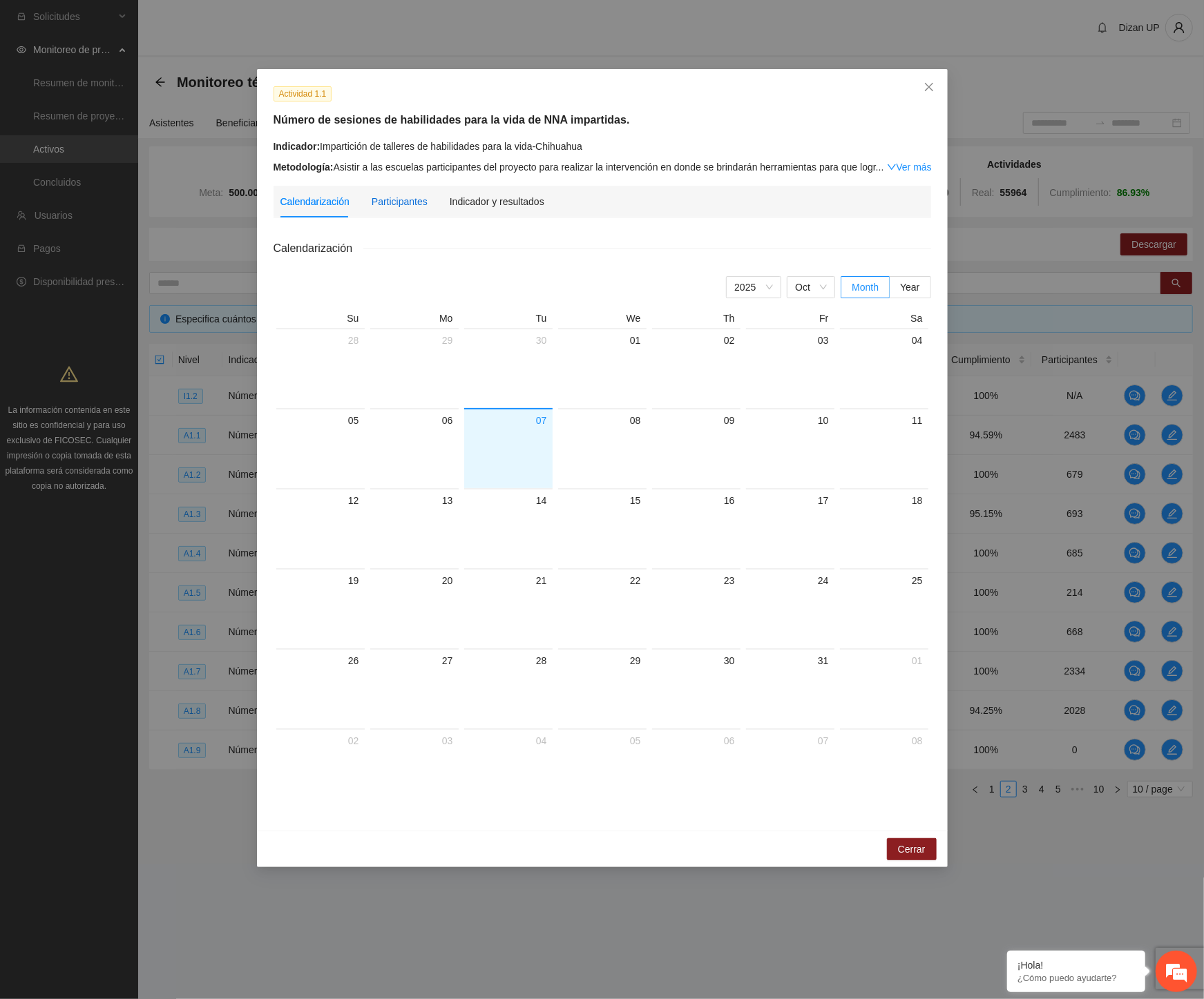
click at [381, 203] on div "Participantes" at bounding box center [399, 202] width 56 height 15
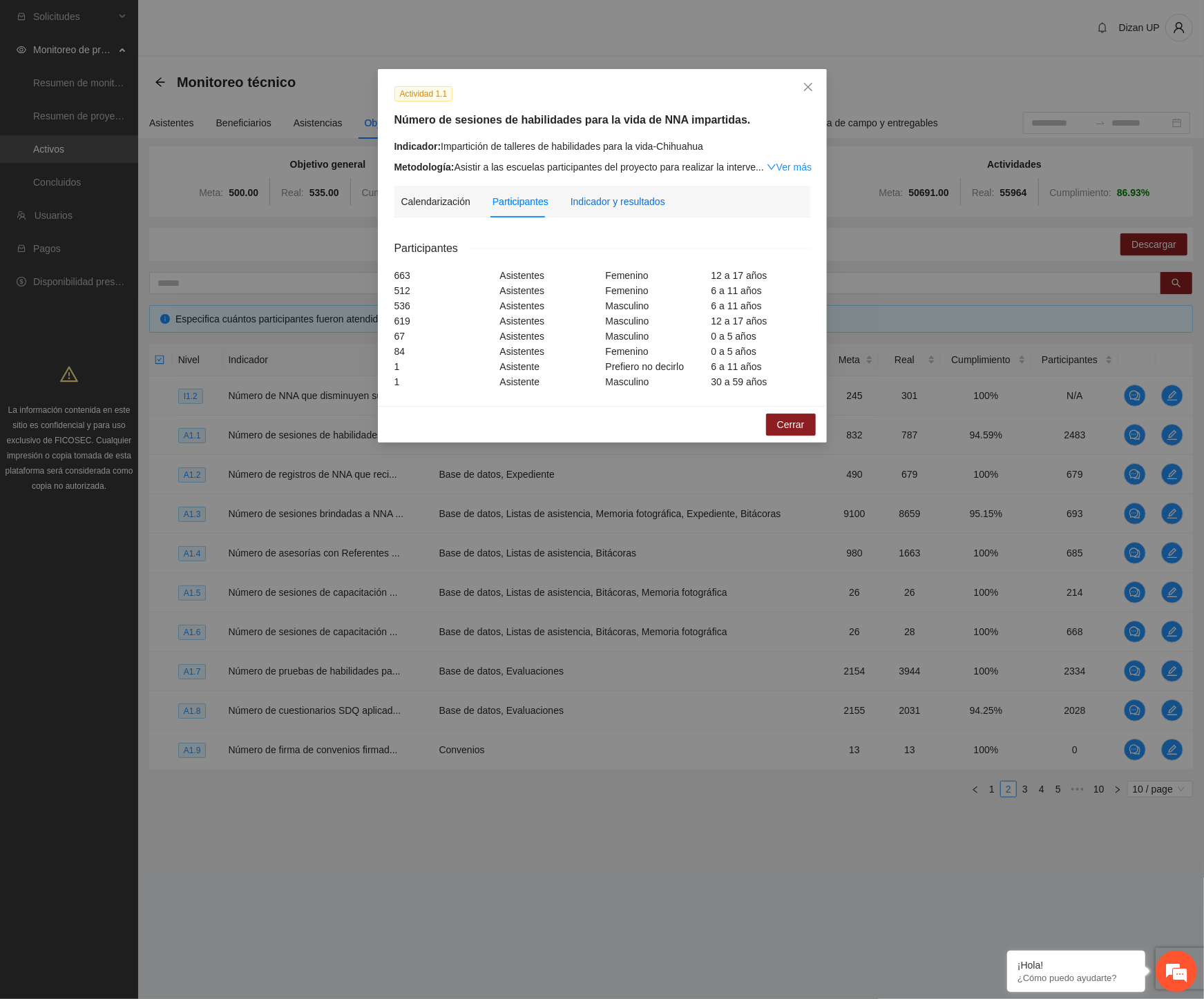
click at [619, 197] on div "Indicador y resultados" at bounding box center [617, 202] width 95 height 15
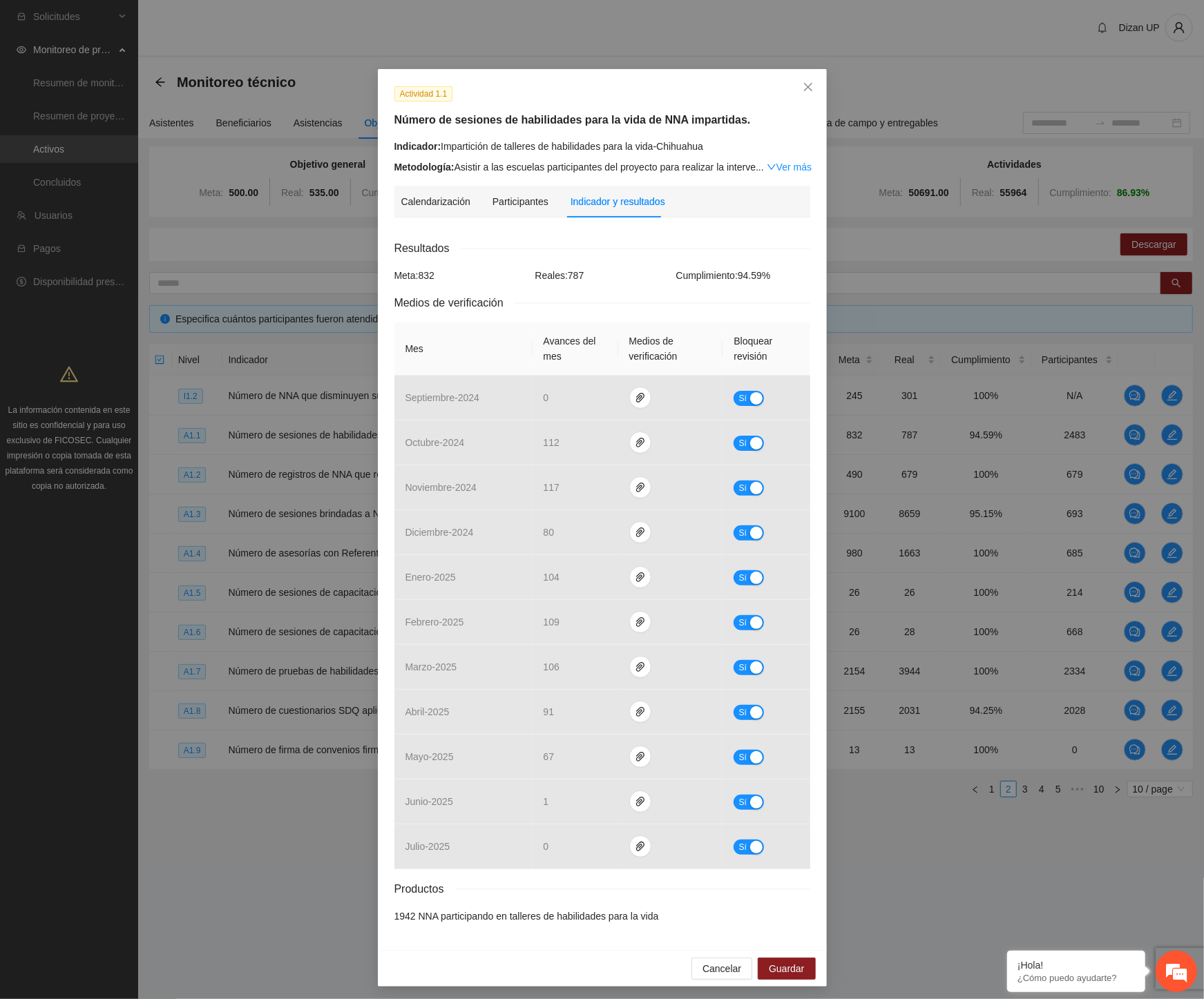
drag, startPoint x: 613, startPoint y: 235, endPoint x: 622, endPoint y: 219, distance: 18.4
click at [615, 231] on div "Calendarización 2025 Oct Month Year Su Mo Tu We Th Fr Sa 28 29 30 01 02 03 04 0…" at bounding box center [602, 581] width 416 height 705
drag, startPoint x: 565, startPoint y: 278, endPoint x: 613, endPoint y: 278, distance: 48.0
click at [613, 278] on div "Reales: 787" at bounding box center [603, 276] width 141 height 15
click at [704, 967] on span "Cancelar" at bounding box center [721, 969] width 39 height 15
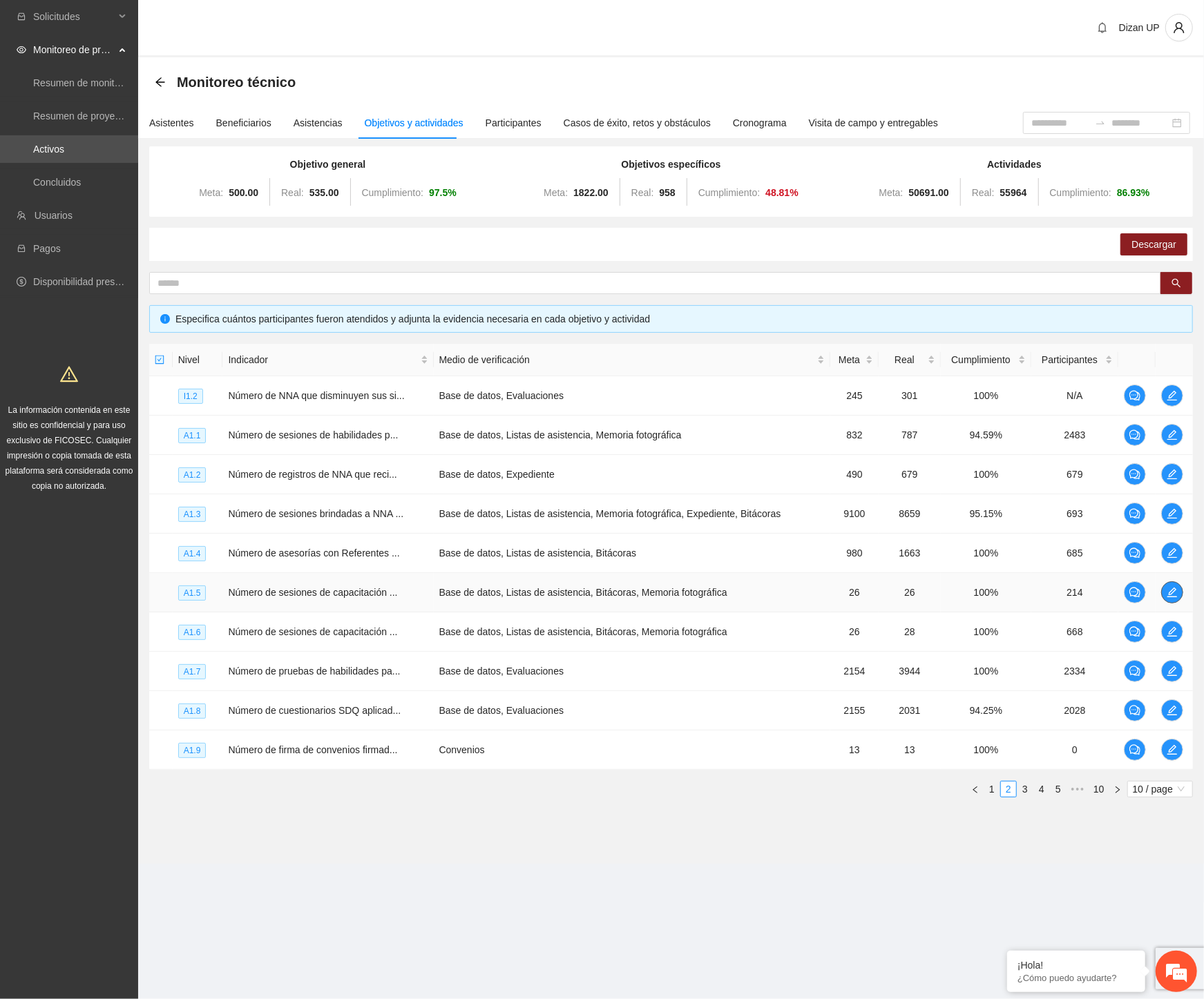
click at [1171, 591] on icon "edit" at bounding box center [1172, 592] width 10 height 10
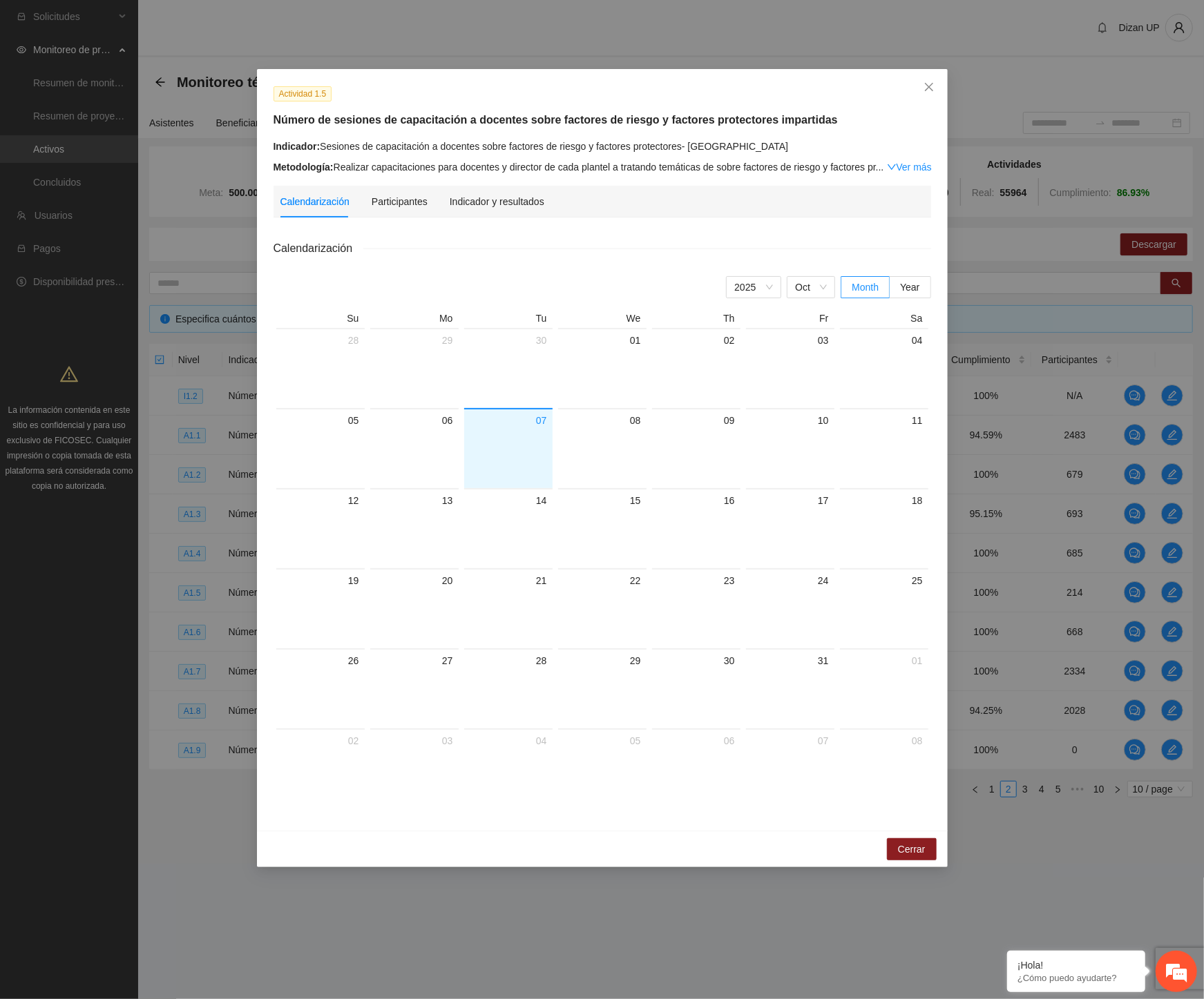
click at [705, 199] on div "Calendarización Participantes Indicador y resultados" at bounding box center [602, 202] width 644 height 32
click at [929, 80] on span "Close" at bounding box center [928, 87] width 37 height 37
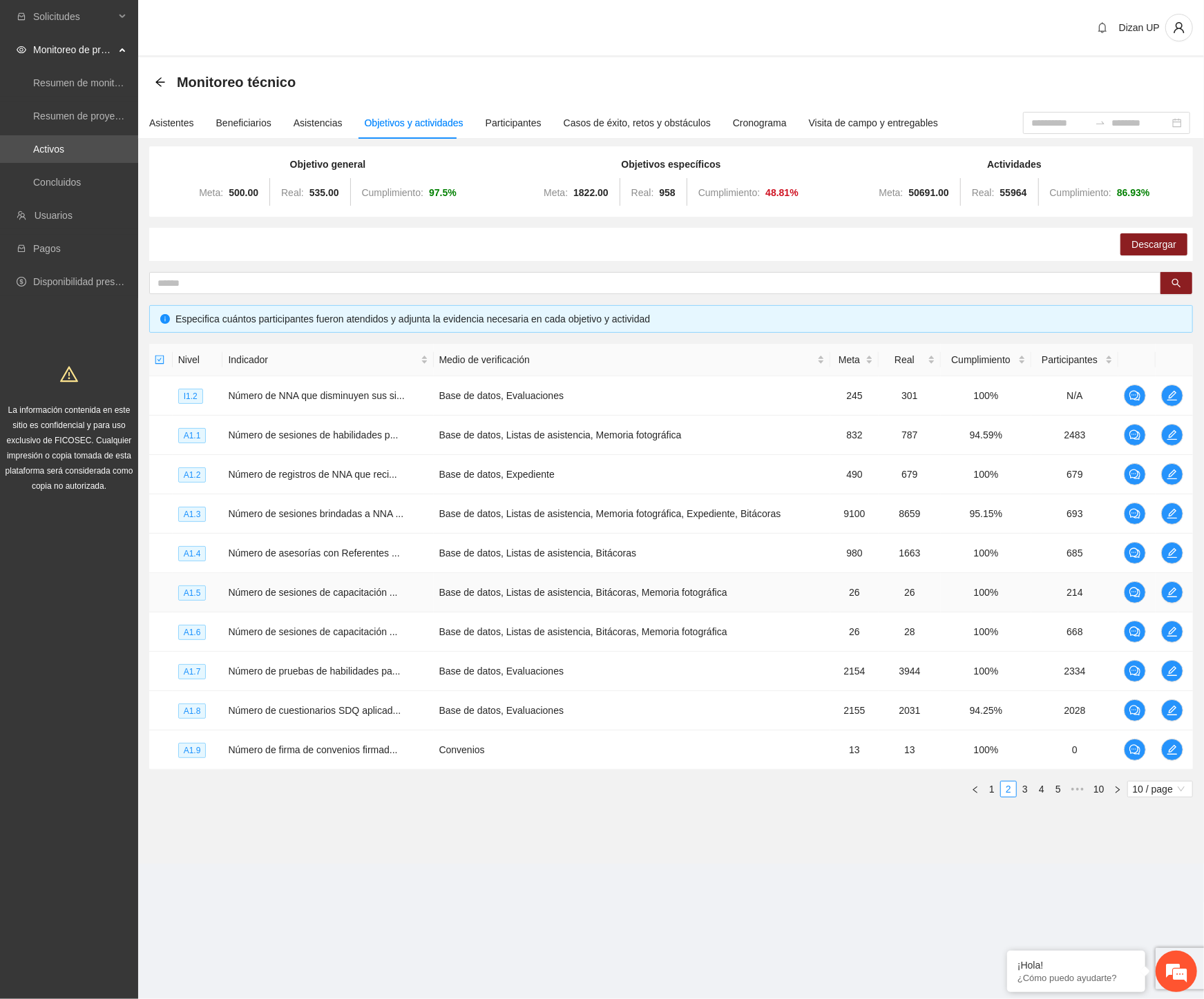
click at [415, 595] on td "Número de sesiones de capacitación ..." at bounding box center [327, 593] width 210 height 39
drag, startPoint x: 1028, startPoint y: 789, endPoint x: 999, endPoint y: 774, distance: 32.6
click at [1028, 789] on link "3" at bounding box center [1025, 789] width 15 height 15
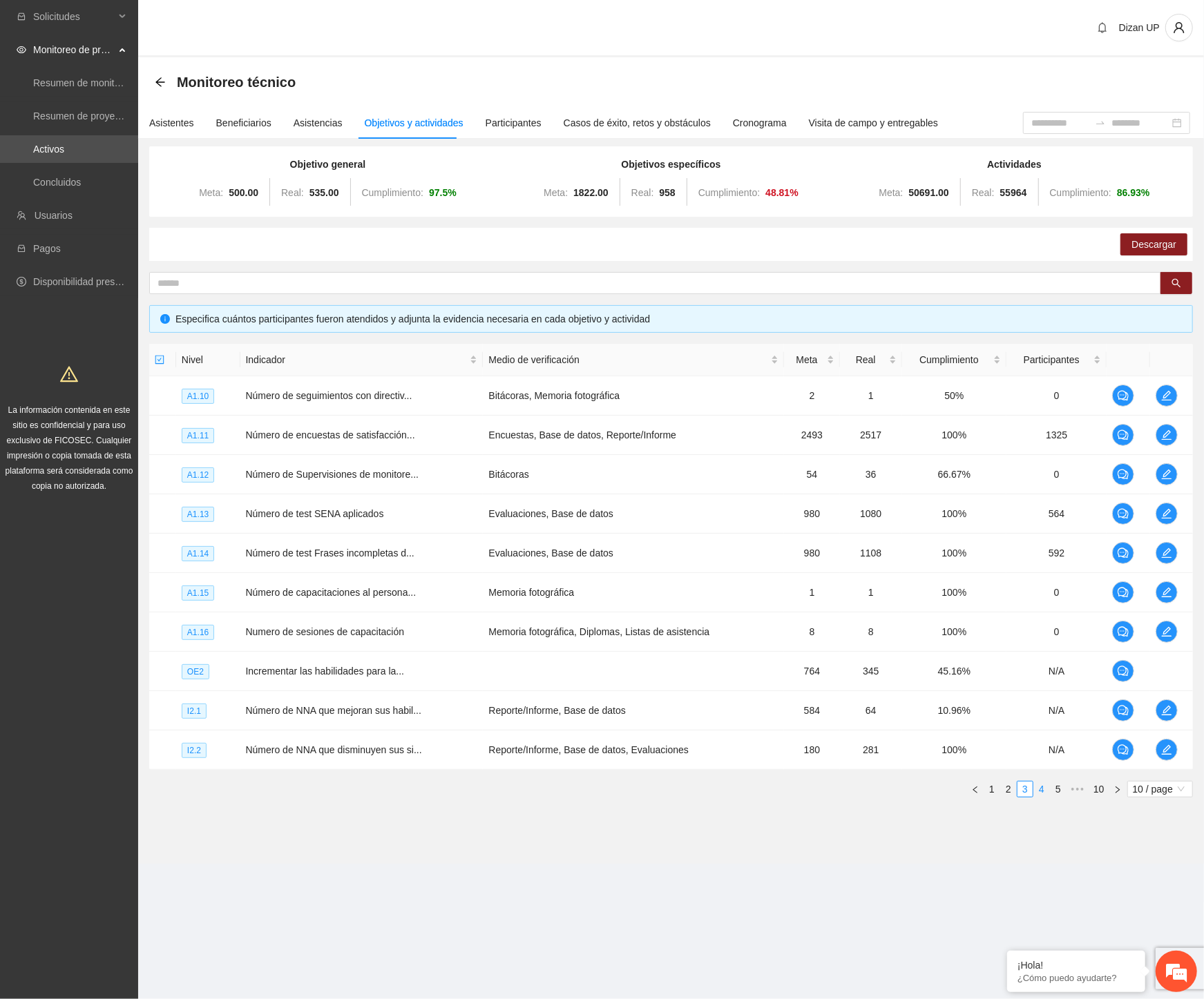
click at [1045, 793] on link "4" at bounding box center [1042, 789] width 15 height 15
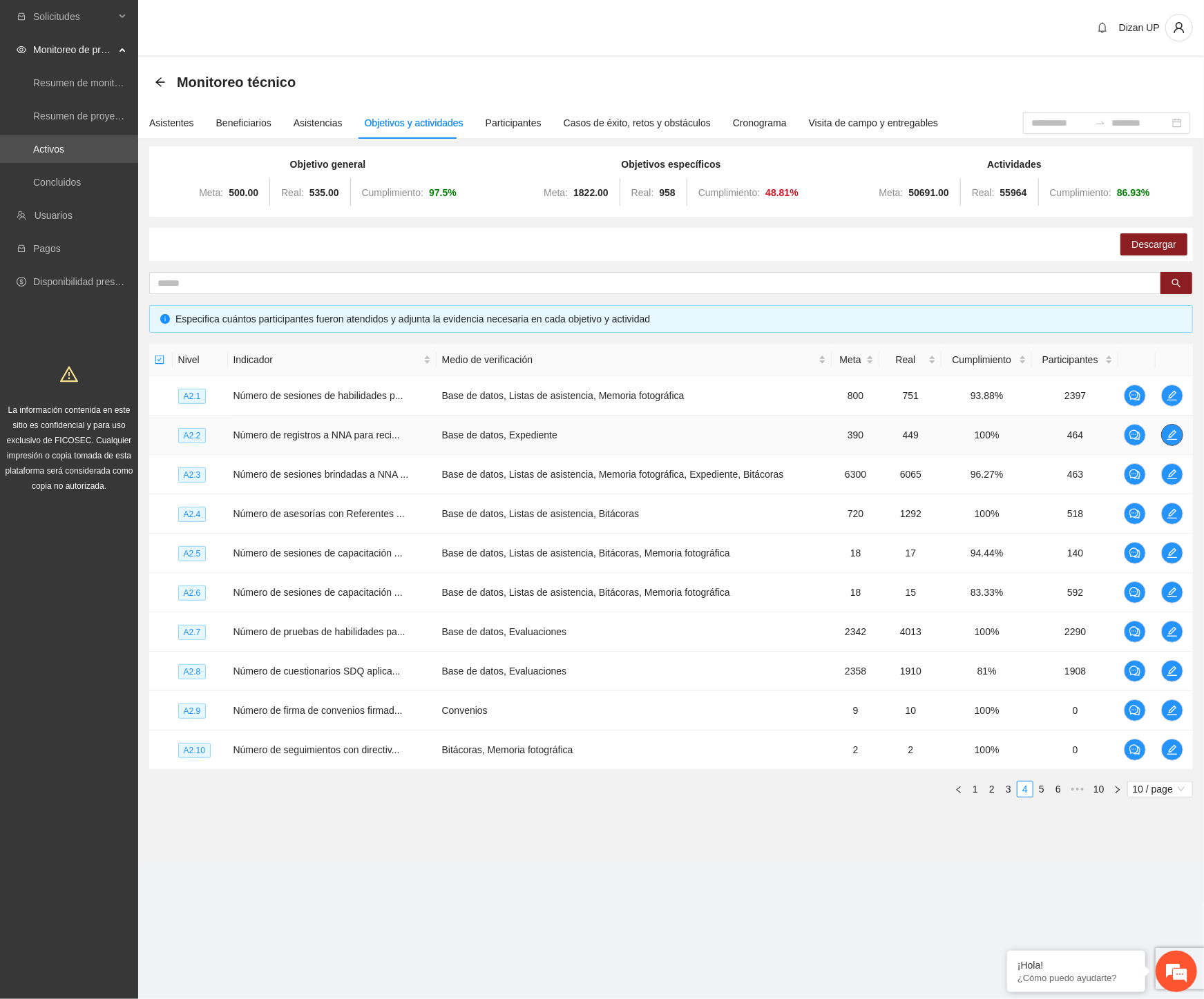
click at [1172, 437] on icon "edit" at bounding box center [1172, 435] width 11 height 11
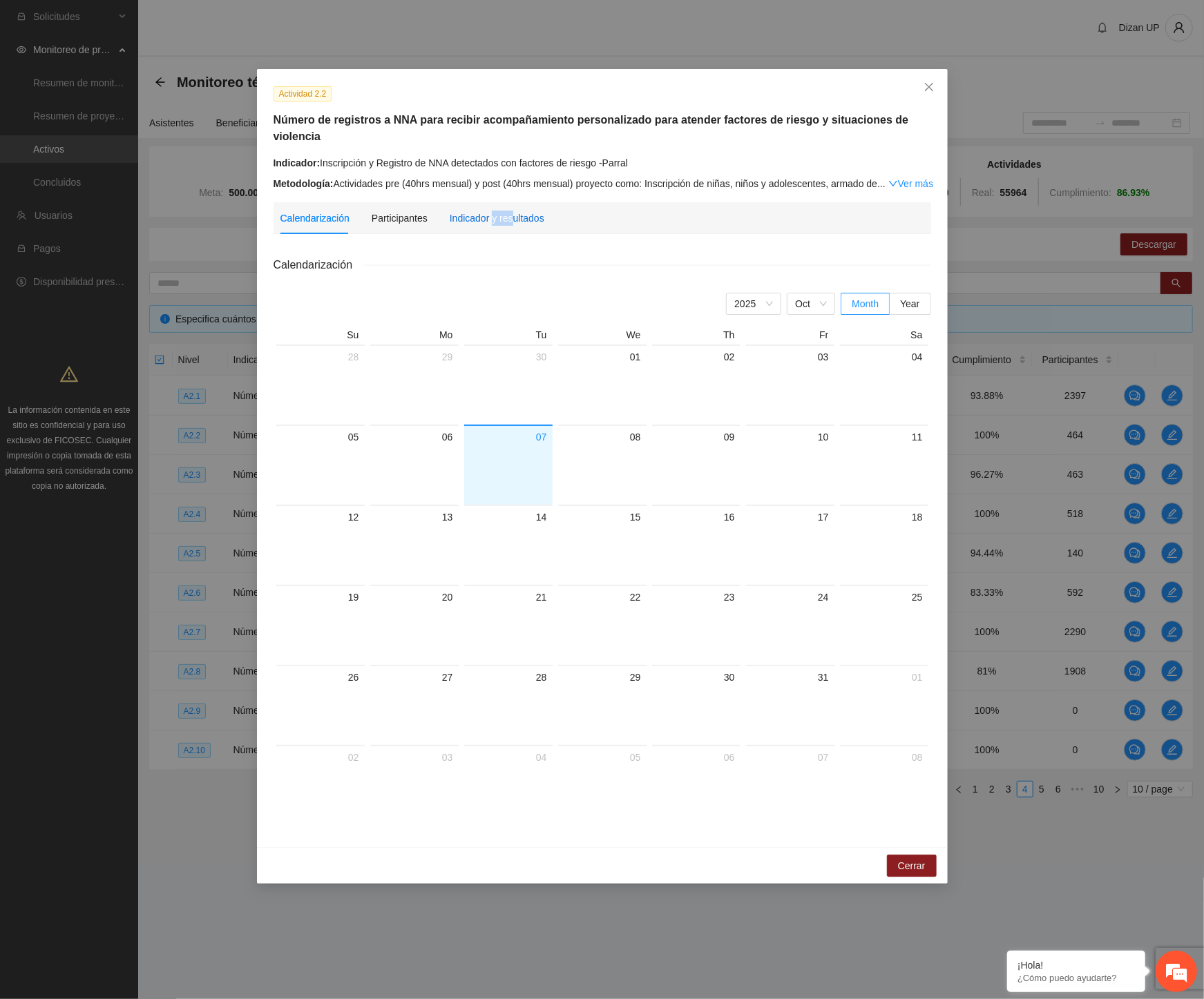
drag, startPoint x: 490, startPoint y: 196, endPoint x: 892, endPoint y: 275, distance: 409.7
click at [515, 210] on div "Indicador y resultados" at bounding box center [496, 218] width 95 height 15
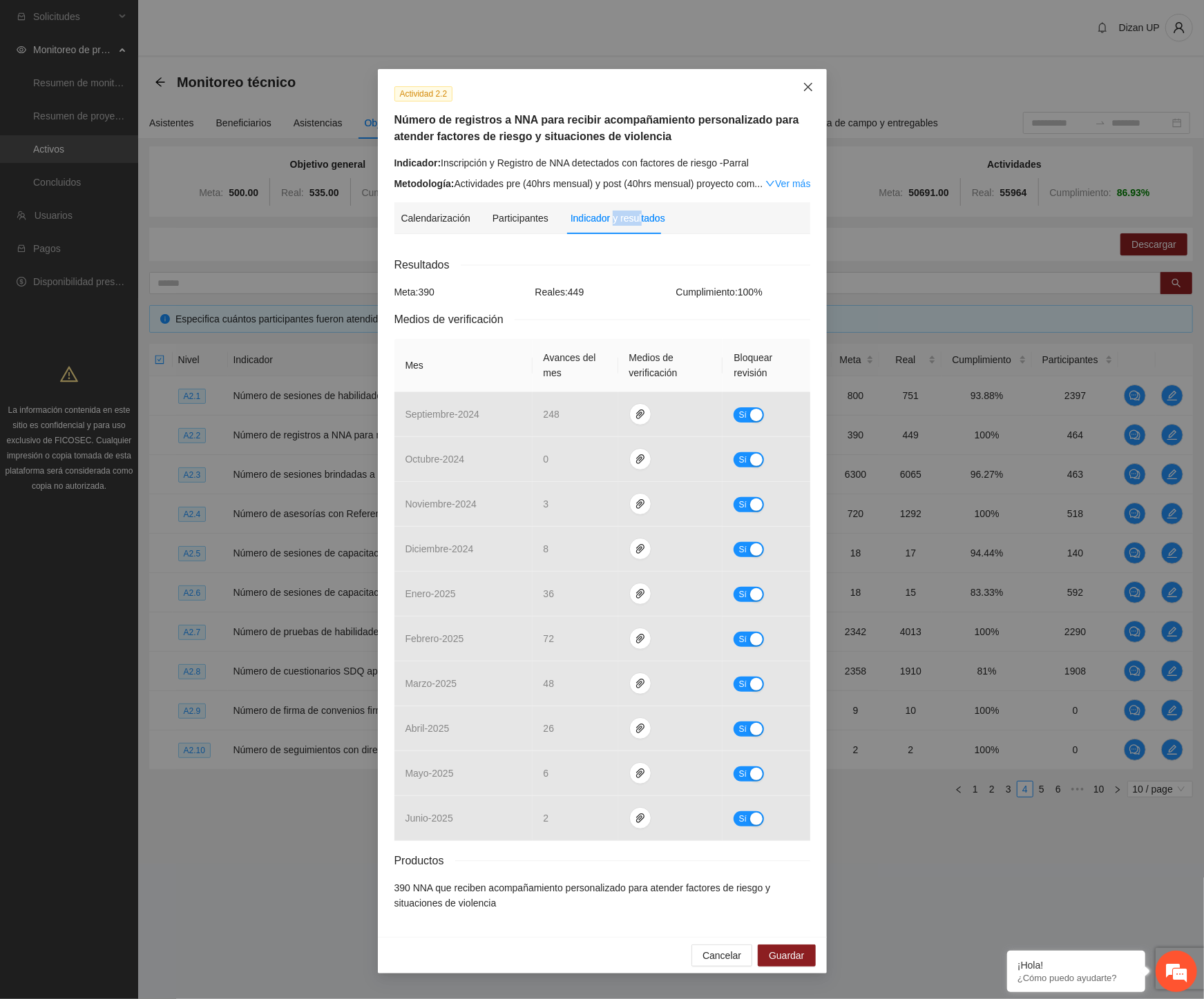
click at [808, 83] on icon "close" at bounding box center [808, 87] width 11 height 11
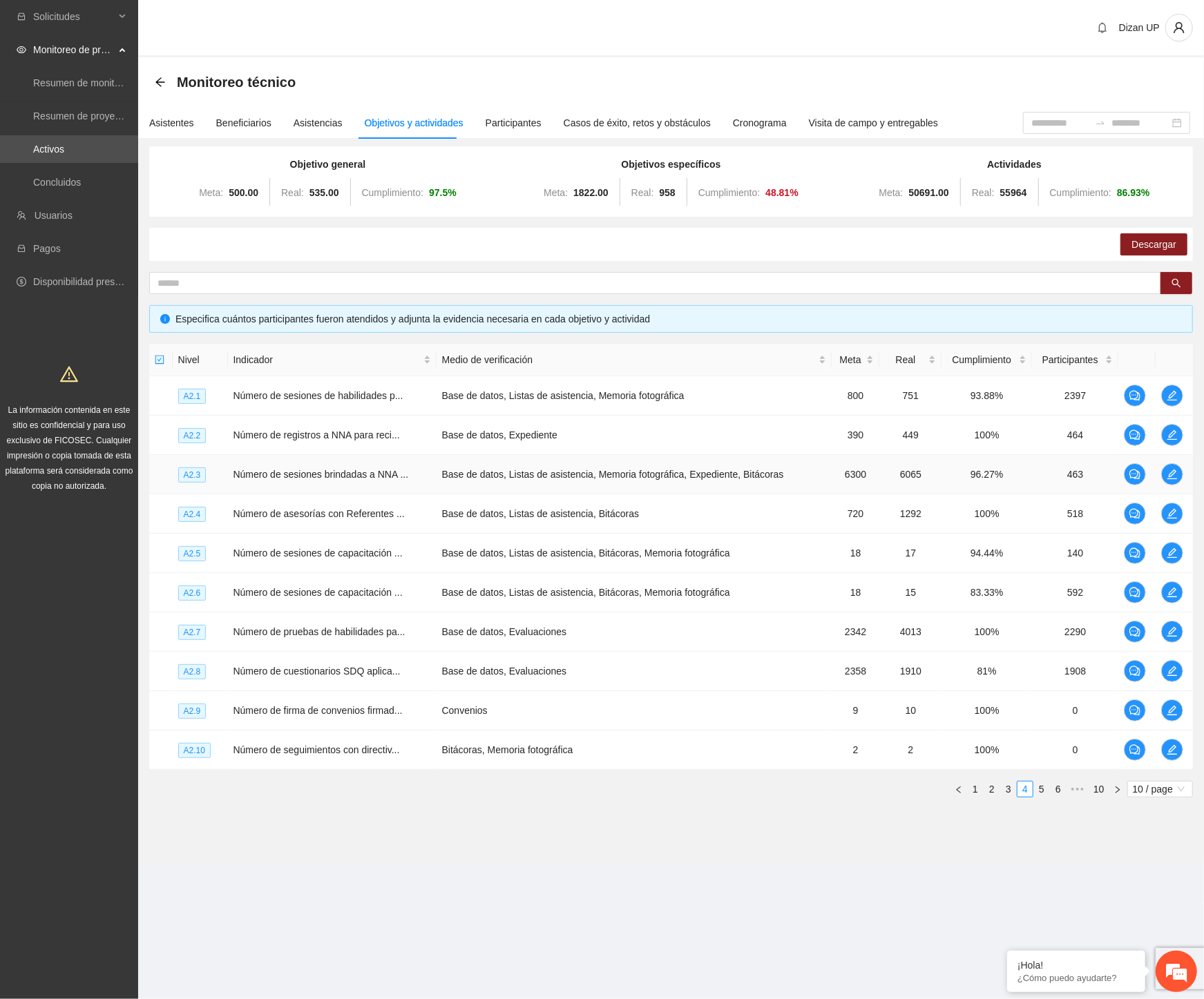
drag, startPoint x: 544, startPoint y: 466, endPoint x: 535, endPoint y: 461, distance: 10.3
click at [544, 465] on td "Base de datos, Listas de asistencia, Memoria fotográfica, Expediente, Bitácoras" at bounding box center [634, 475] width 395 height 39
click at [1178, 513] on span "edit" at bounding box center [1171, 514] width 20 height 11
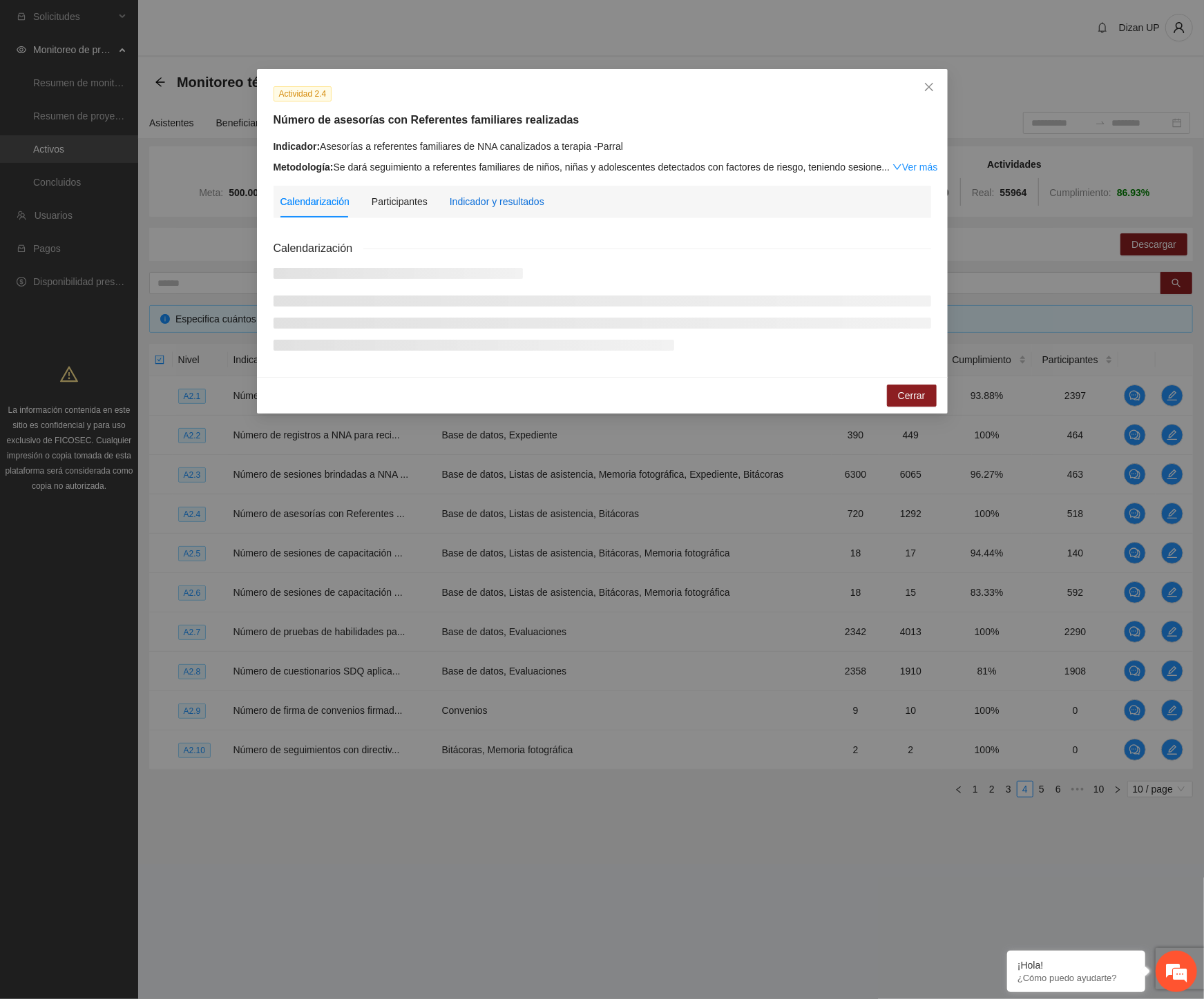
click at [540, 199] on div "Indicador y resultados" at bounding box center [496, 202] width 95 height 15
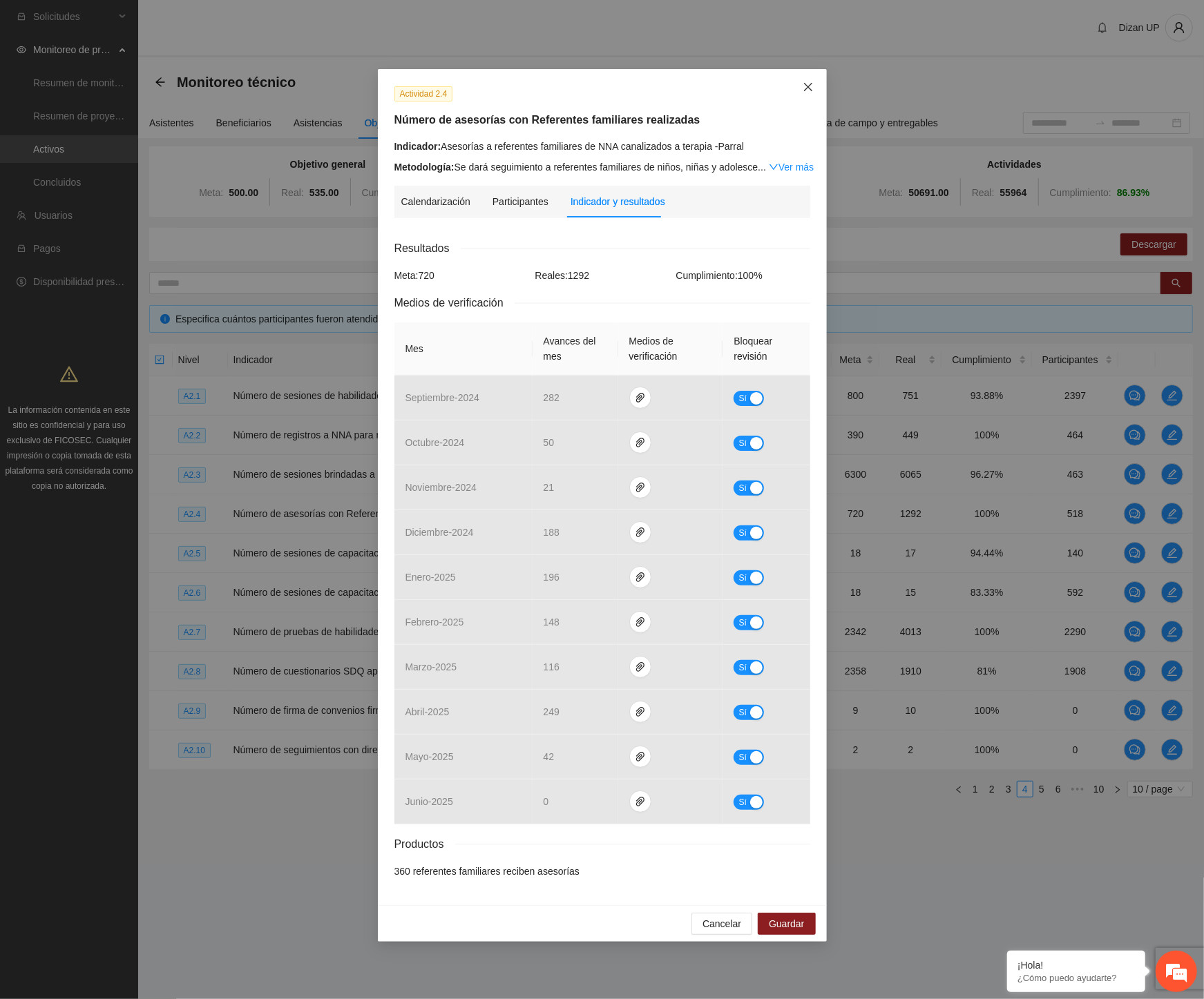
drag, startPoint x: 808, startPoint y: 88, endPoint x: 749, endPoint y: 152, distance: 87.0
click at [808, 88] on icon "close" at bounding box center [807, 87] width 8 height 8
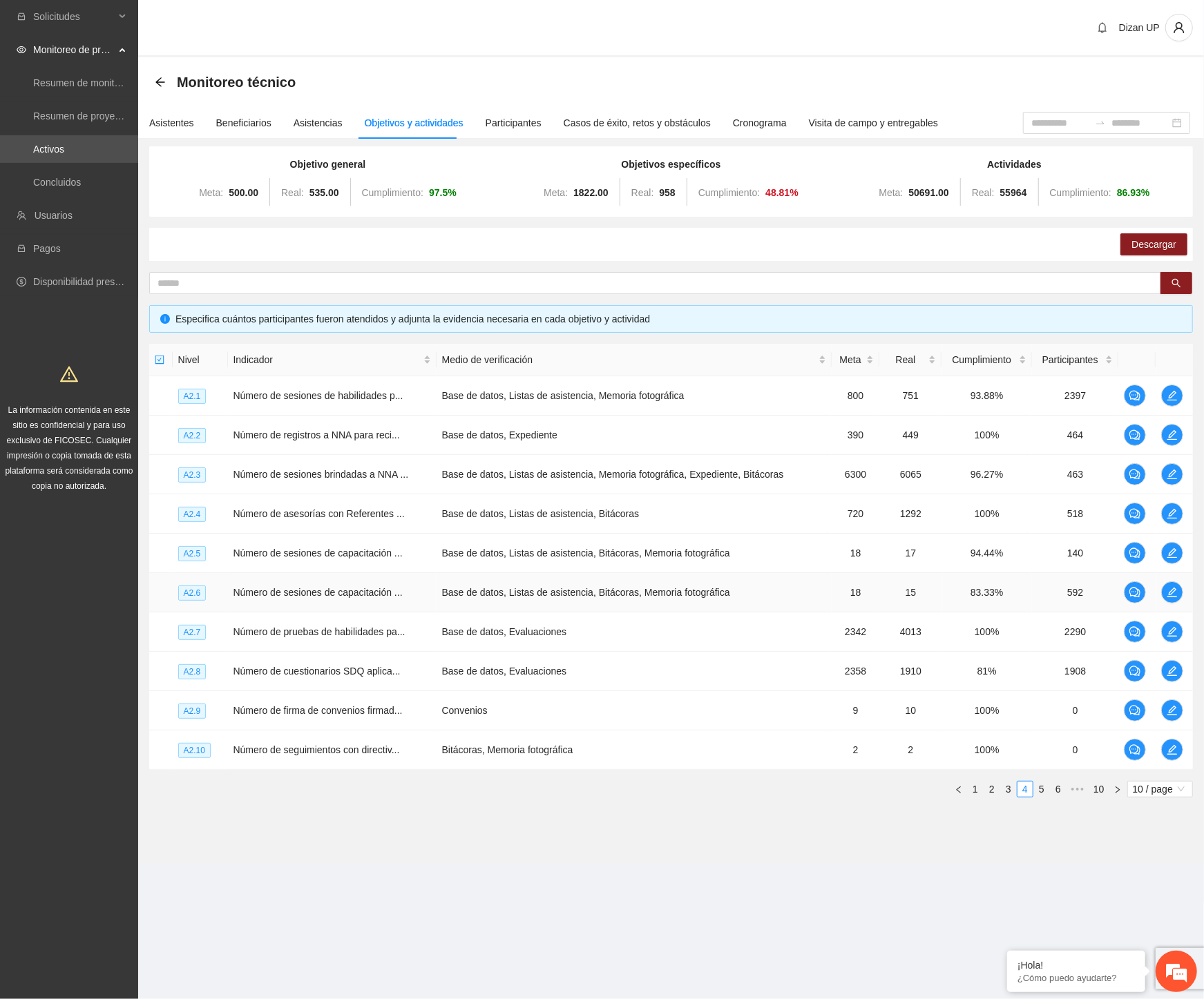
drag, startPoint x: 320, startPoint y: 603, endPoint x: 339, endPoint y: 591, distance: 22.5
click at [323, 603] on td "Número de sesiones de capacitación ..." at bounding box center [332, 593] width 209 height 39
click at [559, 600] on td "Base de datos, Listas de asistencia, Bitácoras, Memoria fotográfica" at bounding box center [634, 593] width 395 height 39
click at [796, 632] on td "Base de datos, Evaluaciones" at bounding box center [634, 632] width 395 height 39
drag, startPoint x: 736, startPoint y: 767, endPoint x: 972, endPoint y: 769, distance: 236.0
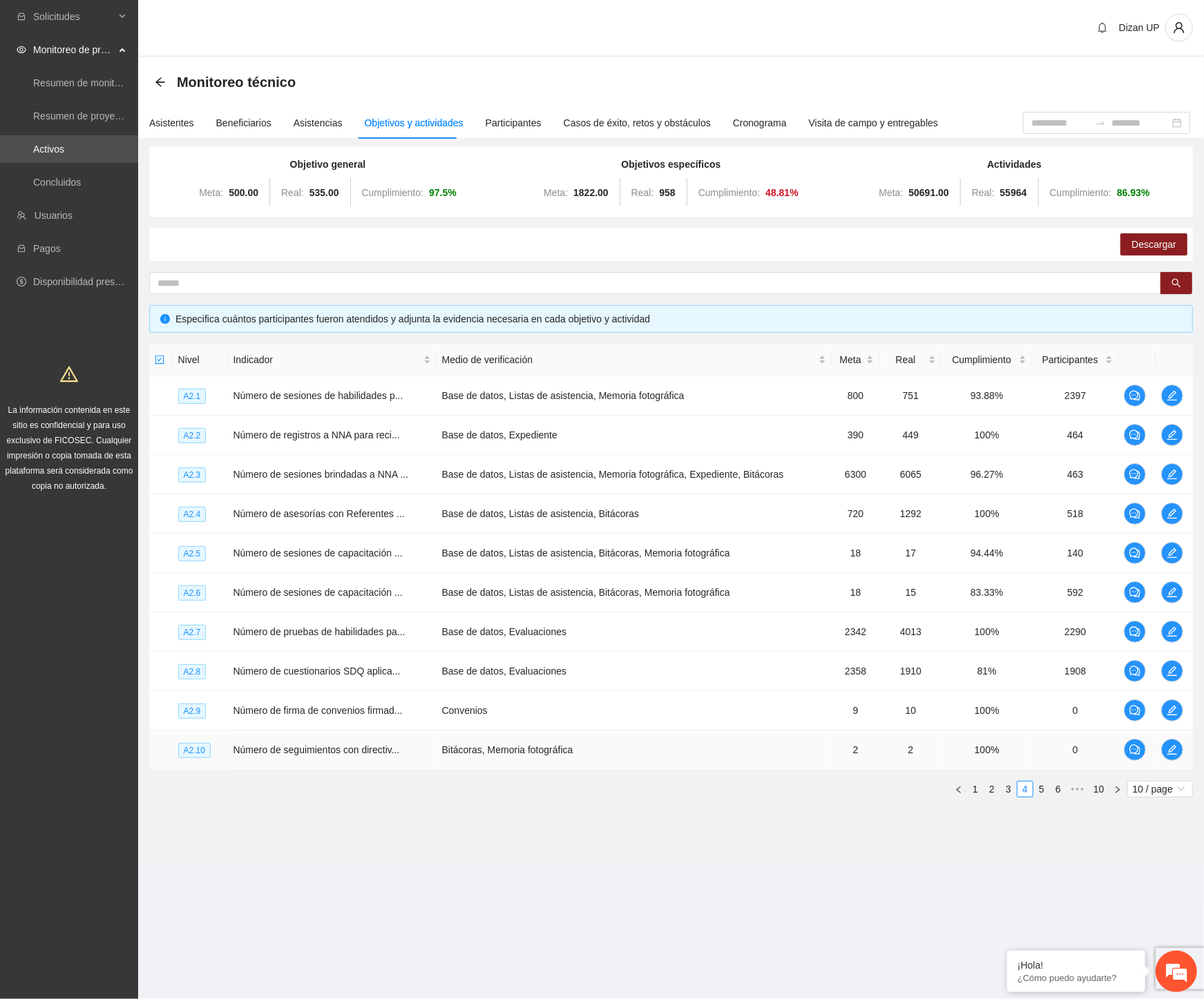
click at [746, 768] on td "Bitácoras, Memoria fotográfica" at bounding box center [634, 751] width 395 height 39
click at [1039, 787] on link "5" at bounding box center [1042, 789] width 15 height 15
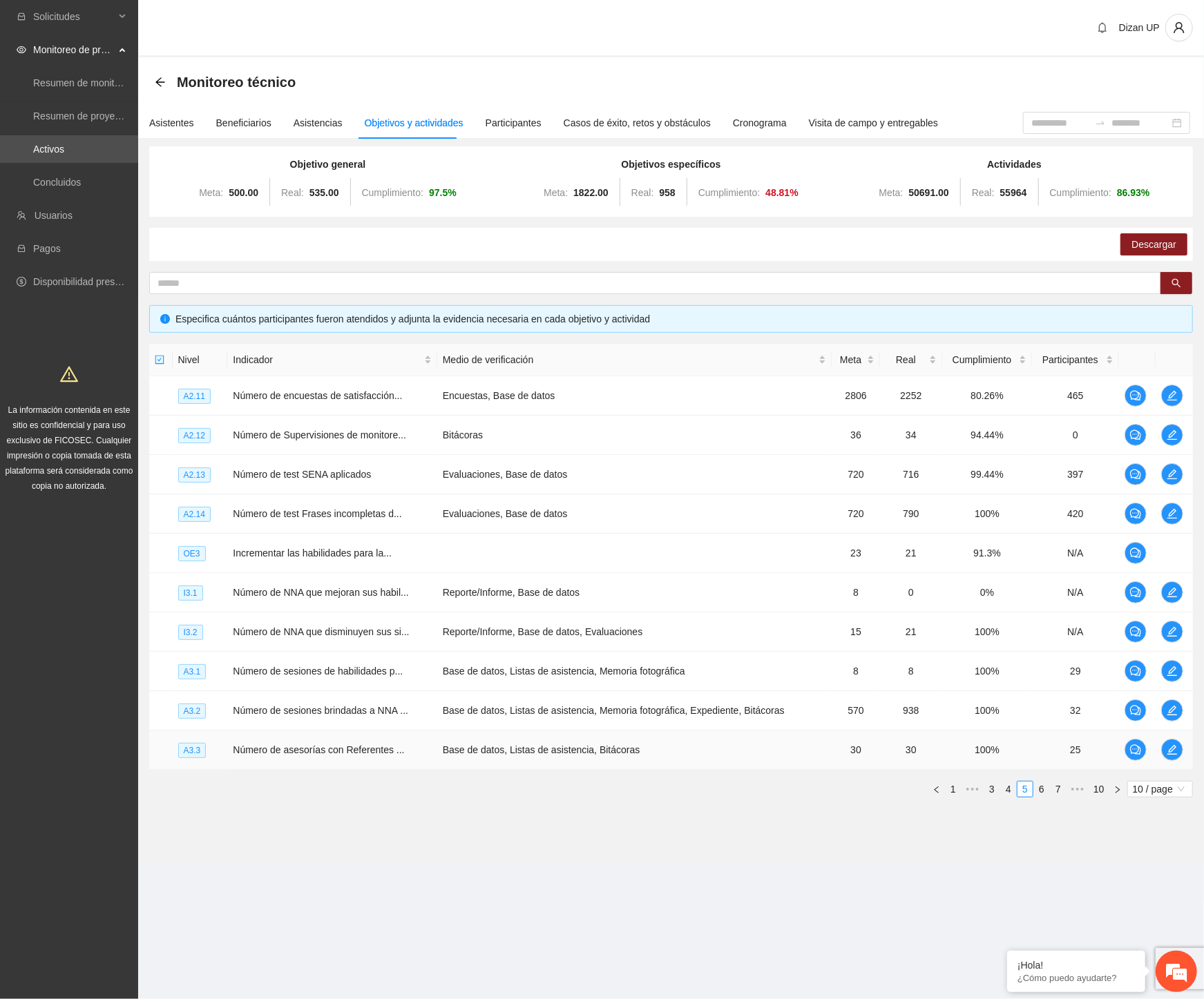
click at [847, 760] on td "30" at bounding box center [856, 751] width 49 height 39
click at [1040, 792] on link "6" at bounding box center [1042, 789] width 15 height 15
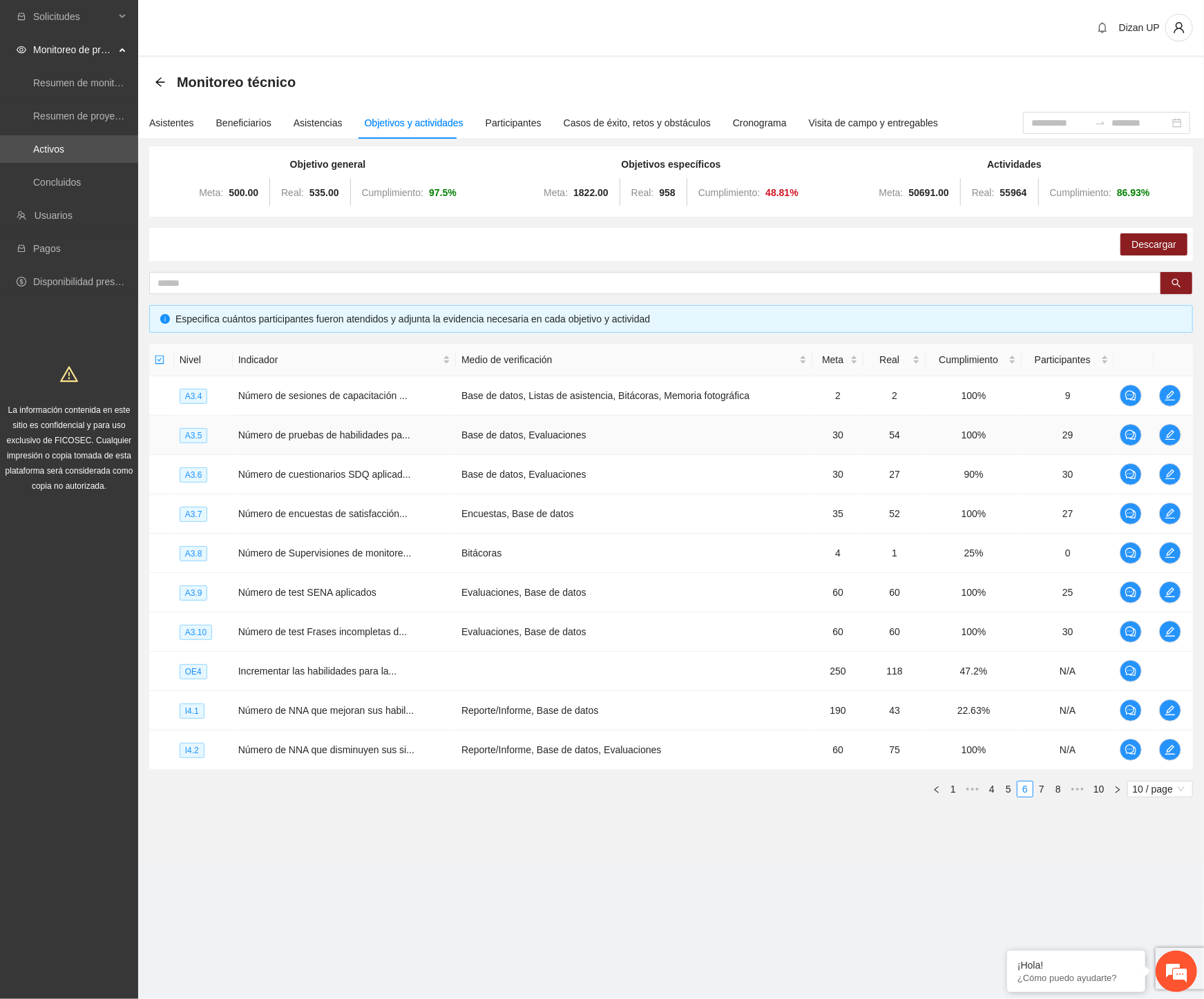
click at [967, 437] on td "100%" at bounding box center [973, 436] width 96 height 39
click at [363, 430] on span "Número de pruebas de habilidades pa..." at bounding box center [324, 435] width 172 height 11
click at [1010, 788] on link "5" at bounding box center [1008, 789] width 15 height 15
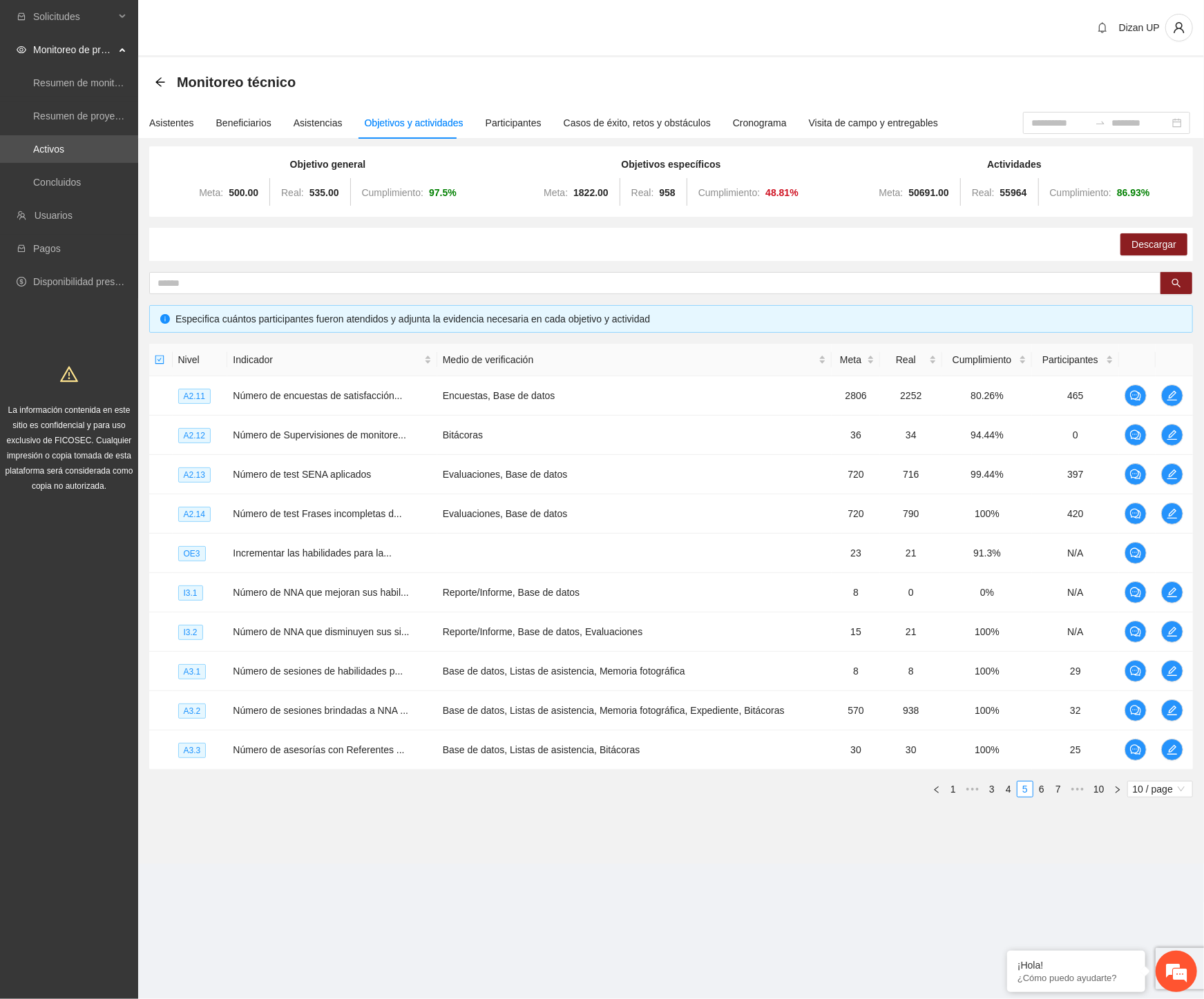
drag, startPoint x: 751, startPoint y: 834, endPoint x: 800, endPoint y: 817, distance: 51.9
click at [753, 834] on section "Monitoreo técnico Asistentes Beneficiarios Asistencias Objetivos y actividades …" at bounding box center [671, 461] width 1066 height 807
click at [1039, 791] on link "6" at bounding box center [1042, 789] width 15 height 15
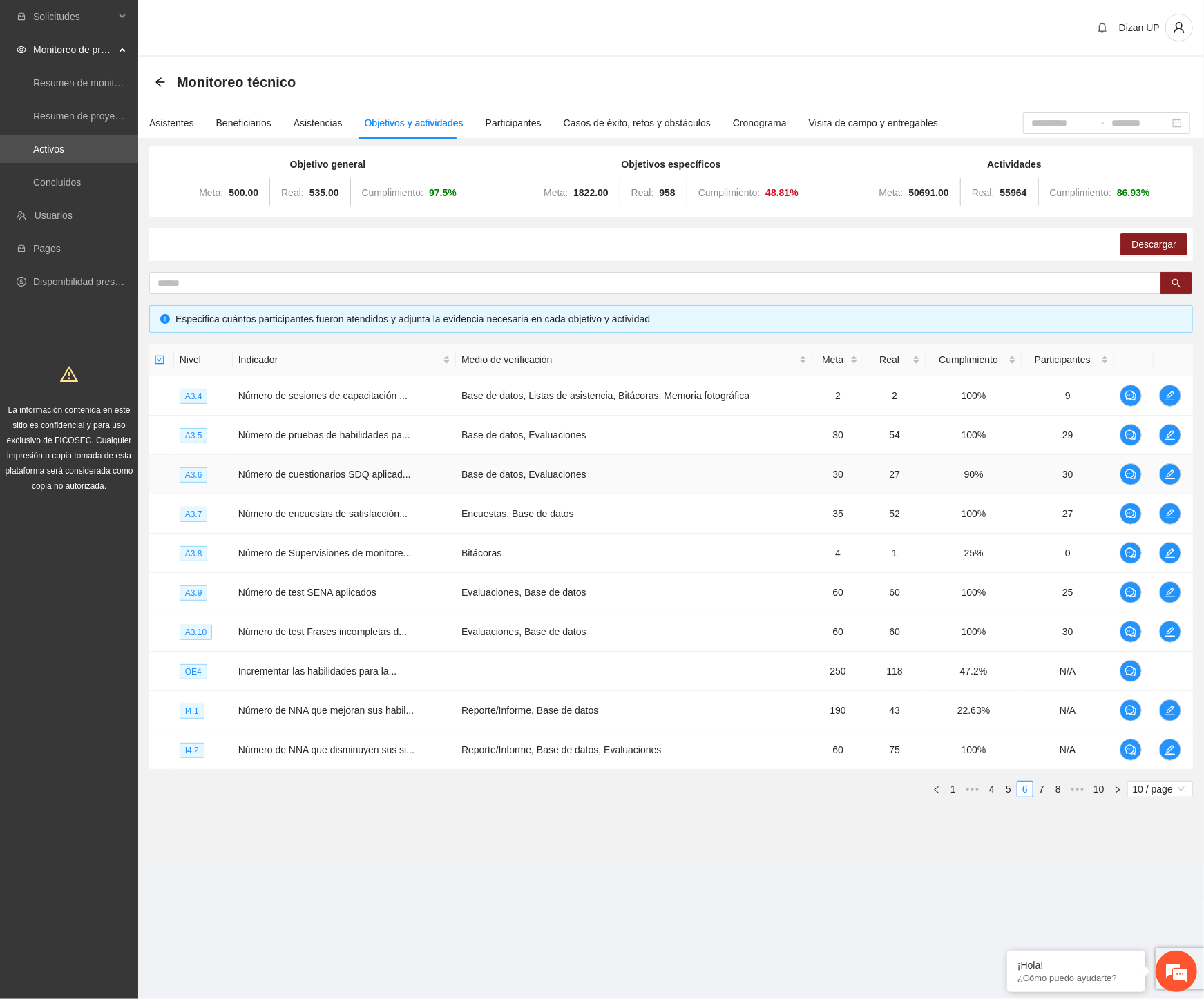
click at [511, 490] on td "Base de datos, Evaluaciones" at bounding box center [633, 475] width 356 height 39
click at [540, 438] on td "Base de datos, Evaluaciones" at bounding box center [633, 436] width 356 height 39
drag, startPoint x: 506, startPoint y: 559, endPoint x: 512, endPoint y: 522, distance: 37.5
click at [507, 558] on td "Bitácoras" at bounding box center [633, 553] width 356 height 39
click at [612, 397] on td "Base de datos, Listas de asistencia, Bitácoras, Memoria fotográfica" at bounding box center [633, 396] width 356 height 39
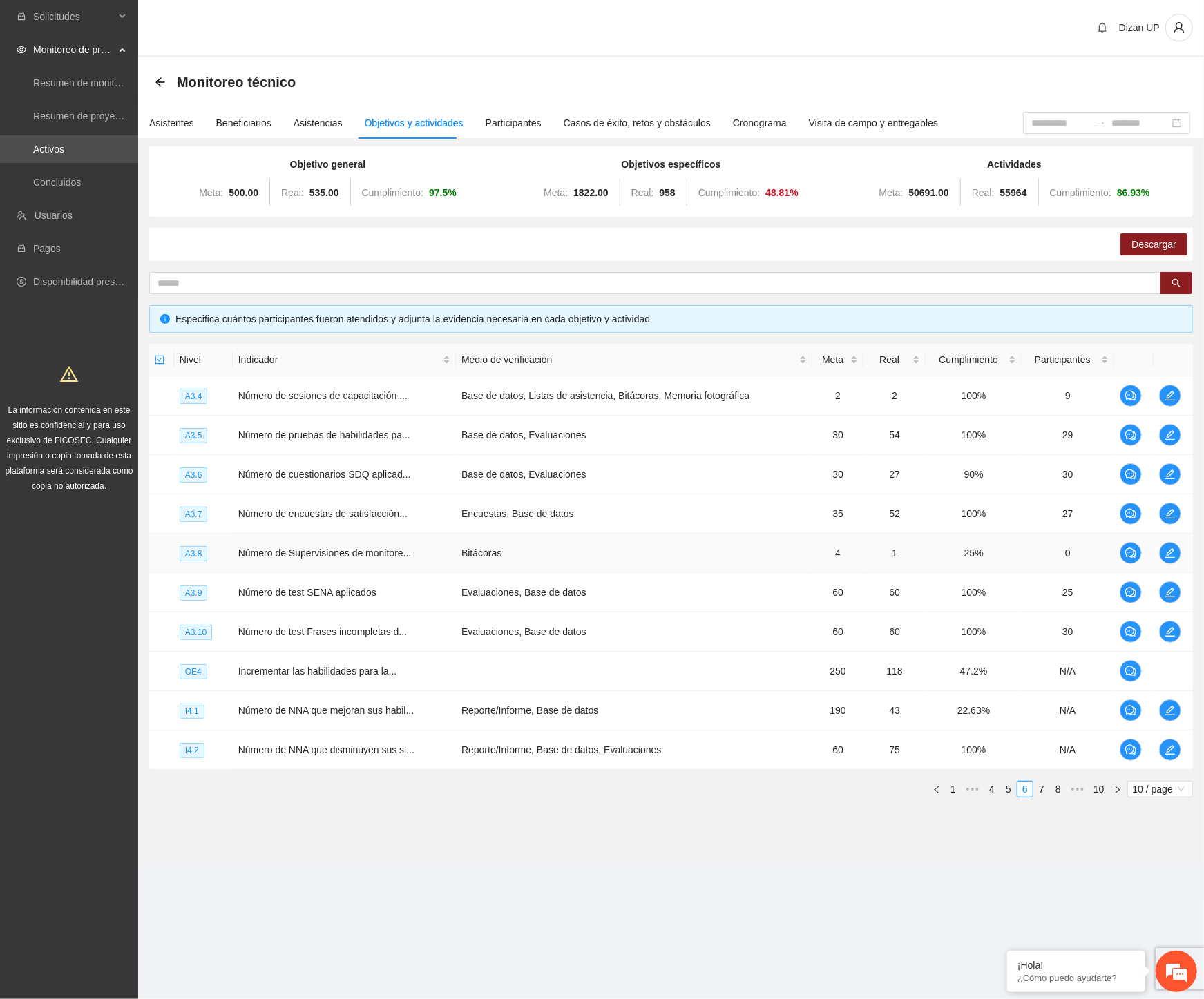
click at [348, 553] on span "Número de Supervisiones de monitore..." at bounding box center [325, 553] width 173 height 11
click at [1004, 790] on link "5" at bounding box center [1008, 789] width 15 height 15
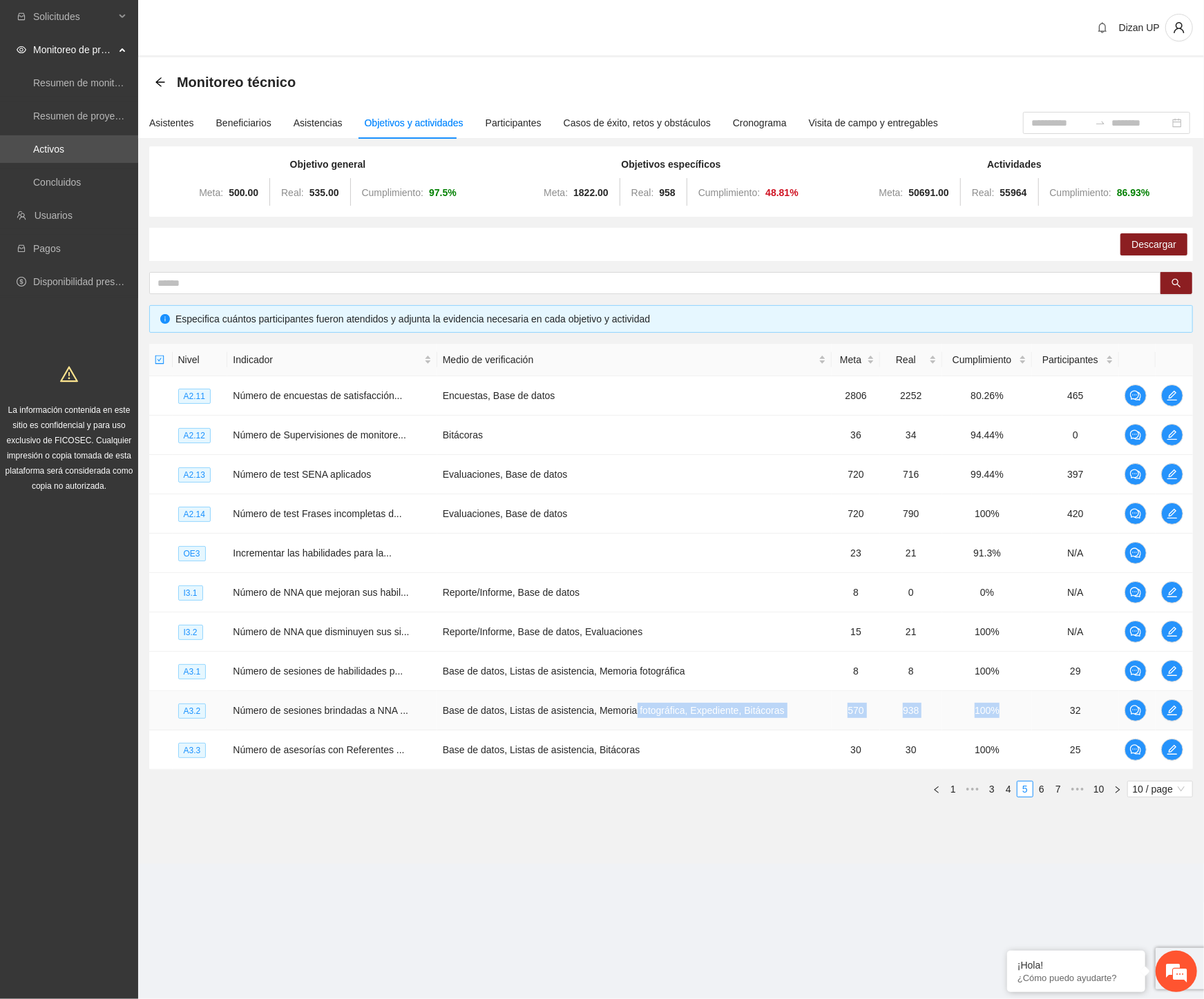
drag, startPoint x: 627, startPoint y: 710, endPoint x: 1009, endPoint y: 703, distance: 382.1
click at [1009, 703] on tr "A3.2 Número de sesiones brindadas a NNA ... Base de datos, Listas de asistencia…" at bounding box center [671, 711] width 1044 height 39
click at [498, 723] on td "Base de datos, Listas de asistencia, Memoria fotográfica, Expediente, Bitácoras" at bounding box center [635, 711] width 395 height 39
drag, startPoint x: 371, startPoint y: 654, endPoint x: 388, endPoint y: 638, distance: 23.3
click at [371, 654] on td "Número de sesiones de habilidades p..." at bounding box center [332, 672] width 210 height 39
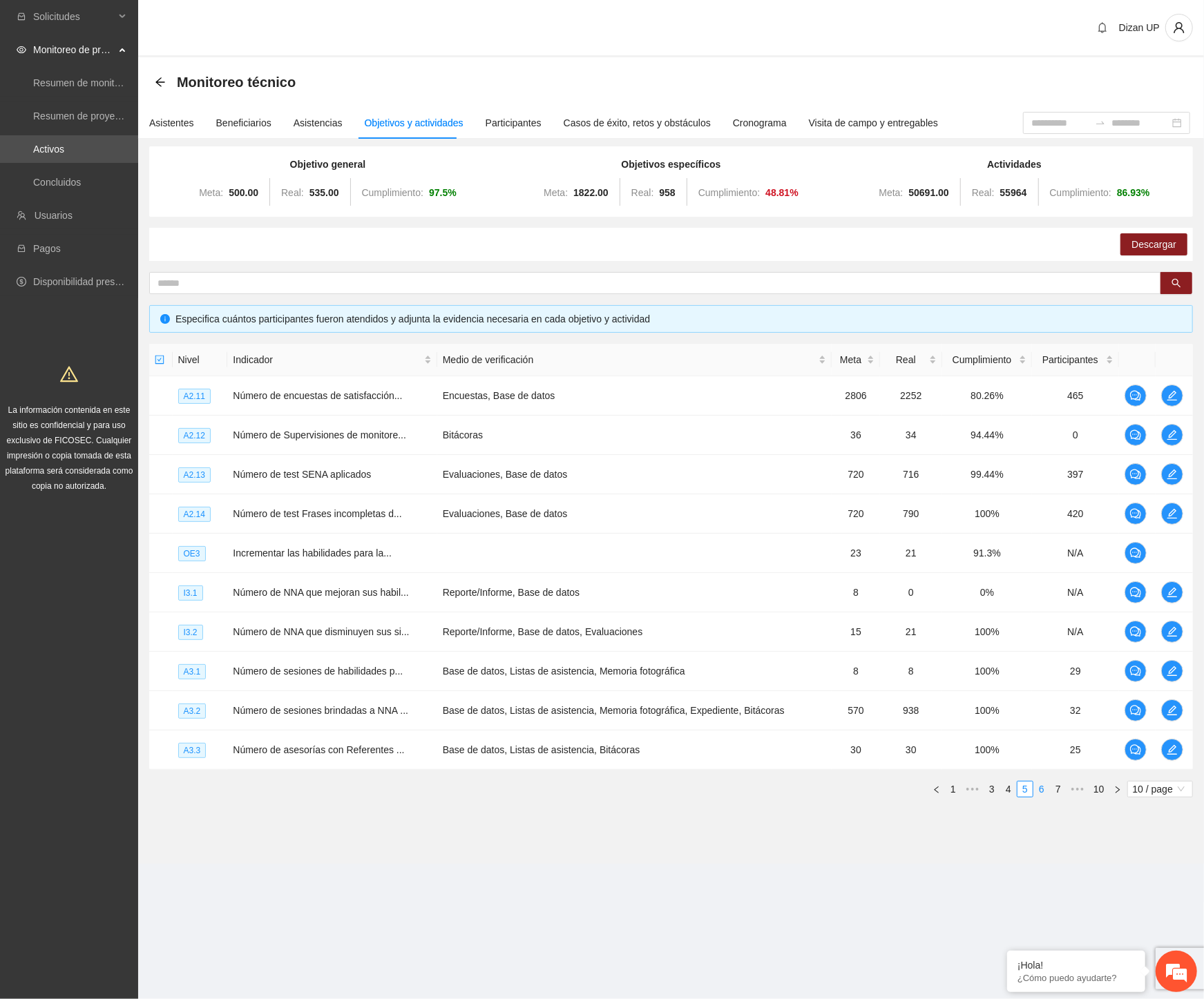
click at [1036, 793] on link "6" at bounding box center [1042, 789] width 15 height 15
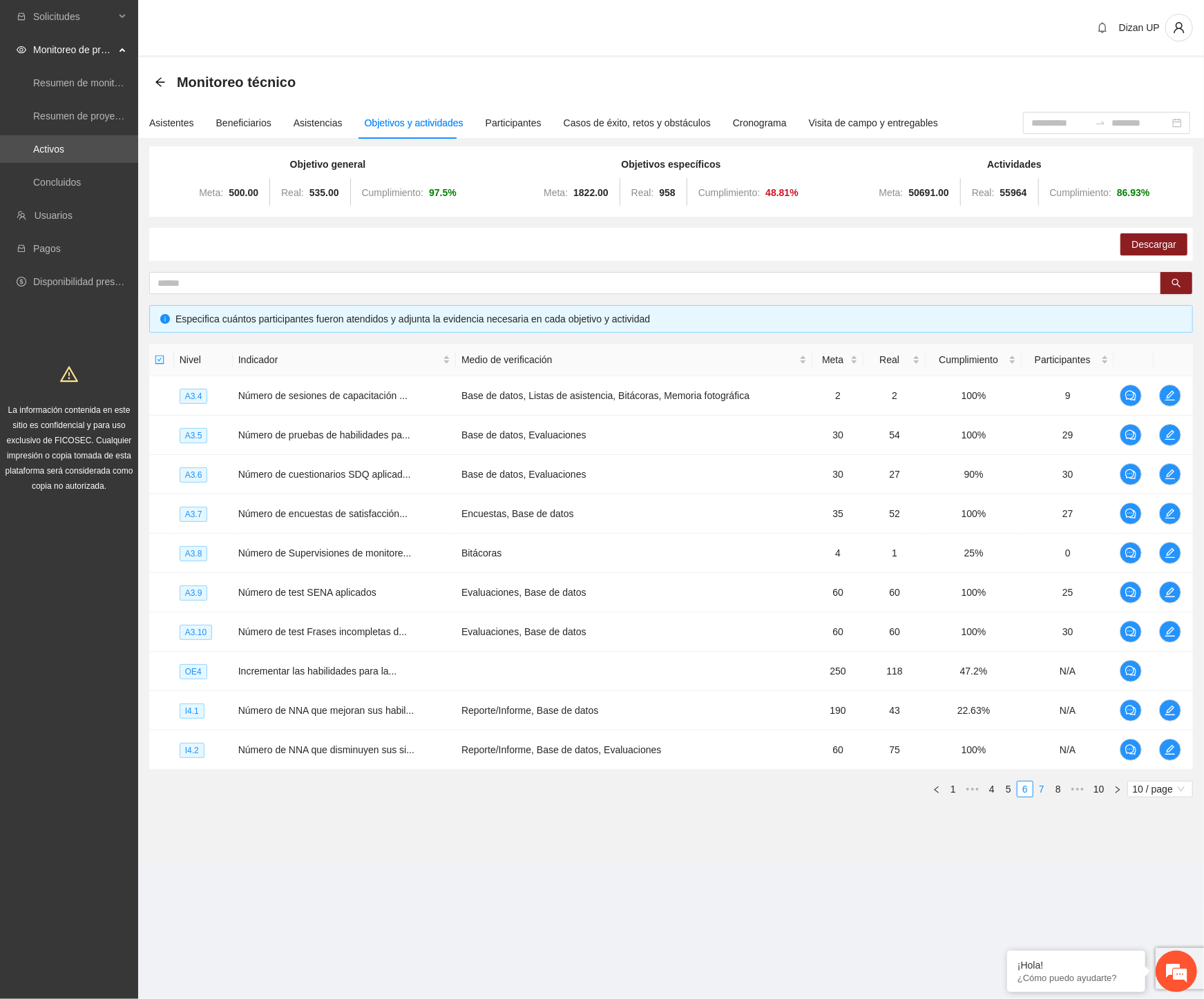
click at [1040, 791] on link "7" at bounding box center [1042, 789] width 15 height 15
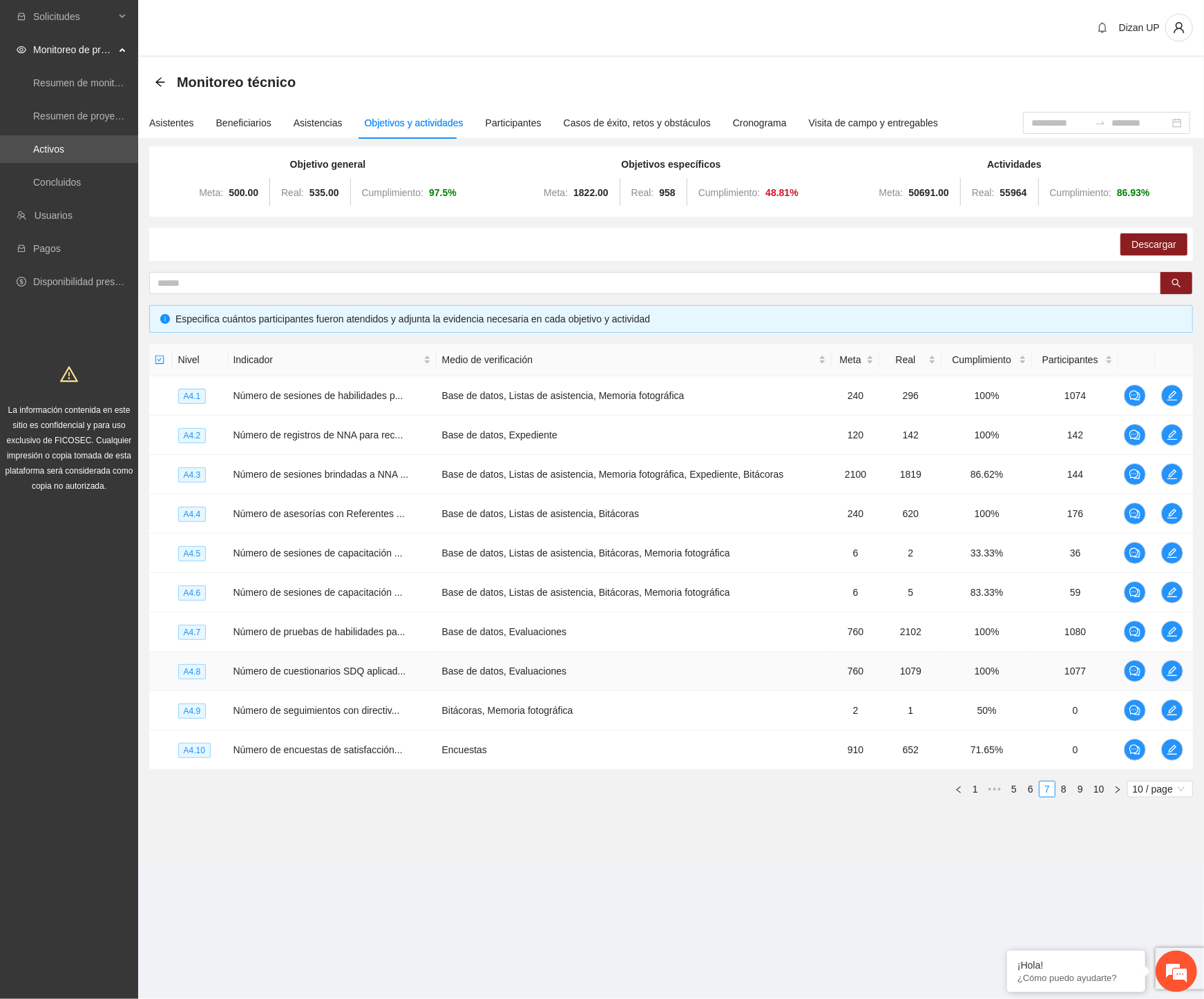
click at [334, 689] on td "Número de cuestionarios SDQ aplicad..." at bounding box center [332, 672] width 209 height 39
drag, startPoint x: 925, startPoint y: 470, endPoint x: 945, endPoint y: 471, distance: 20.0
click at [945, 471] on tr "A4.3 Número de sesiones brindadas a NNA ... Base de datos, Listas de asistencia…" at bounding box center [671, 475] width 1044 height 39
click at [336, 544] on td "Número de sesiones de capacitación ..." at bounding box center [332, 553] width 209 height 39
click at [794, 547] on td "Base de datos, Listas de asistencia, Bitácoras, Memoria fotográfica" at bounding box center [634, 553] width 395 height 39
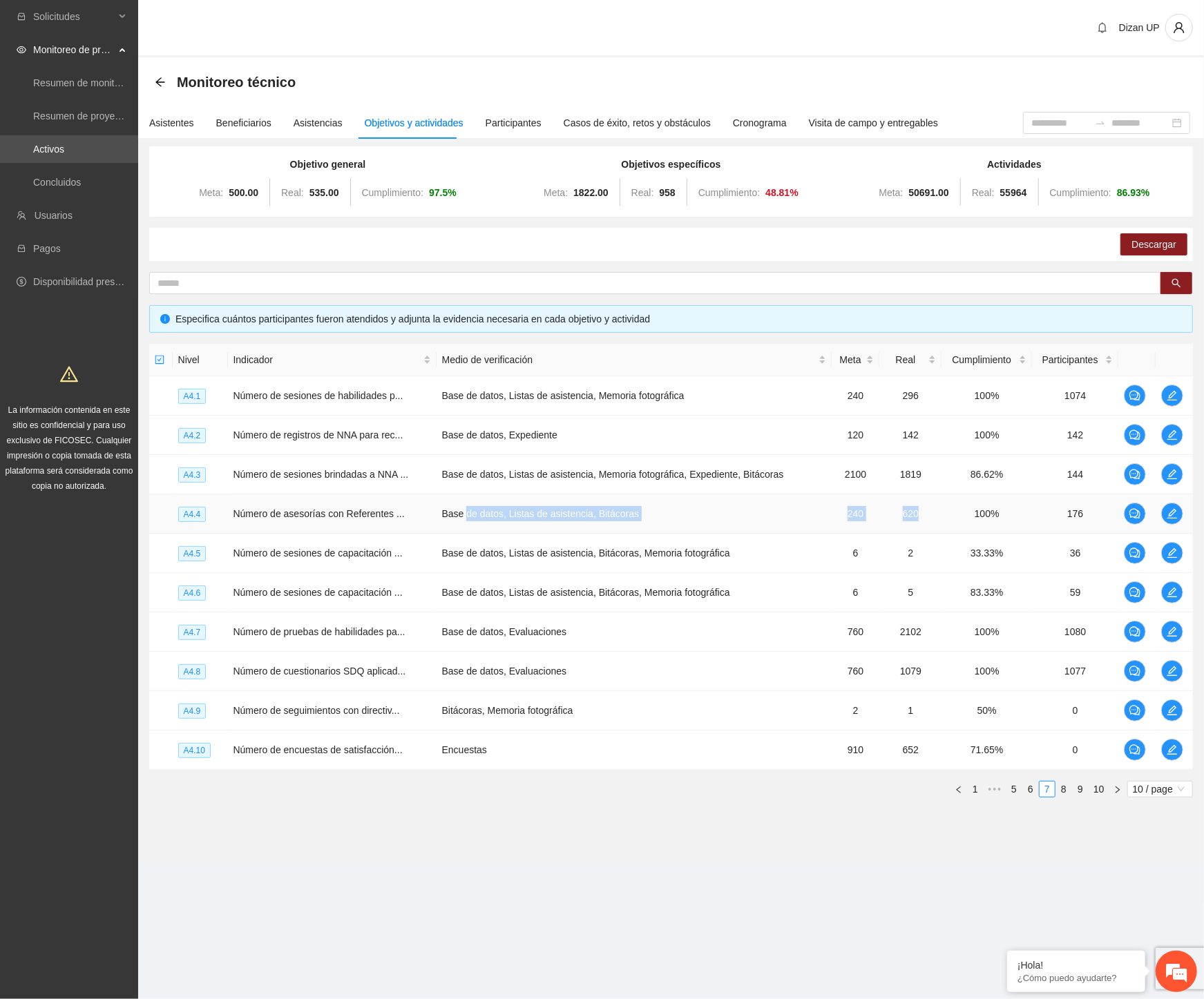
drag, startPoint x: 463, startPoint y: 516, endPoint x: 933, endPoint y: 512, distance: 470.0
click at [929, 512] on tr "A4.4 Número de asesorías con Referentes ... Base de datos, Listas de asistencia…" at bounding box center [671, 514] width 1044 height 39
click at [726, 548] on td "Base de datos, Listas de asistencia, Bitácoras, Memoria fotográfica" at bounding box center [634, 553] width 395 height 39
click at [508, 639] on td "Base de datos, Evaluaciones" at bounding box center [634, 632] width 395 height 39
click at [1171, 509] on icon "edit" at bounding box center [1172, 514] width 11 height 11
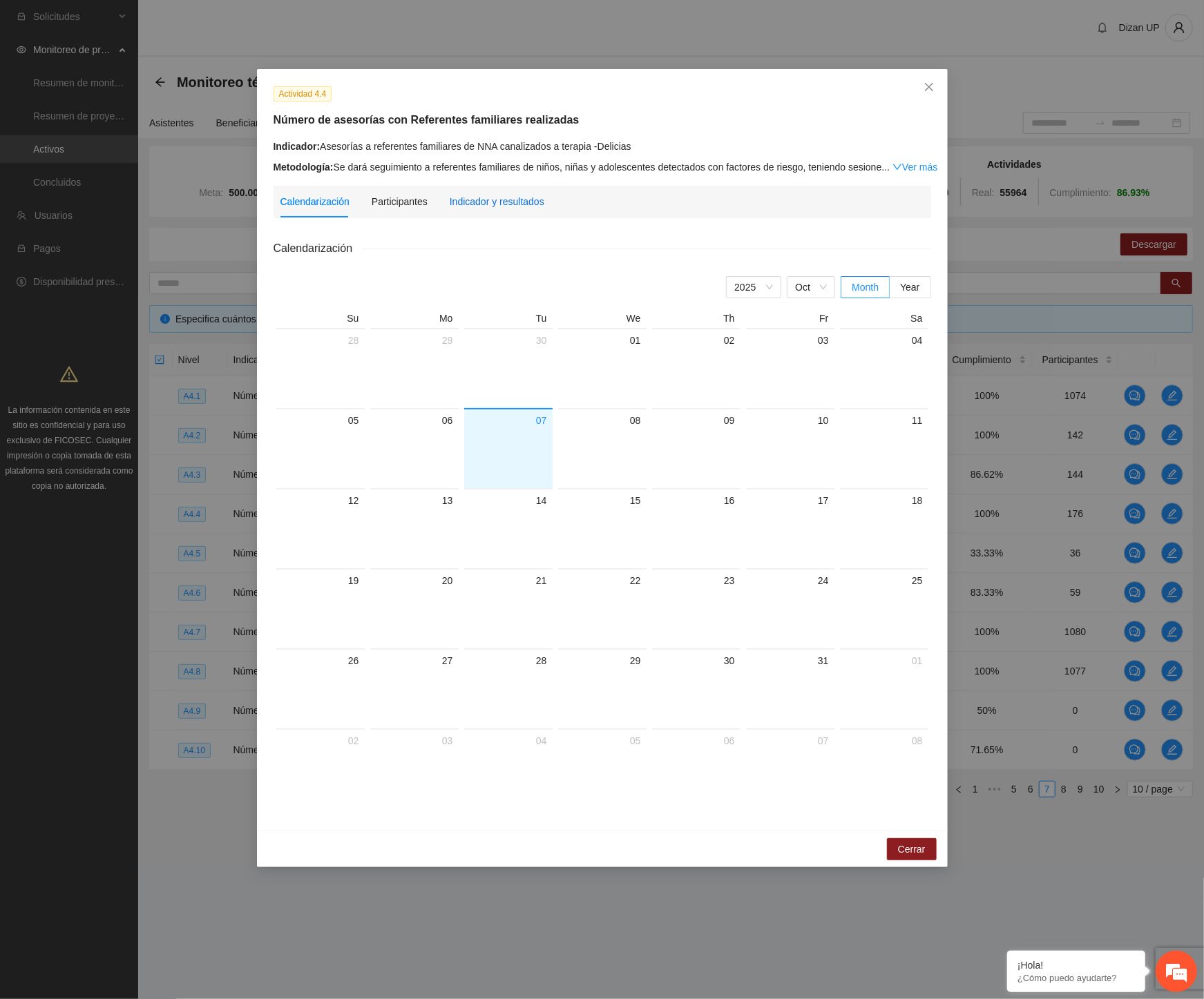
click at [474, 203] on div "Indicador y resultados" at bounding box center [496, 202] width 95 height 15
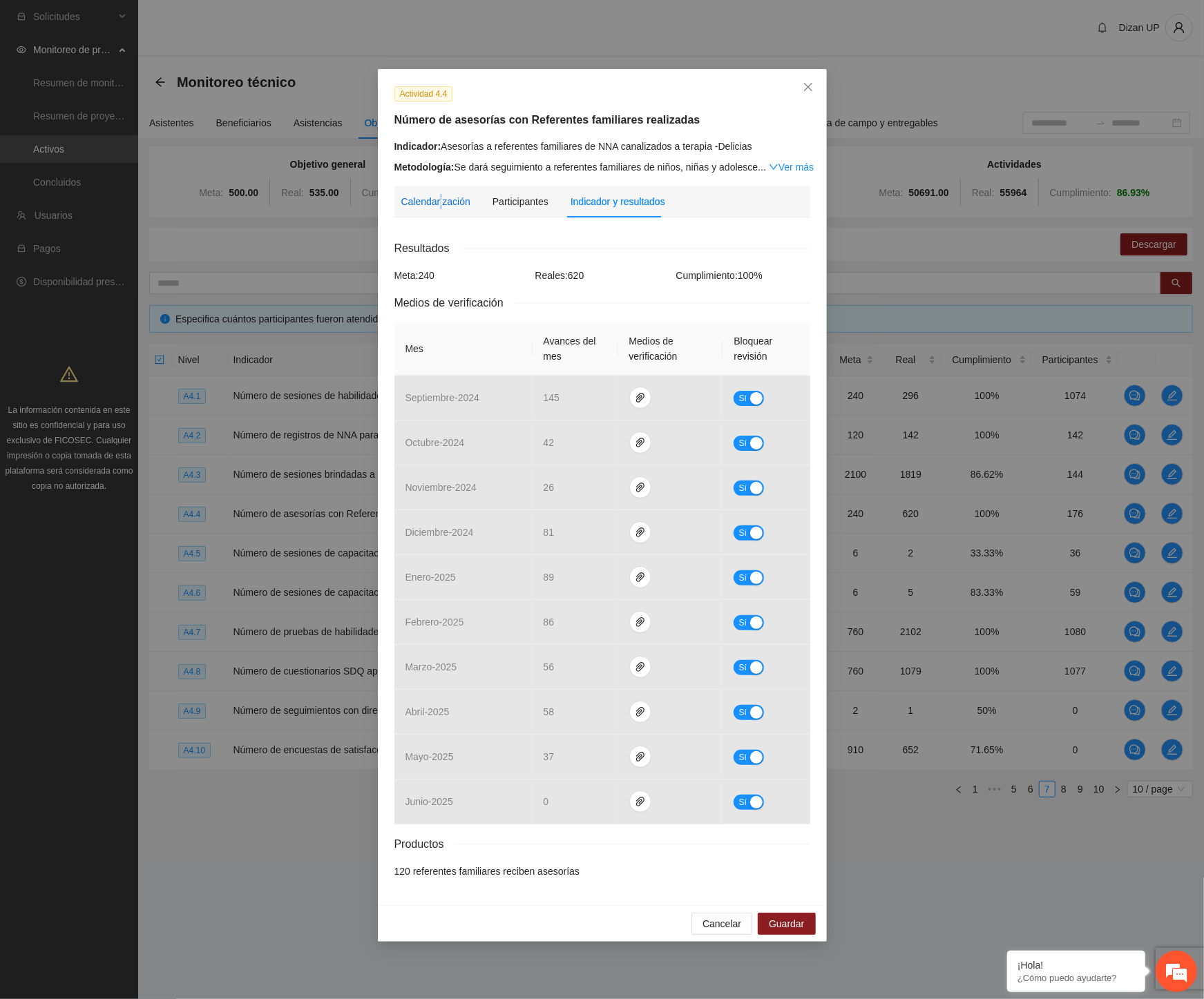
drag, startPoint x: 439, startPoint y: 203, endPoint x: 513, endPoint y: 202, distance: 74.0
click at [446, 203] on div "Calendarización" at bounding box center [436, 202] width 69 height 15
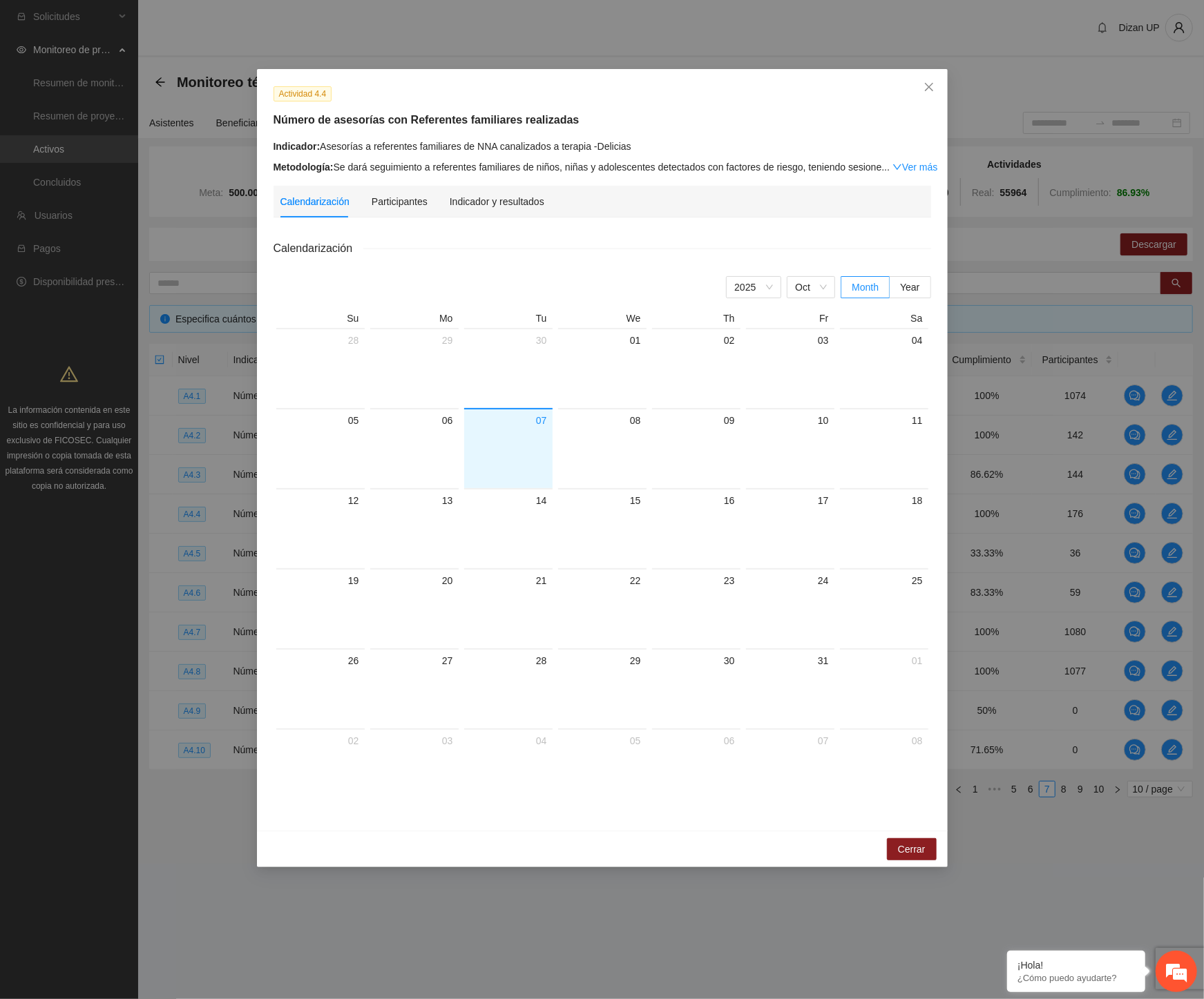
click at [547, 202] on div "Calendarización Participantes Indicador y resultados" at bounding box center [602, 202] width 644 height 32
click at [509, 201] on div "Indicador y resultados" at bounding box center [496, 202] width 95 height 15
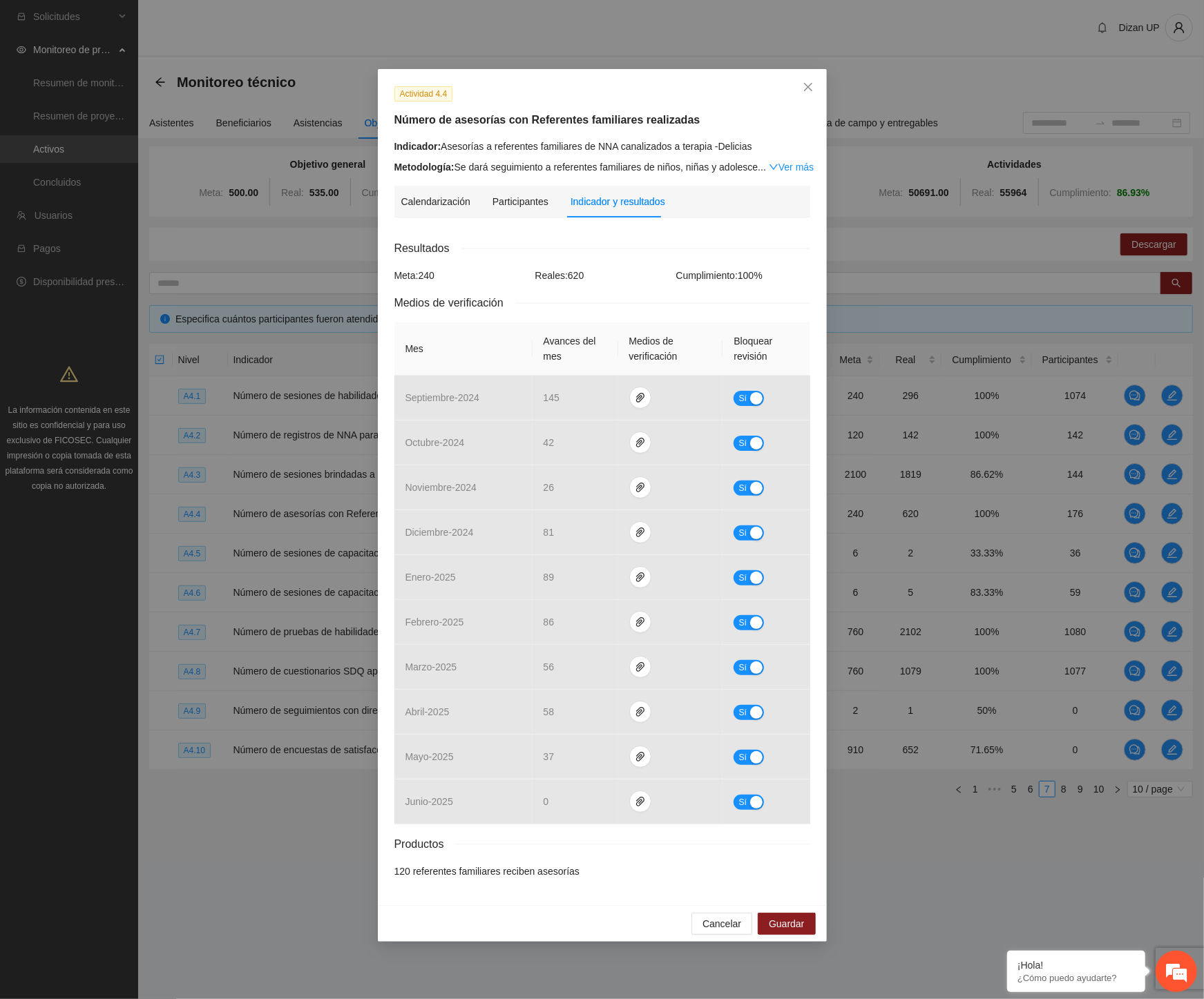
drag, startPoint x: 658, startPoint y: 201, endPoint x: 716, endPoint y: 140, distance: 84.2
click at [658, 201] on div "Indicador y resultados" at bounding box center [617, 202] width 95 height 15
click at [812, 85] on icon "close" at bounding box center [808, 87] width 11 height 11
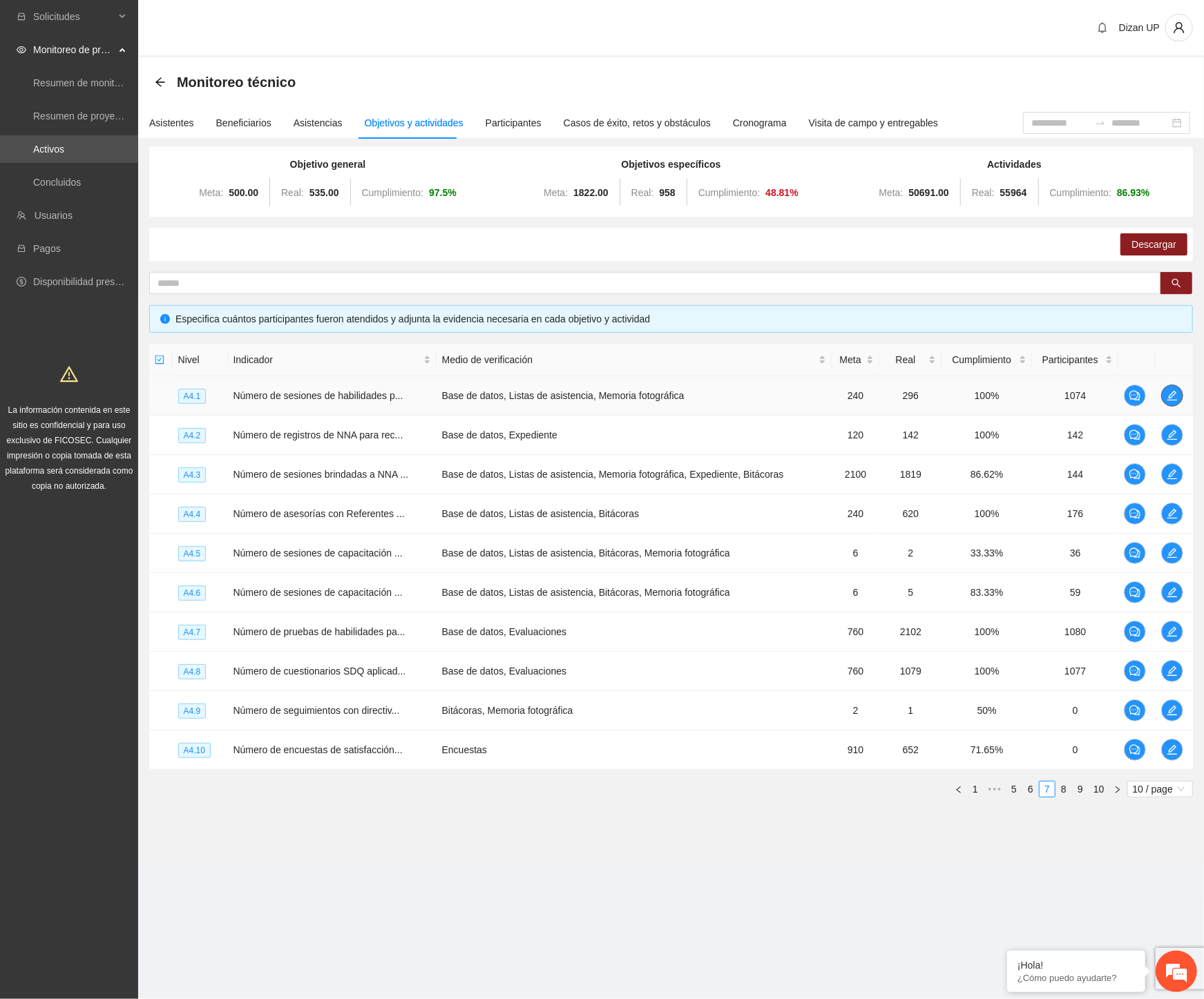
click at [1170, 388] on button "button" at bounding box center [1171, 396] width 22 height 22
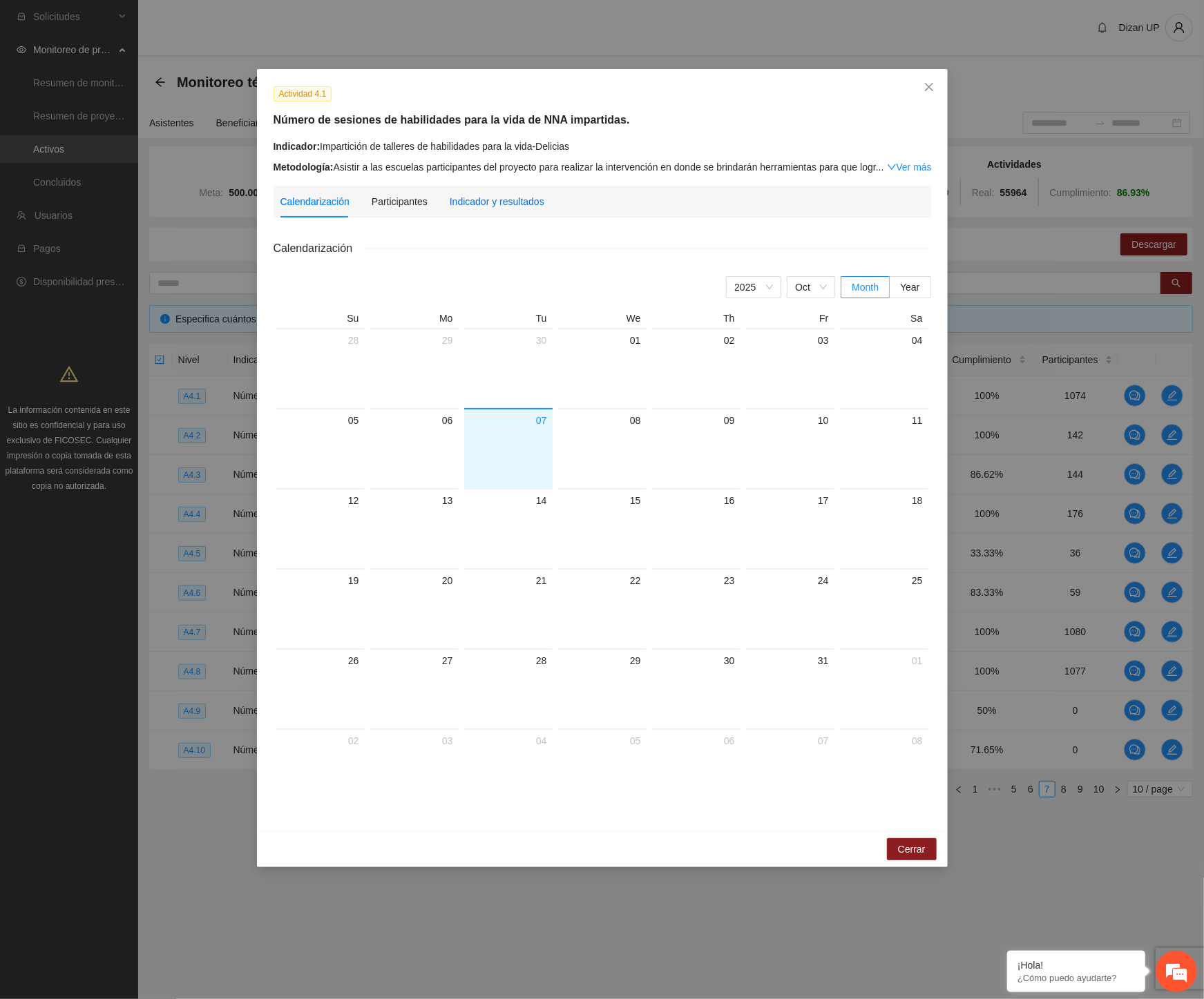
click at [506, 195] on div "Indicador y resultados" at bounding box center [496, 202] width 95 height 15
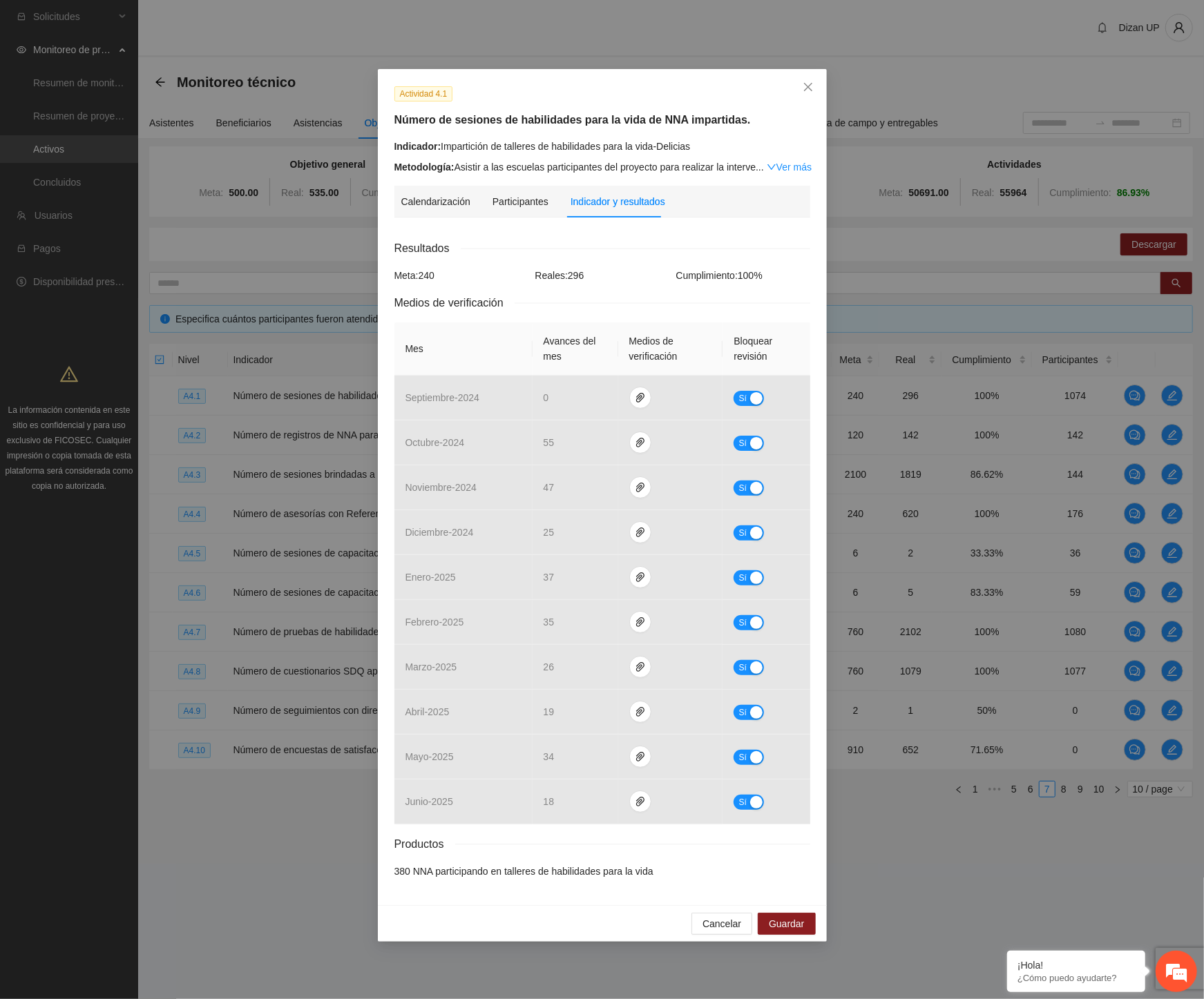
click at [582, 273] on span "Reales: 296" at bounding box center [559, 276] width 49 height 11
click at [807, 87] on icon "close" at bounding box center [807, 87] width 8 height 8
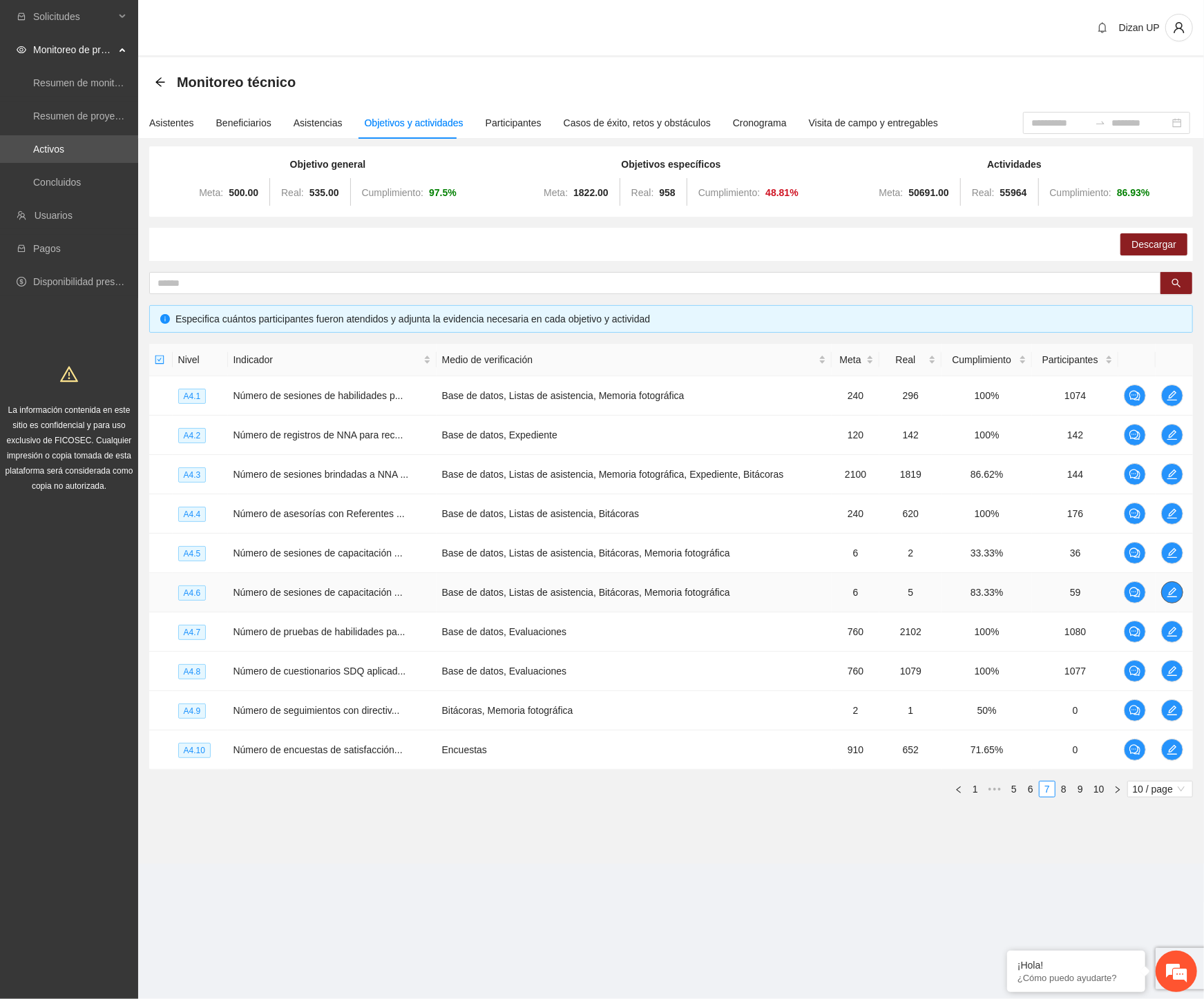
click at [1161, 588] on span "edit" at bounding box center [1171, 592] width 20 height 11
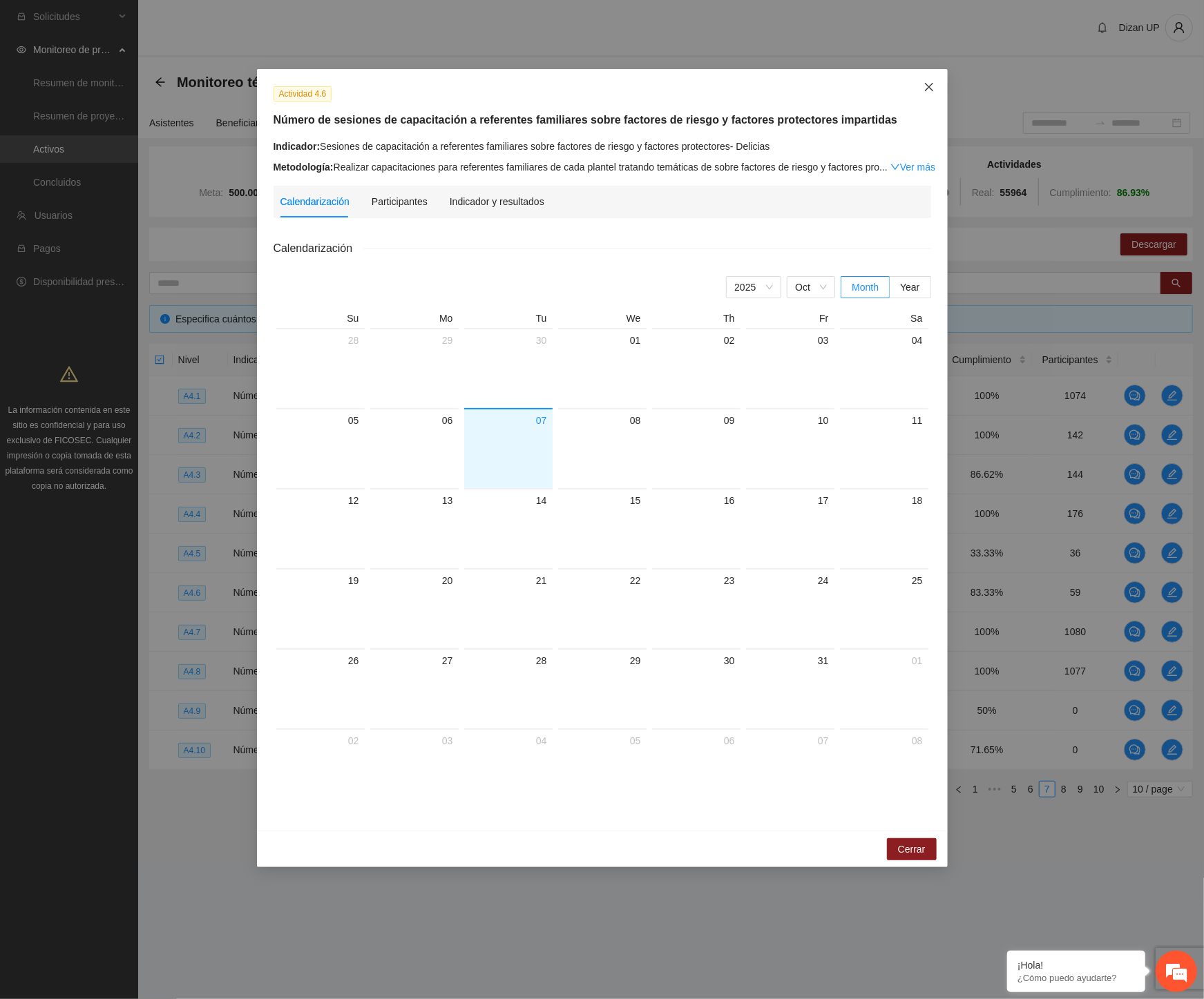
click at [922, 94] on span "Close" at bounding box center [928, 87] width 37 height 37
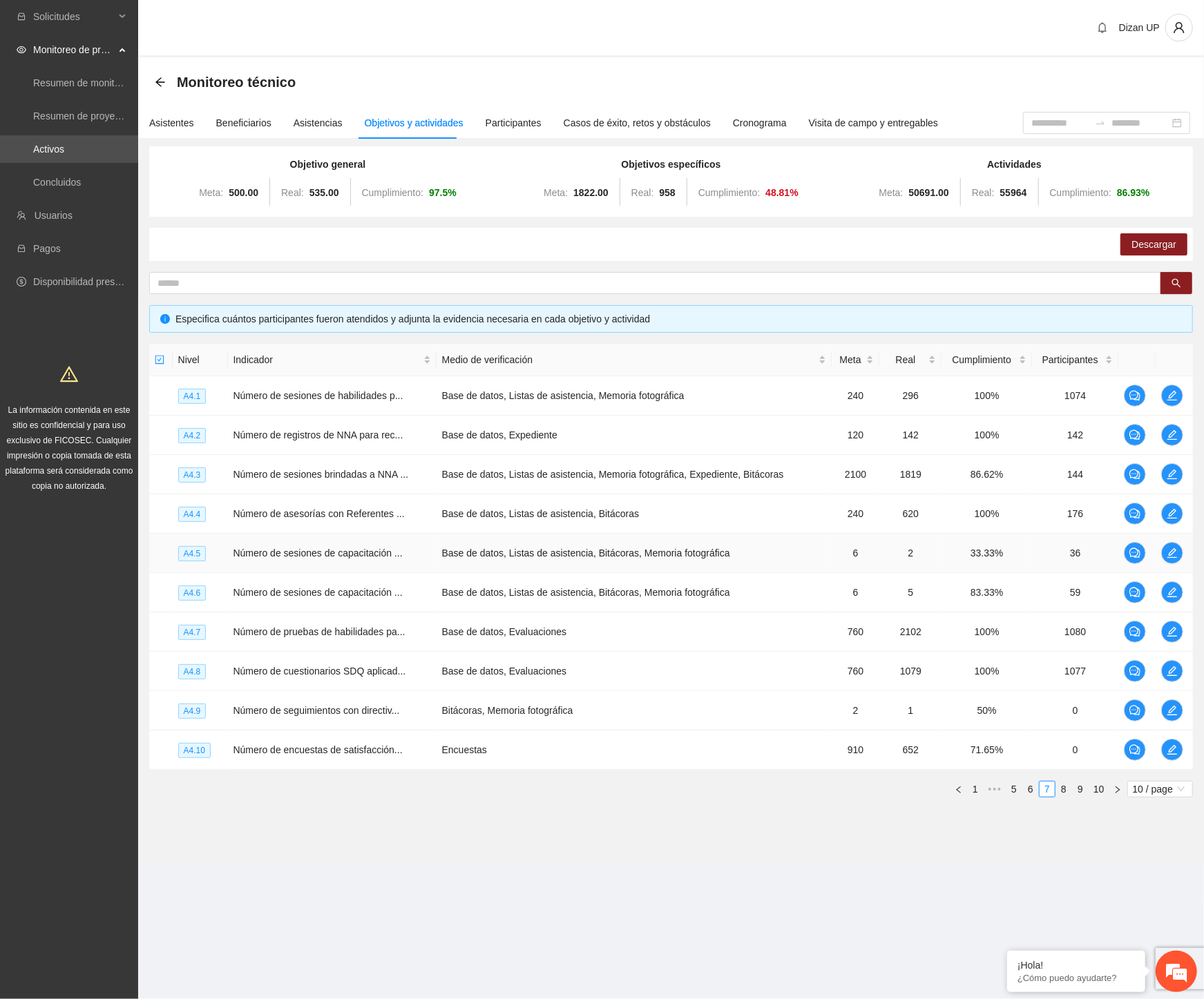
click at [272, 563] on td "Número de sesiones de capacitación ..." at bounding box center [332, 553] width 209 height 39
click at [405, 670] on td "Número de cuestionarios SDQ aplicad..." at bounding box center [332, 672] width 209 height 39
click at [761, 796] on ul "1 ••• 5 6 7 8 9 10 10 / page" at bounding box center [671, 789] width 1044 height 17
click at [1173, 512] on icon "edit" at bounding box center [1172, 514] width 11 height 11
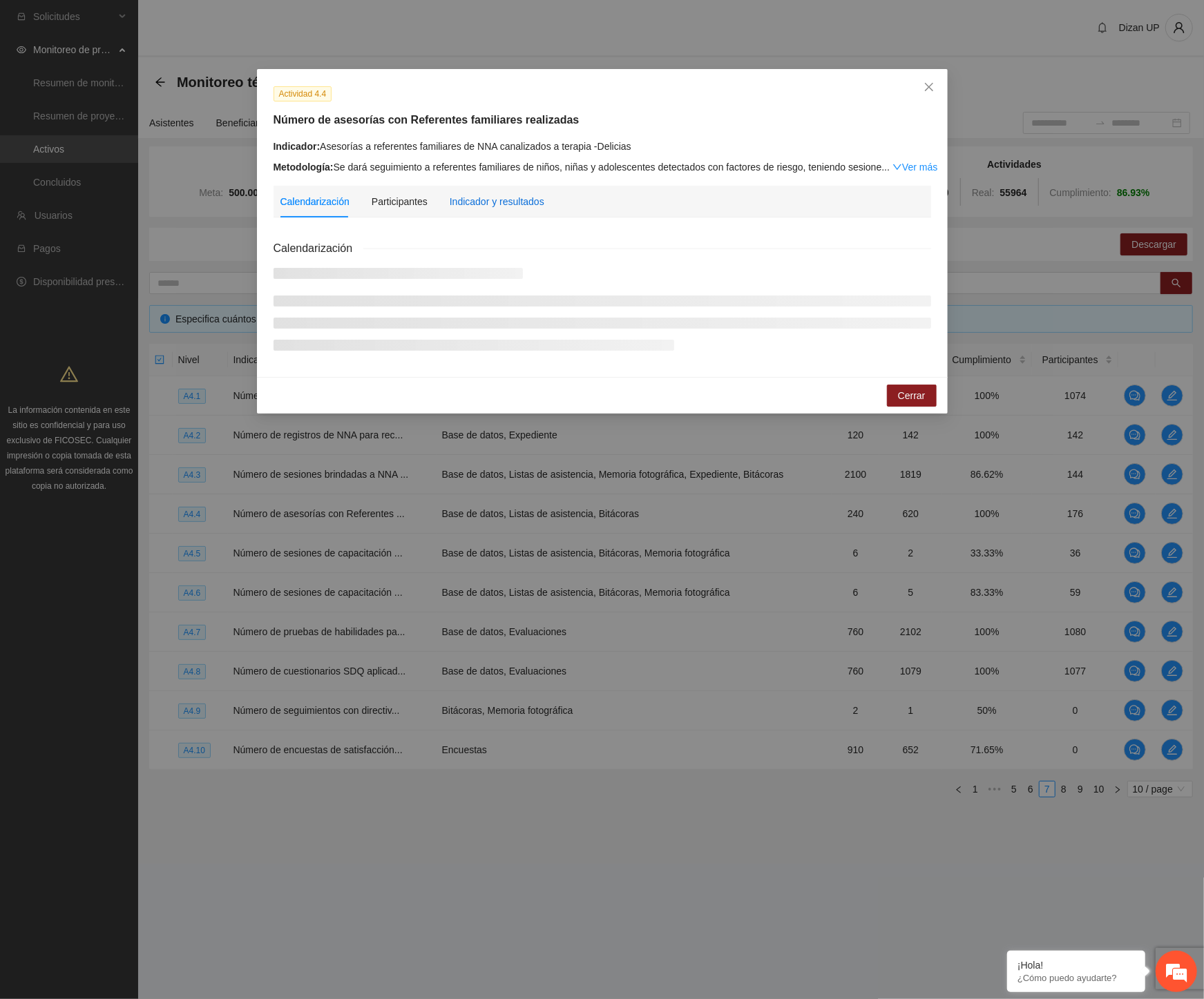
click at [500, 199] on div "Indicador y resultados" at bounding box center [496, 202] width 95 height 15
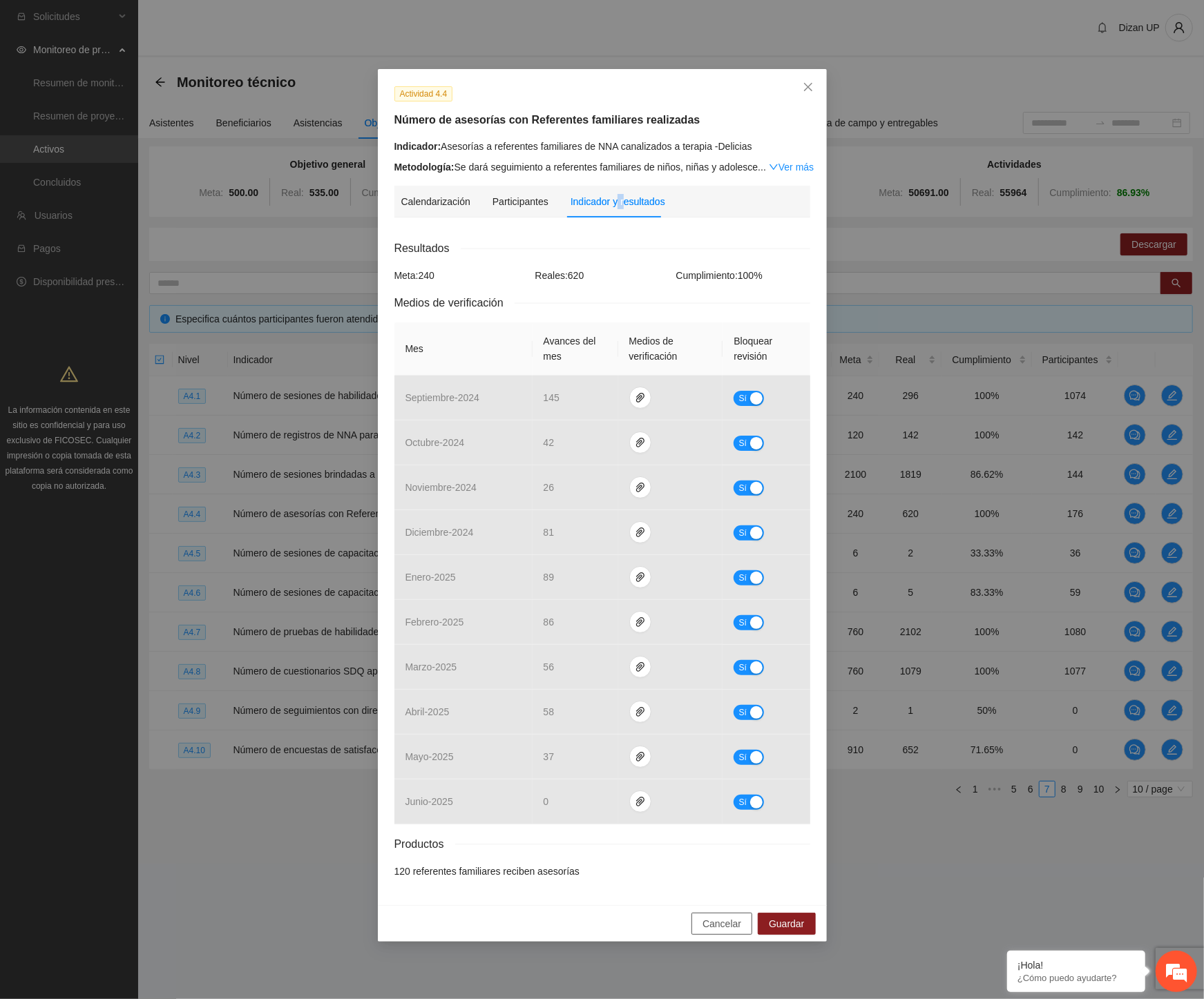
click at [705, 925] on span "Cancelar" at bounding box center [721, 924] width 39 height 15
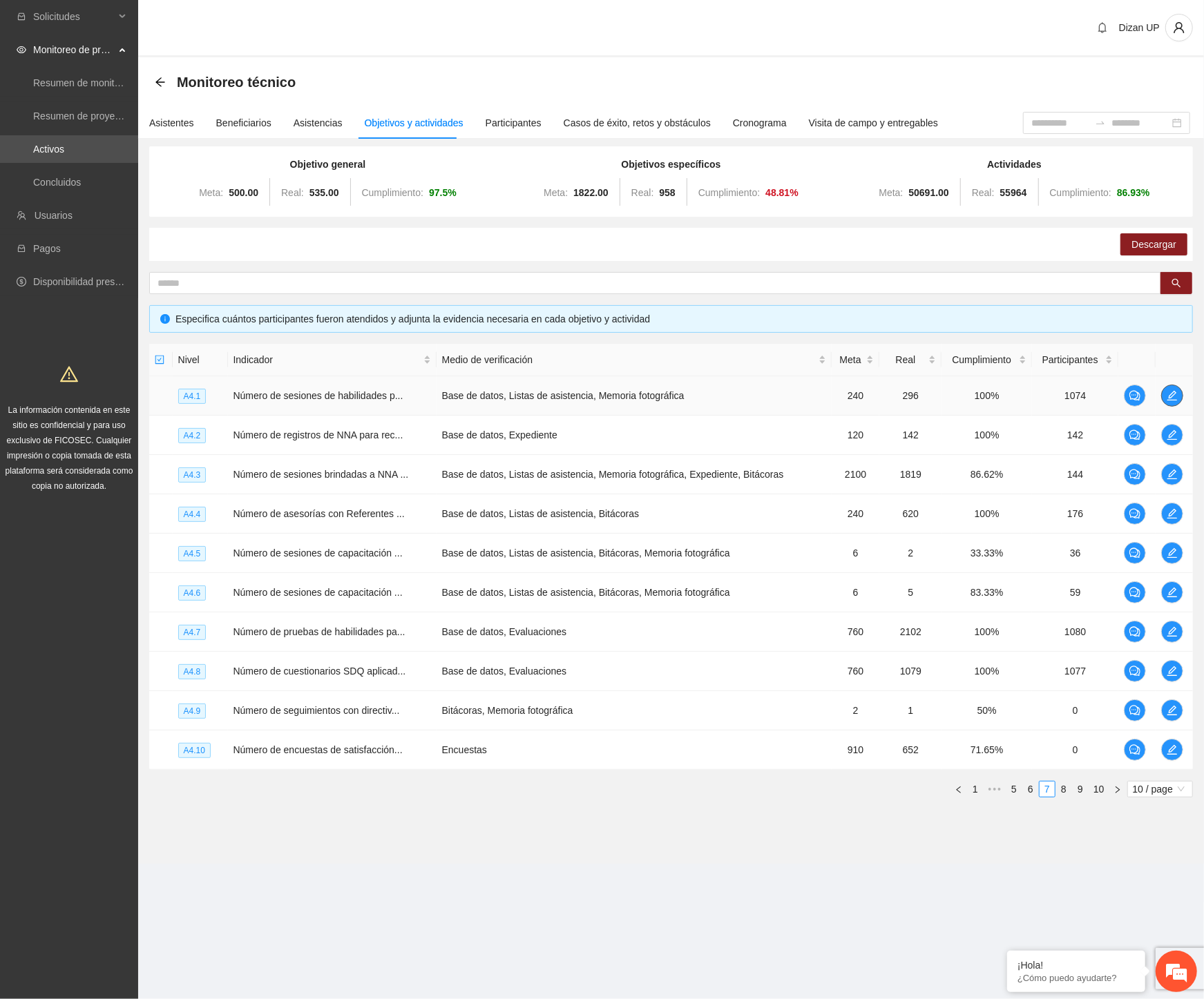
click at [1171, 390] on icon "edit" at bounding box center [1172, 396] width 11 height 11
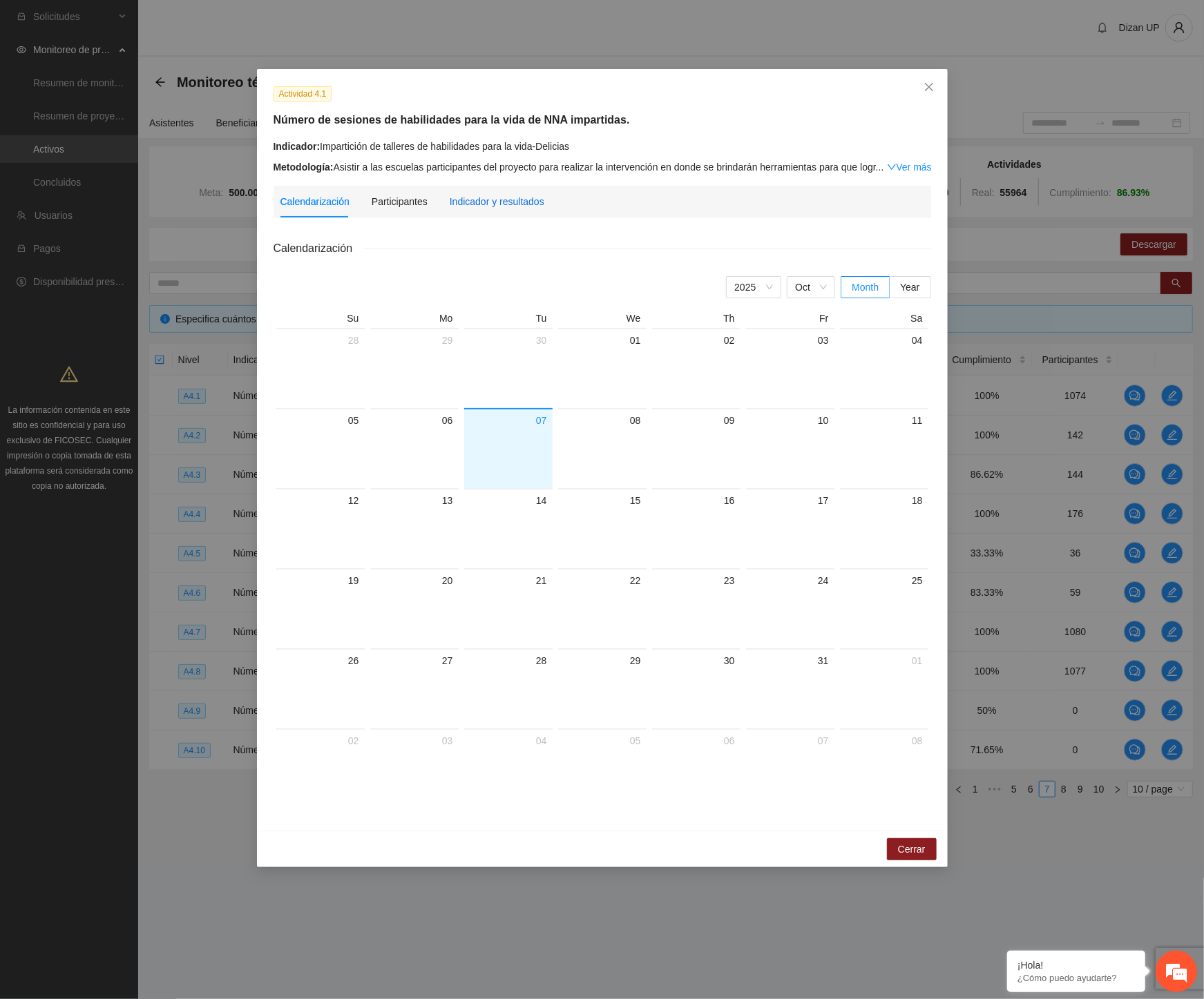
click at [465, 195] on div "Indicador y resultados" at bounding box center [496, 202] width 95 height 15
